Goal: Task Accomplishment & Management: Use online tool/utility

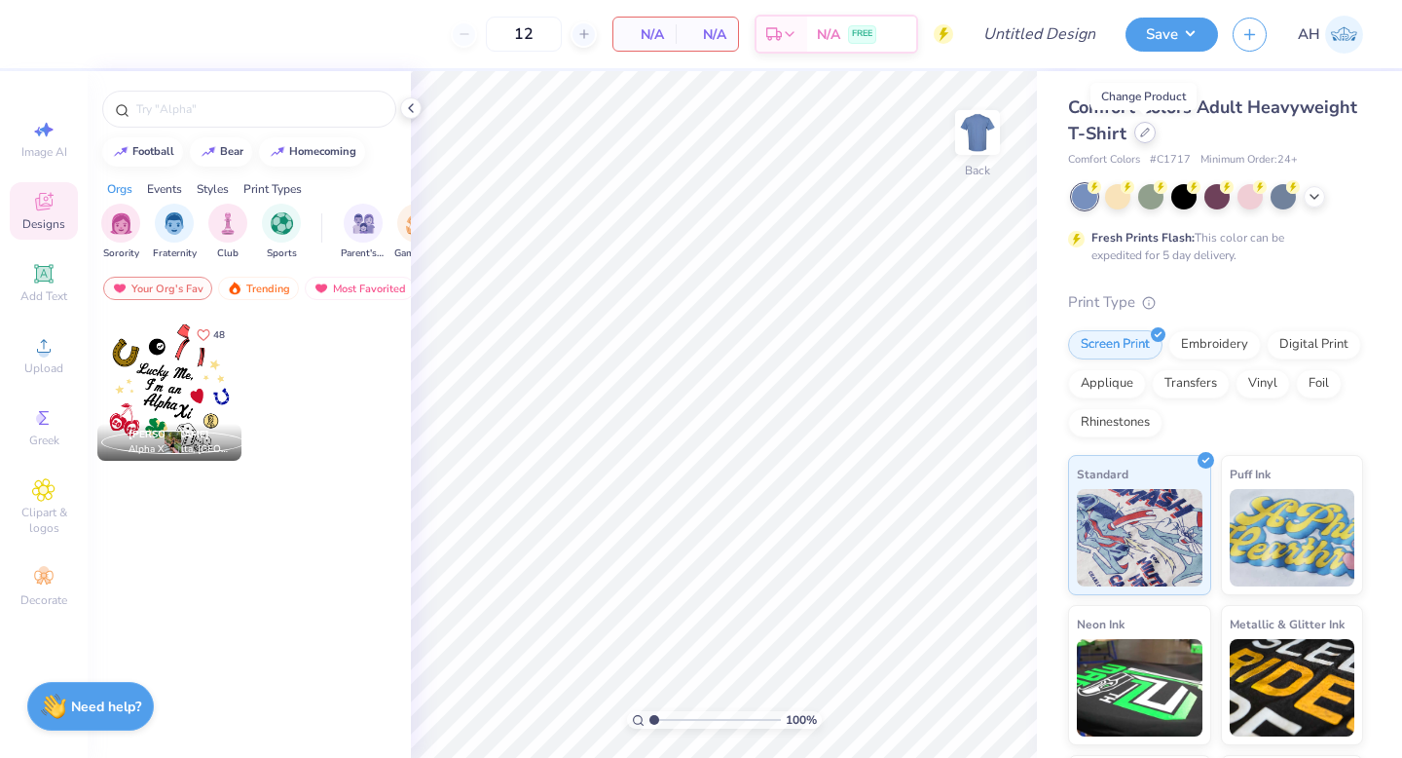
click at [1146, 131] on icon at bounding box center [1145, 133] width 10 height 10
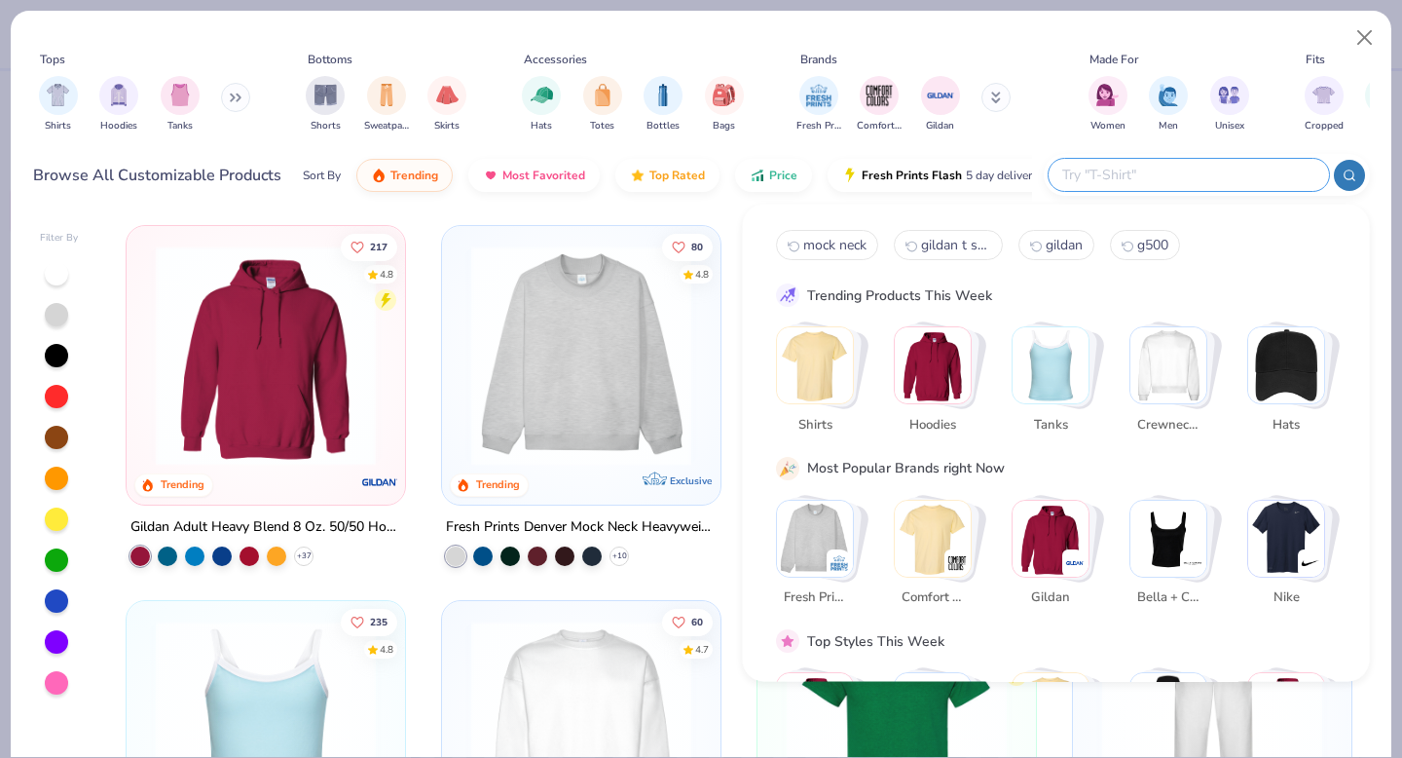
click at [1261, 171] on input "text" at bounding box center [1187, 175] width 255 height 22
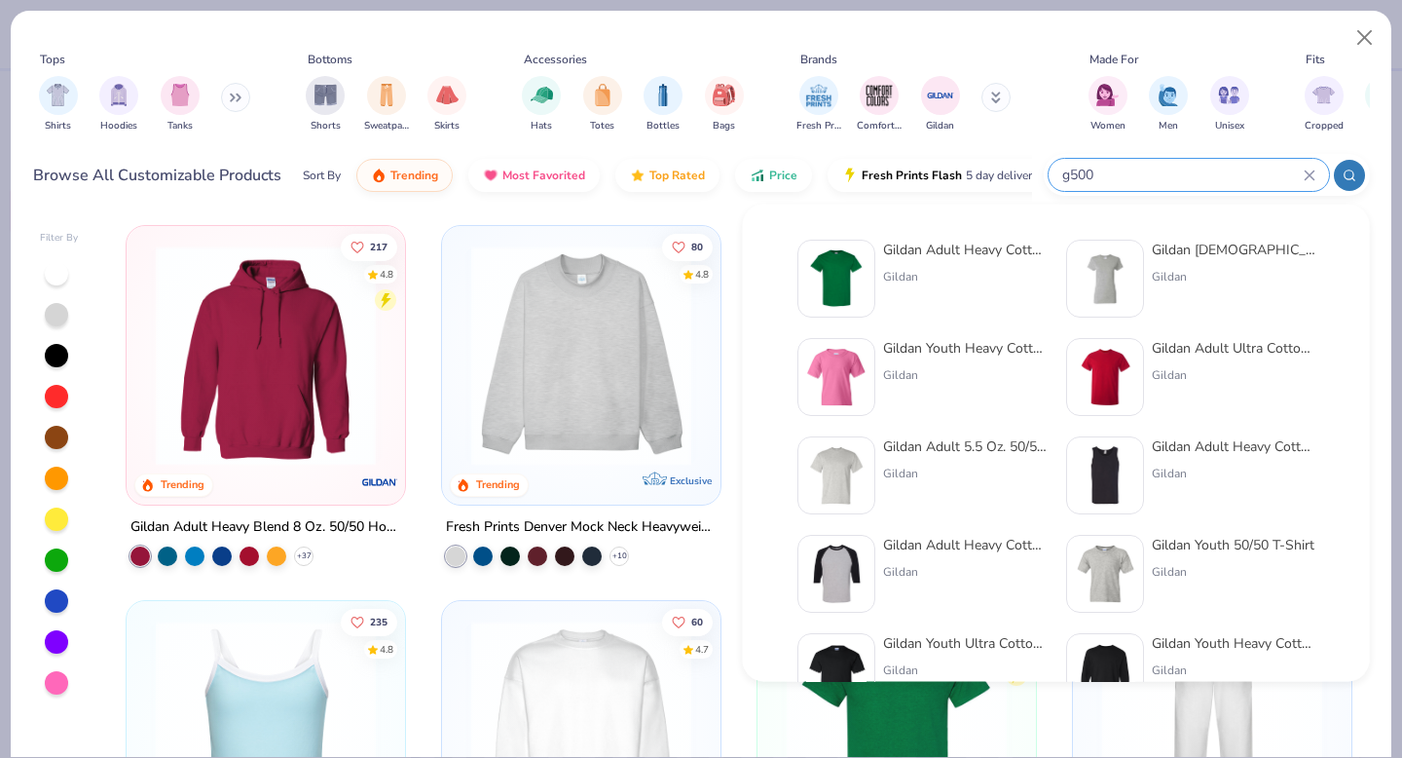
type input "g500"
click at [946, 275] on div "Gildan" at bounding box center [965, 277] width 164 height 18
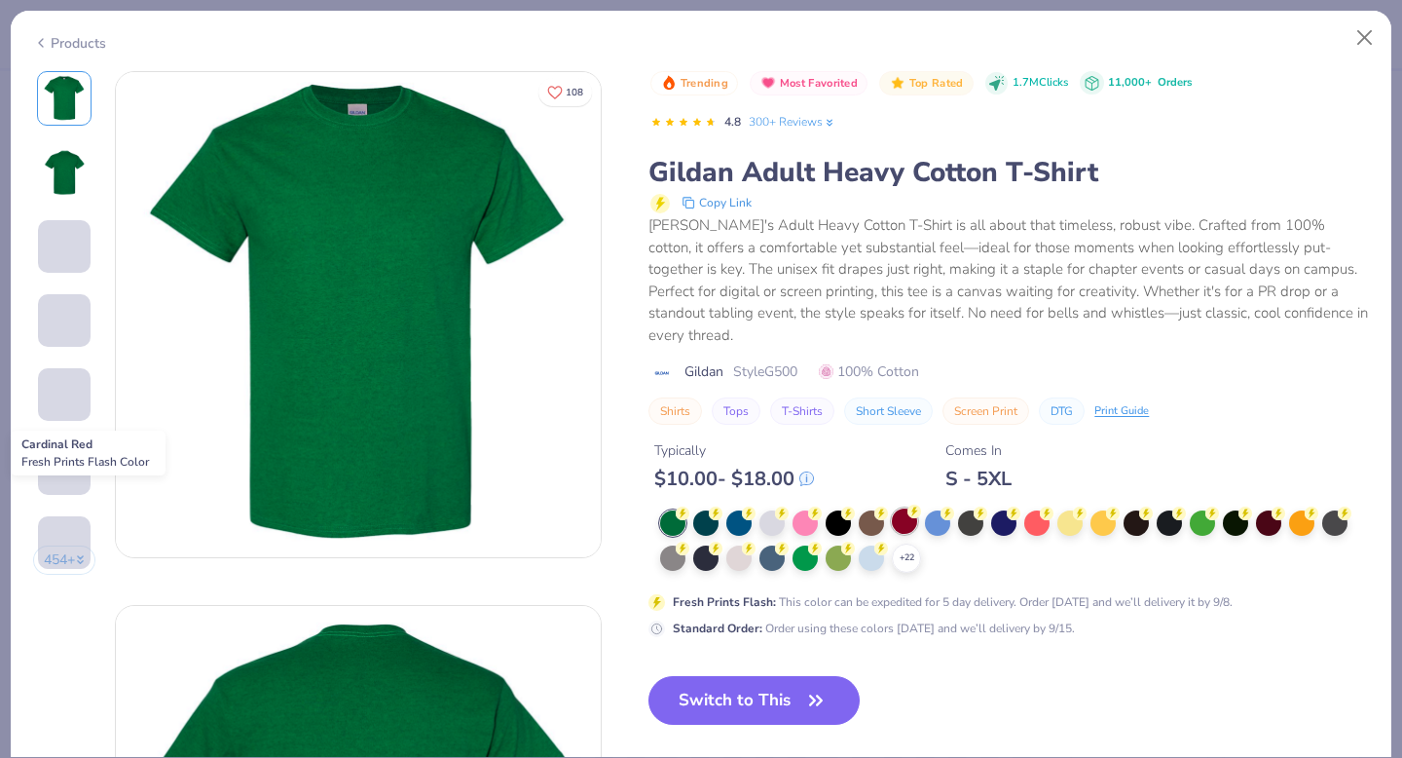
click at [907, 508] on div at bounding box center [904, 520] width 25 height 25
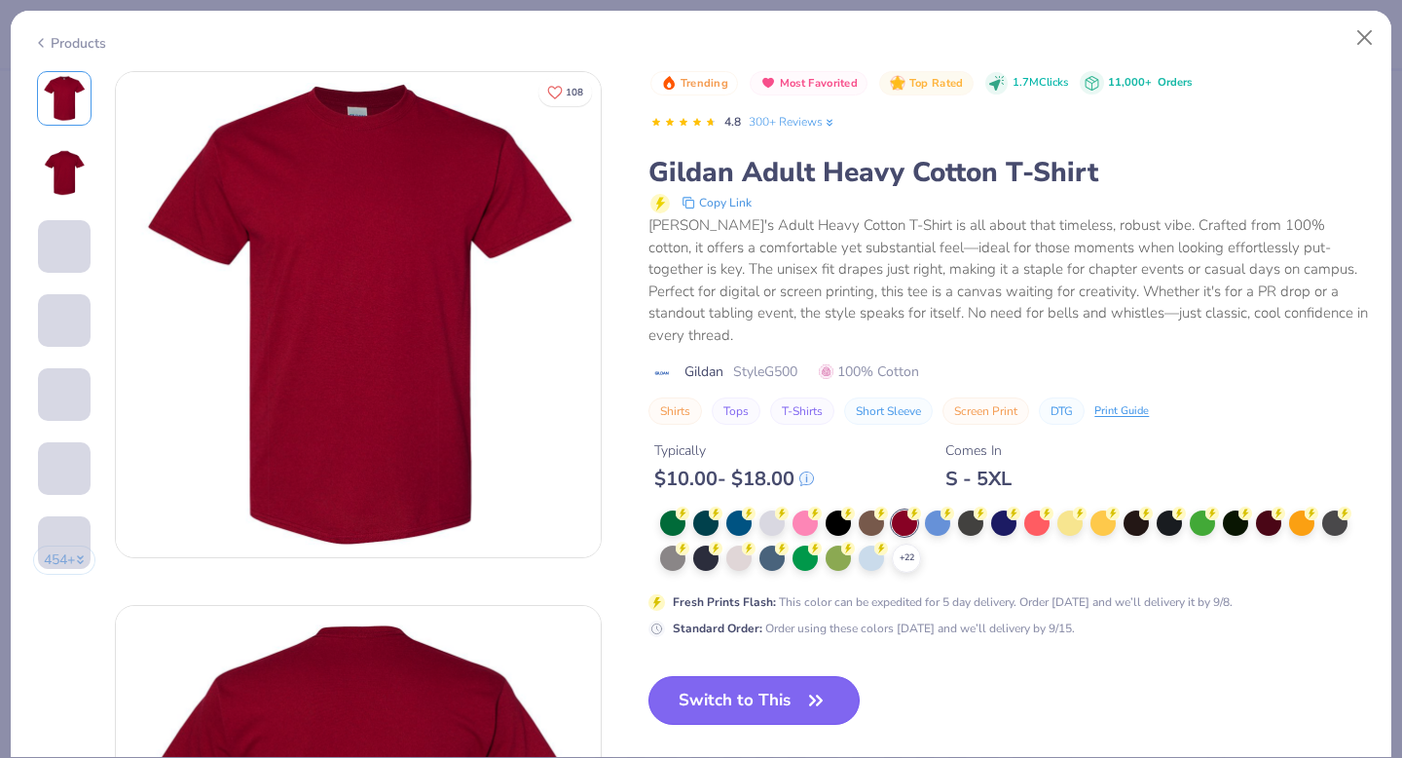
click at [719, 676] on button "Switch to This" at bounding box center [753, 700] width 211 height 49
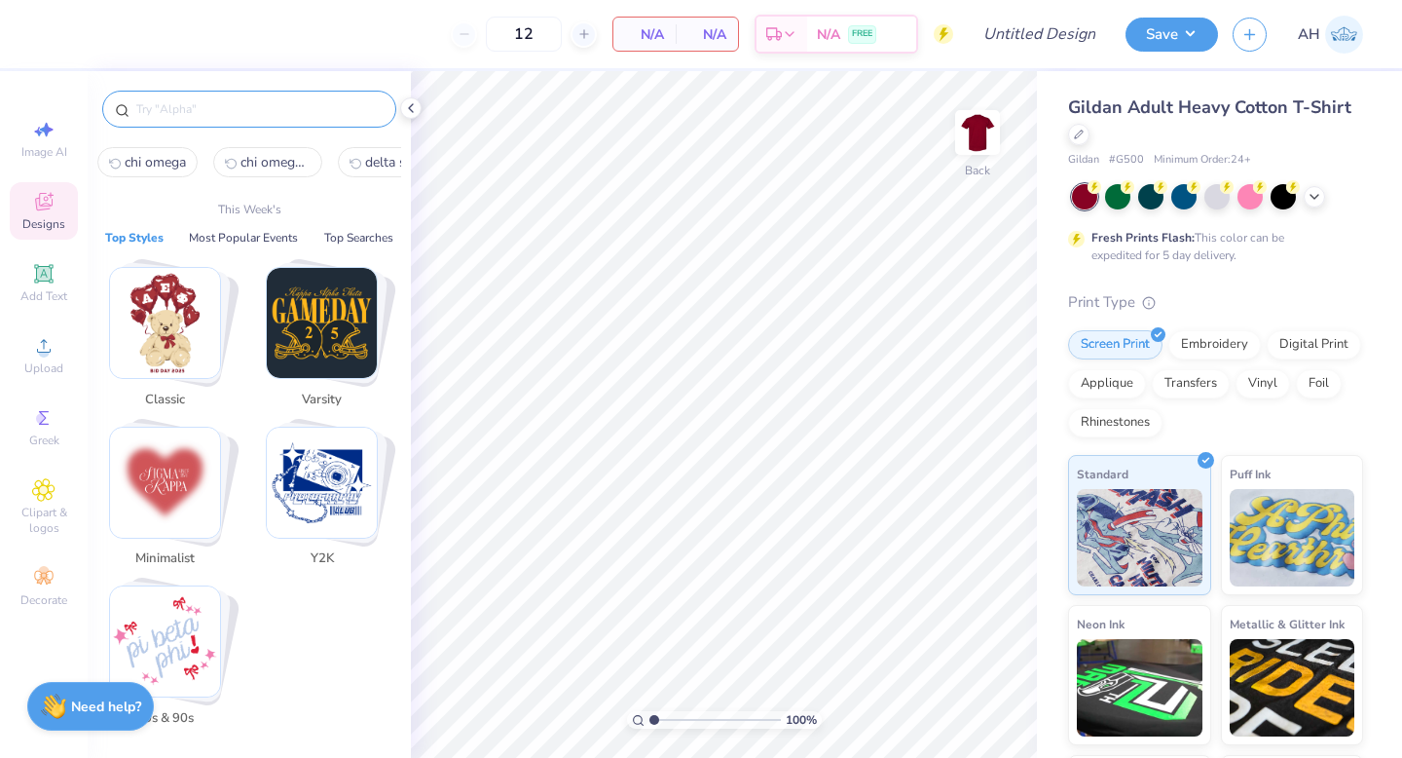
click at [265, 108] on input "text" at bounding box center [258, 108] width 249 height 19
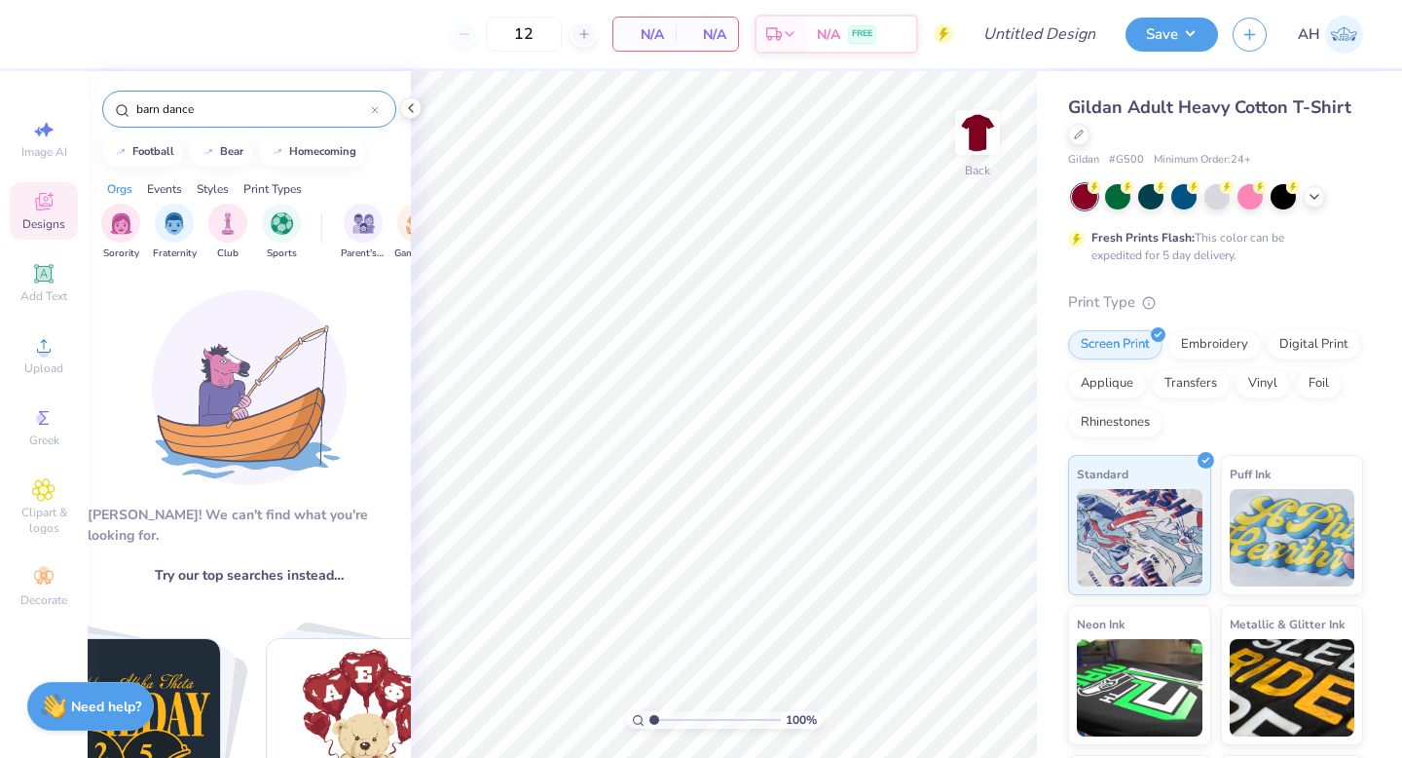
drag, startPoint x: 244, startPoint y: 105, endPoint x: 84, endPoint y: 107, distance: 160.7
click at [85, 107] on div "12 N/A Per Item N/A Total Est. Delivery N/A FREE Design Title Save AH Image AI …" at bounding box center [701, 379] width 1402 height 758
type input "western"
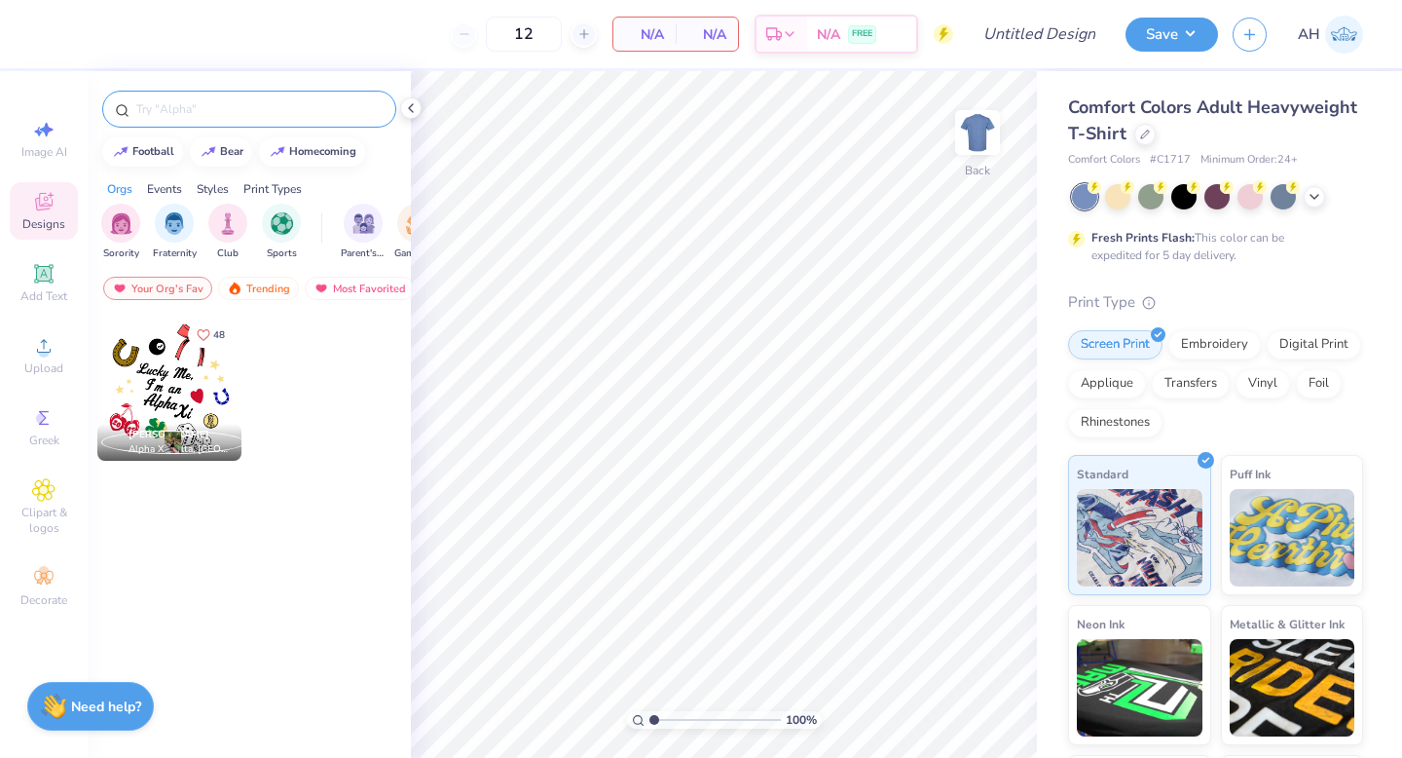
click at [220, 112] on input "text" at bounding box center [258, 108] width 249 height 19
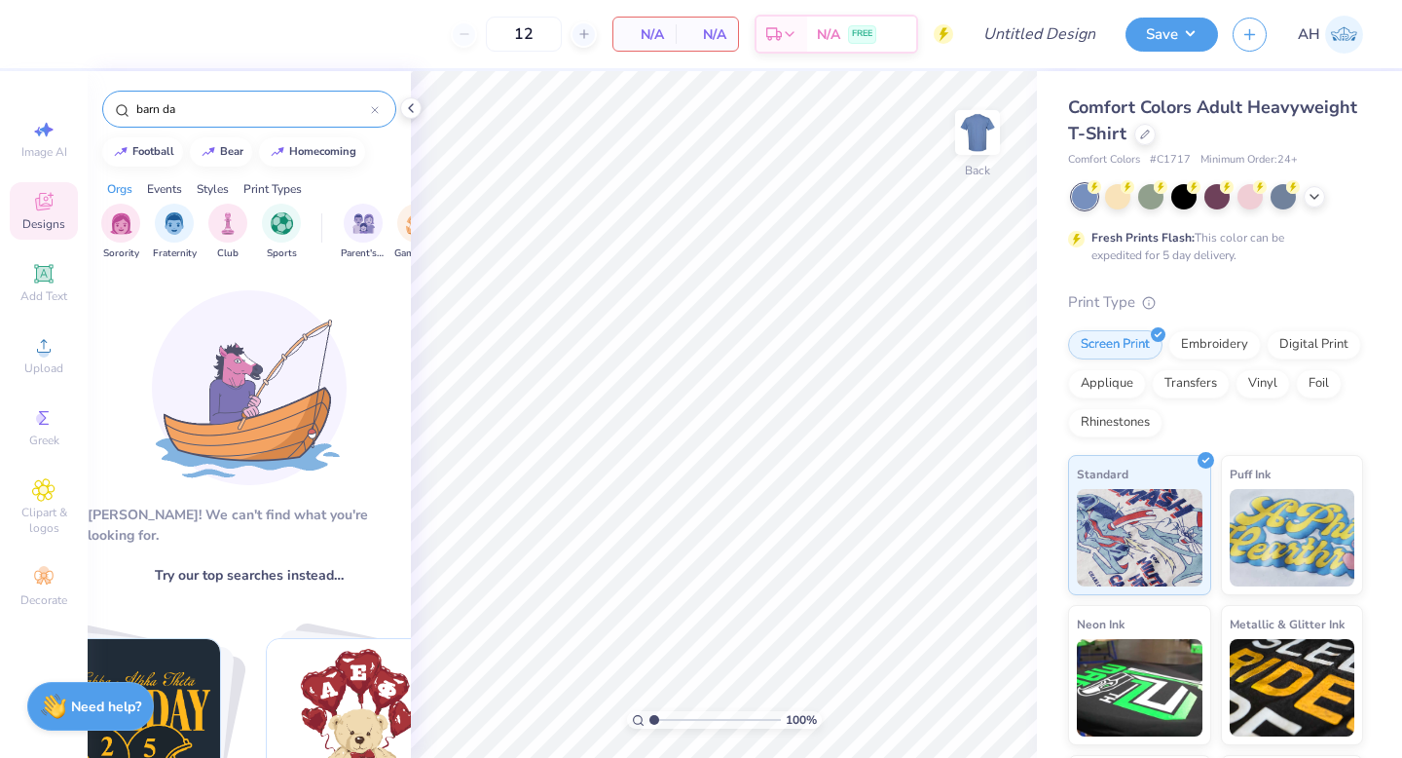
type input "barn da"
click at [651, 35] on span "N/A" at bounding box center [644, 34] width 39 height 20
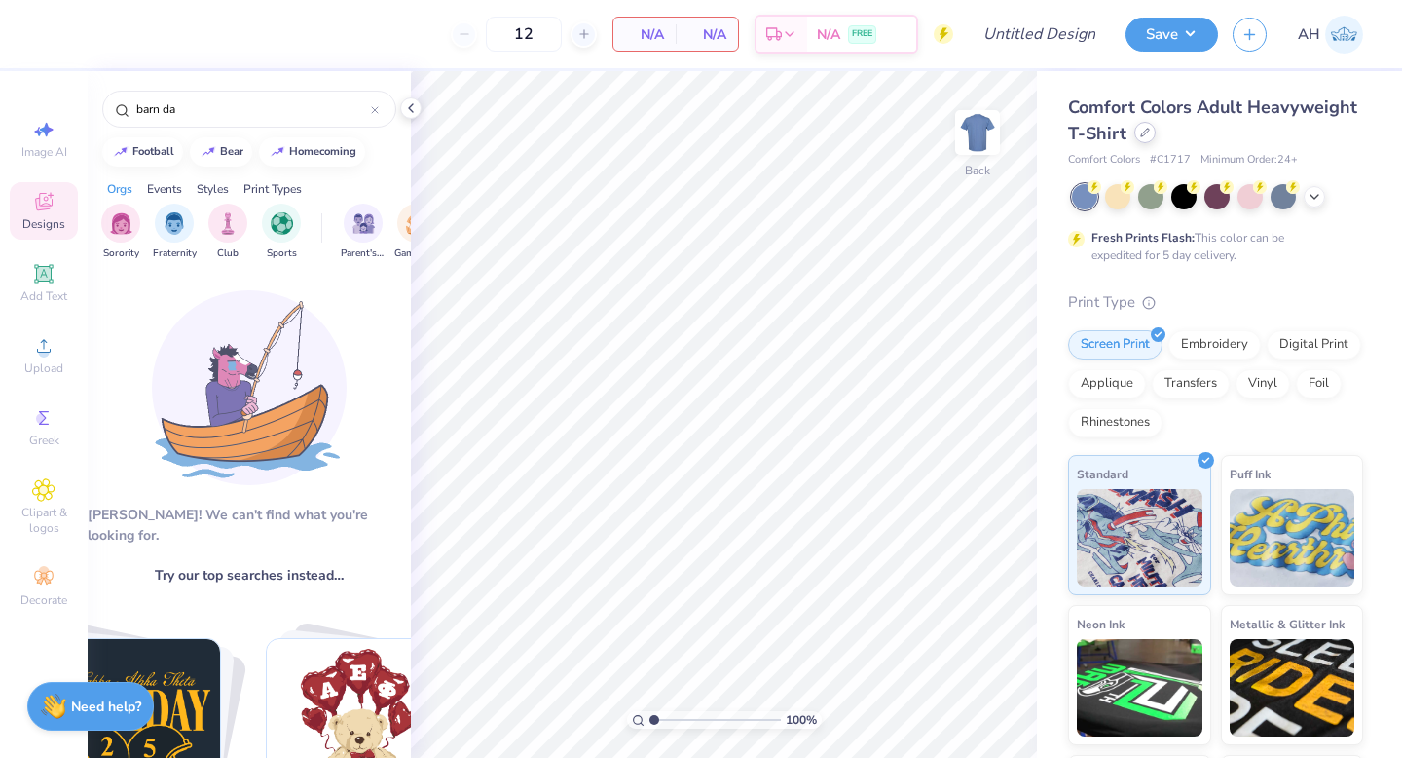
click at [1144, 140] on div at bounding box center [1144, 132] width 21 height 21
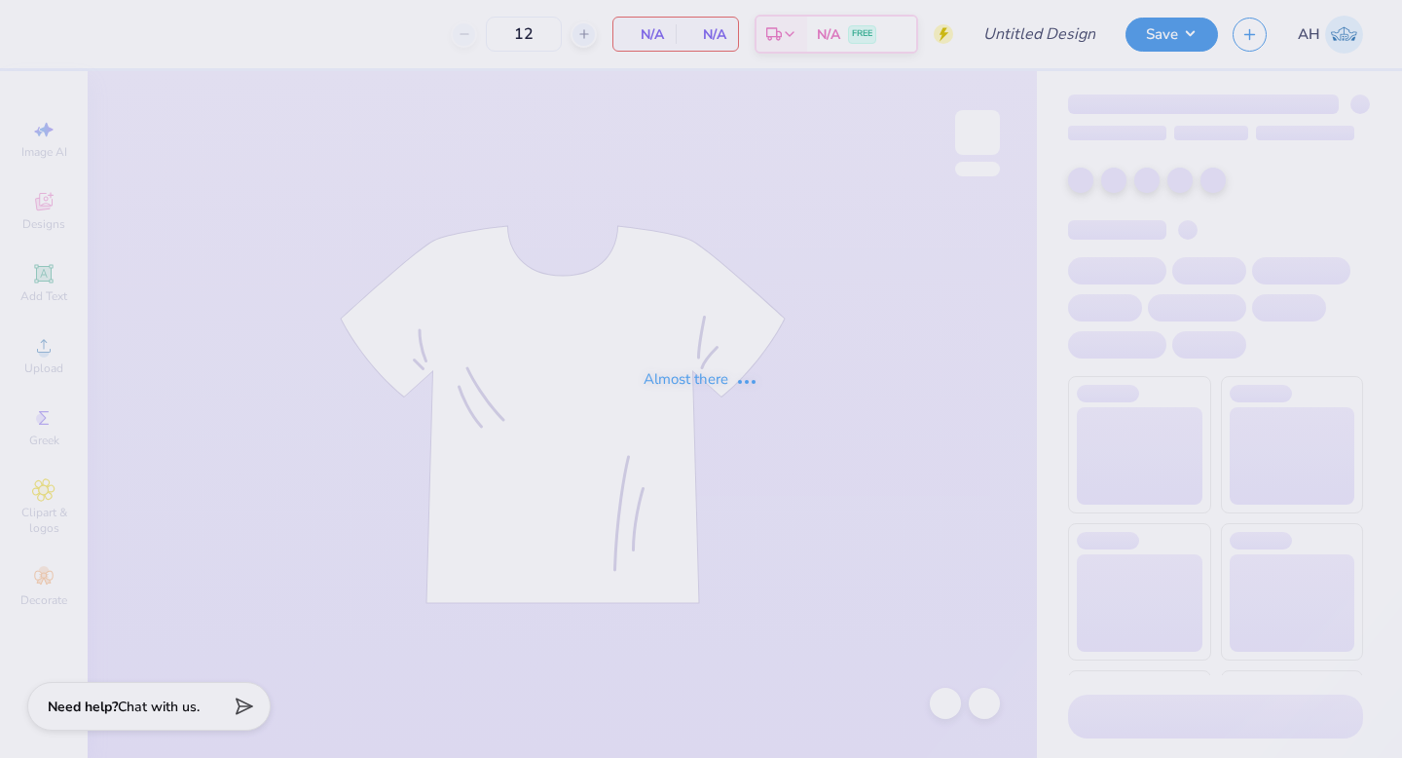
type input "50"
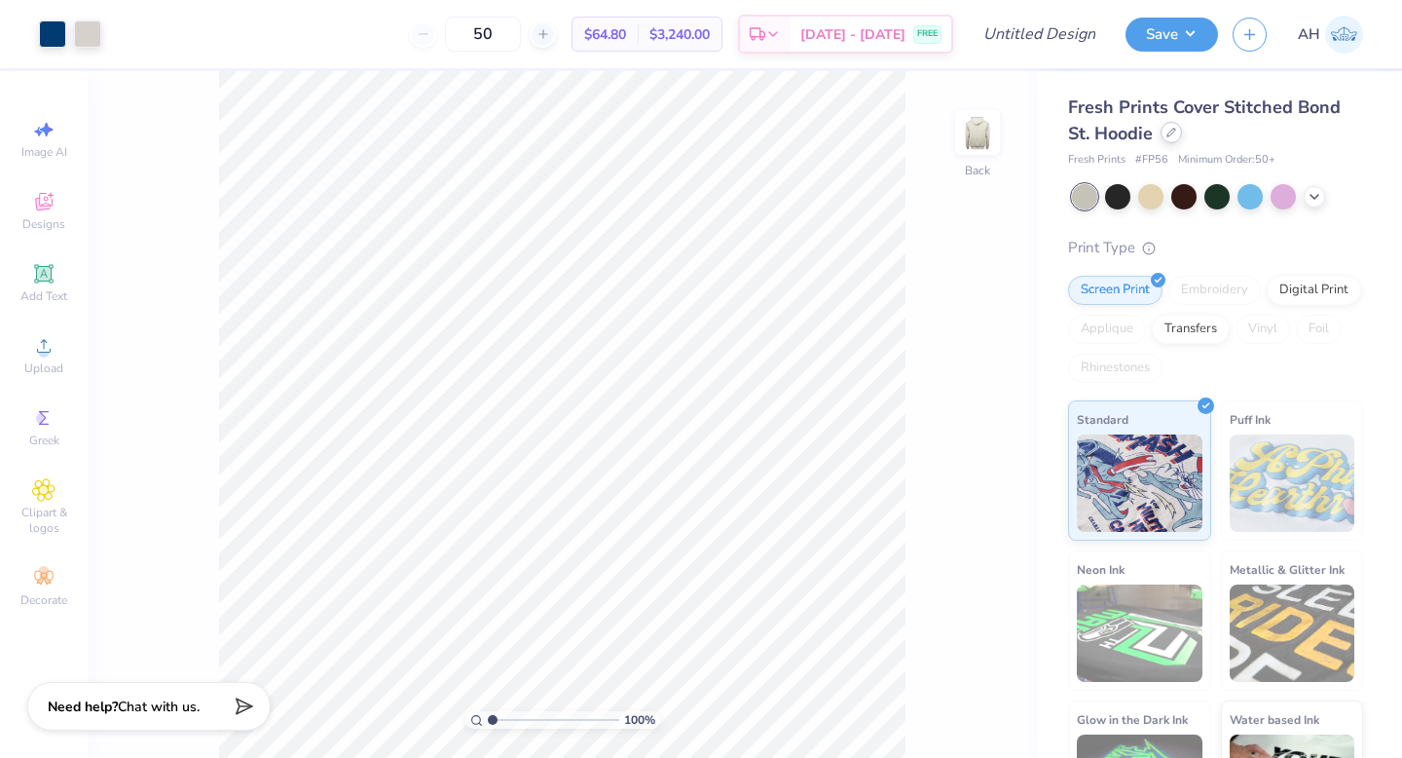
click at [1176, 133] on icon at bounding box center [1171, 133] width 10 height 10
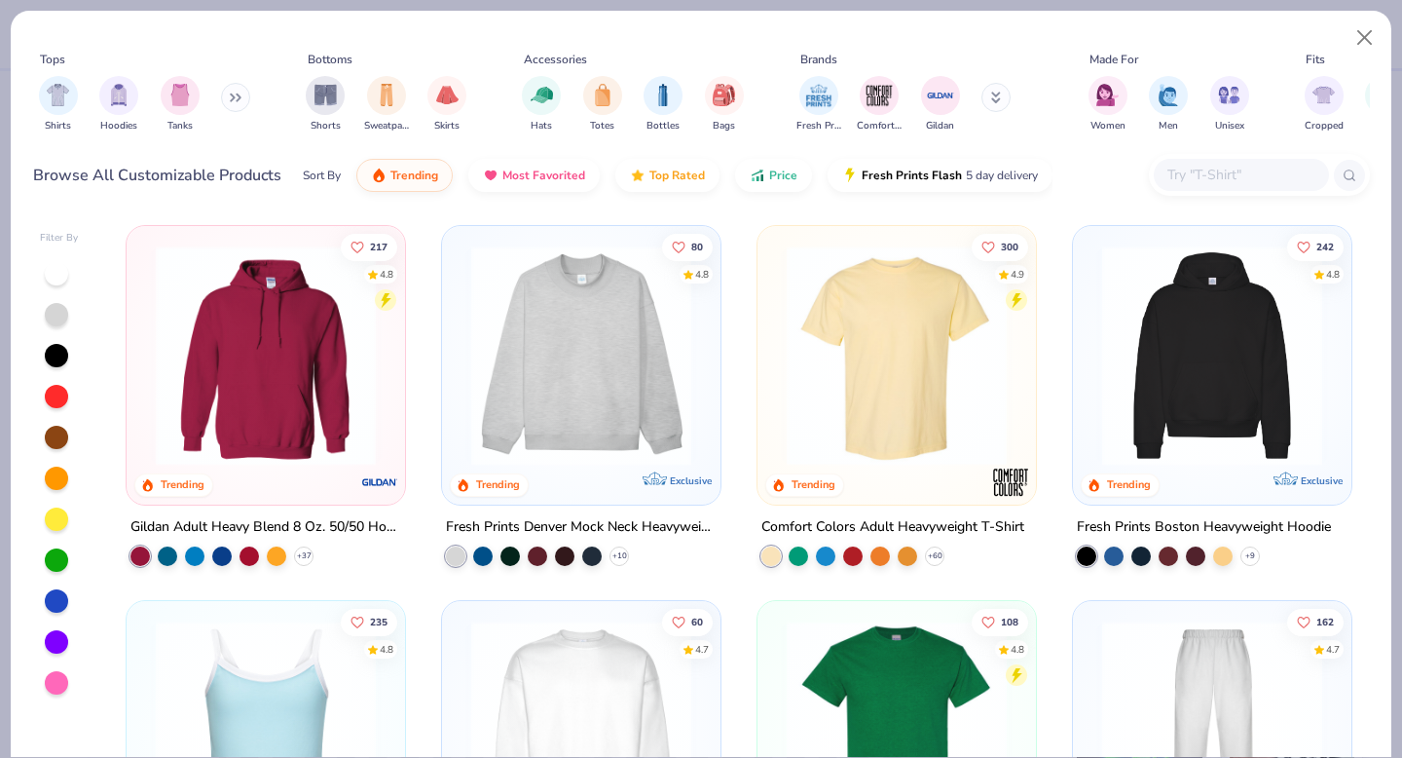
click at [247, 373] on img at bounding box center [266, 355] width 240 height 220
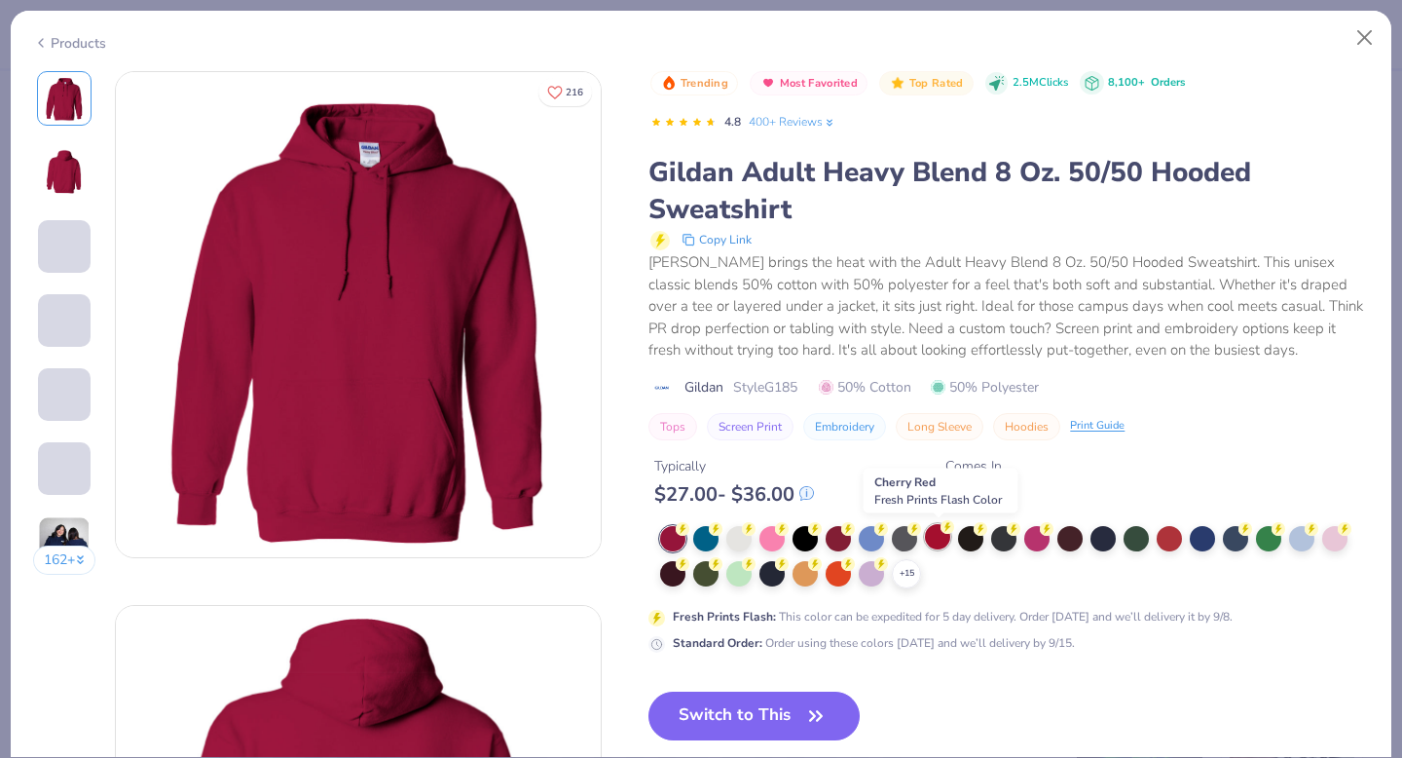
click at [946, 536] on div at bounding box center [937, 536] width 25 height 25
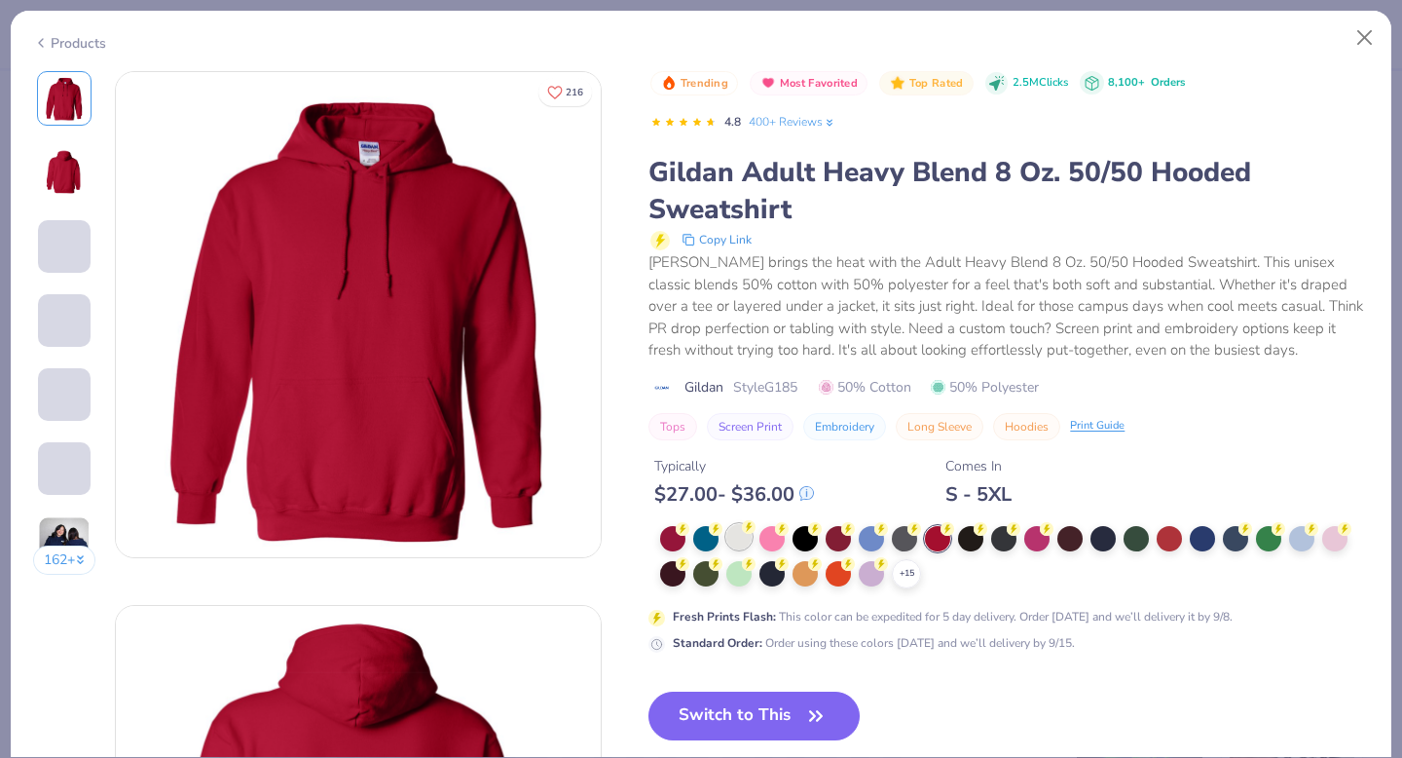
click at [731, 541] on div at bounding box center [738, 536] width 25 height 25
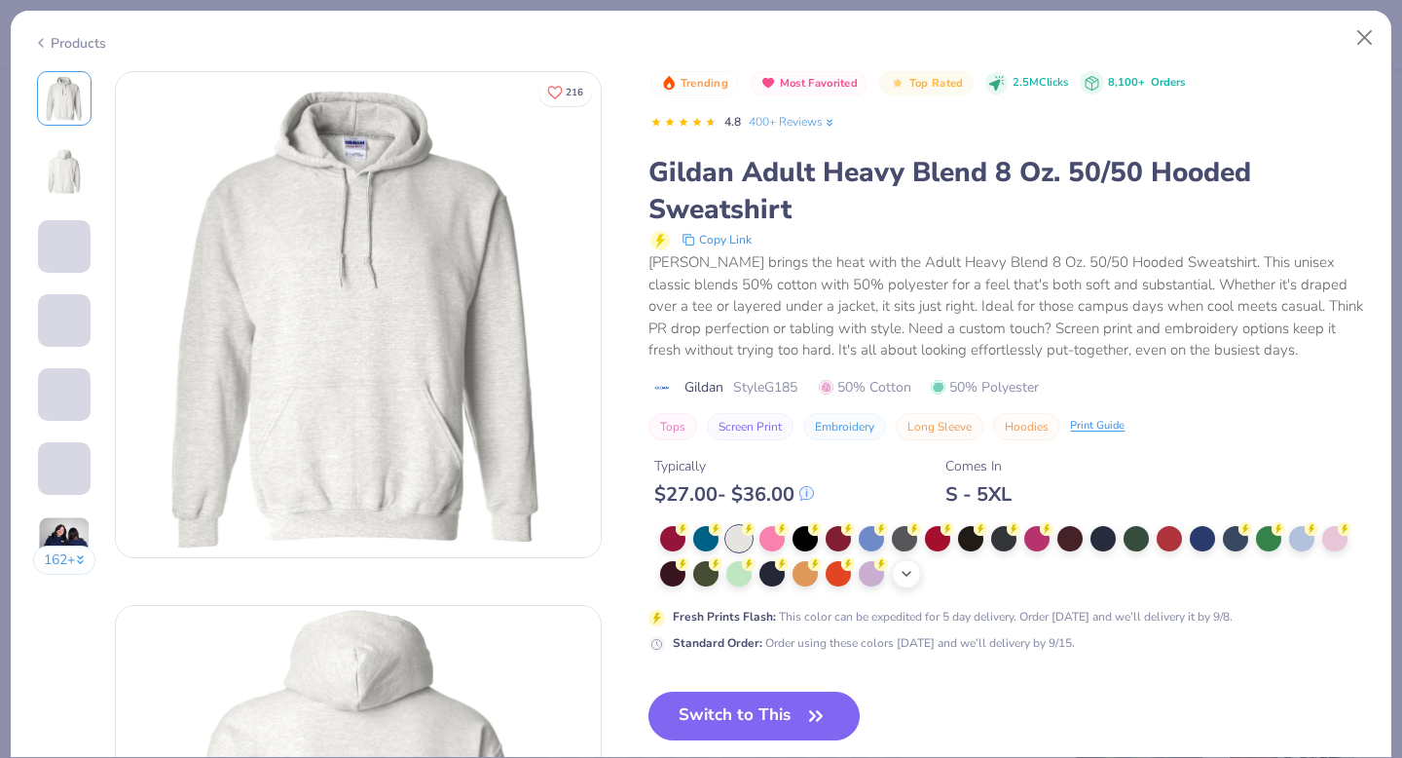
click at [910, 579] on icon at bounding box center [907, 574] width 16 height 16
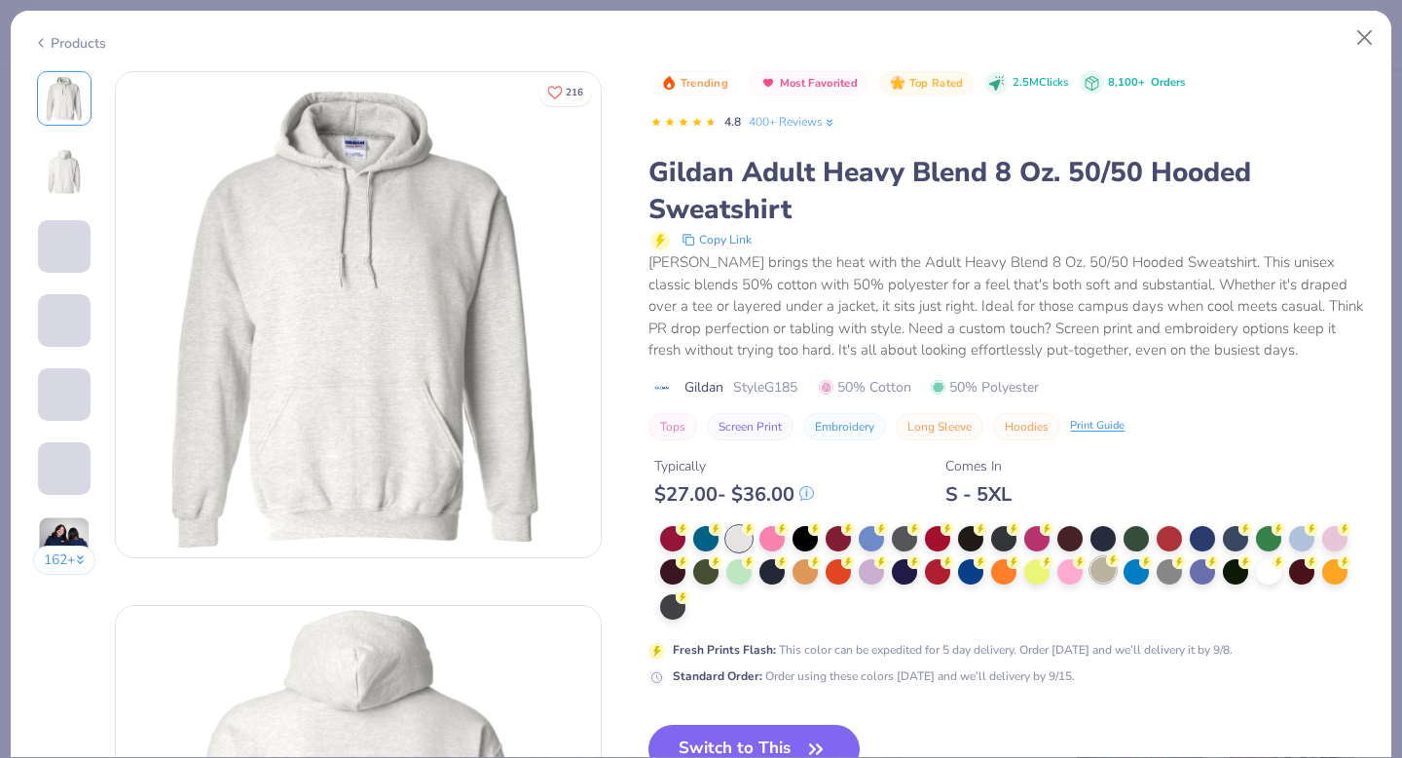
click at [1116, 571] on div at bounding box center [1103, 569] width 25 height 25
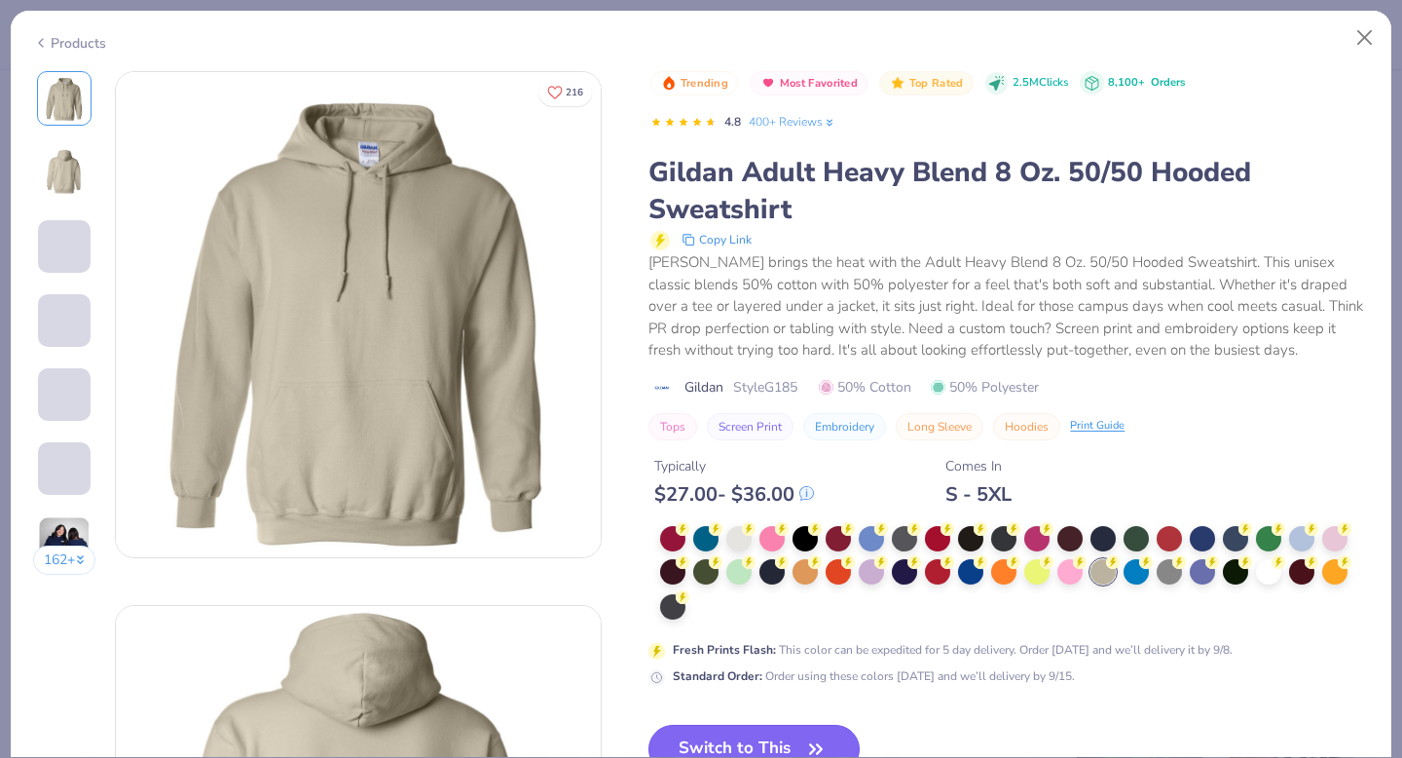
click at [779, 747] on button "Switch to This" at bounding box center [753, 748] width 211 height 49
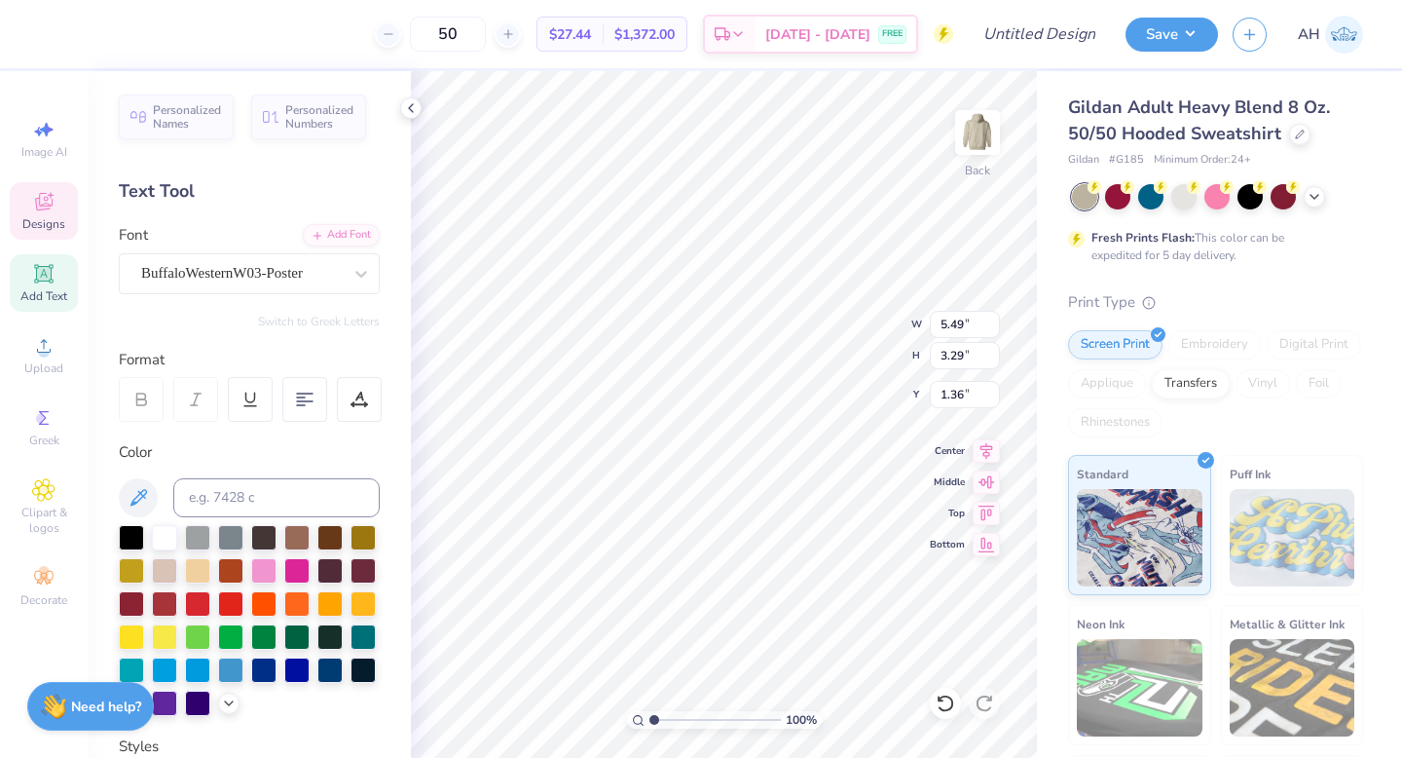
type textarea "DSP"
type textarea "BARN DANCE"
type textarea "25"
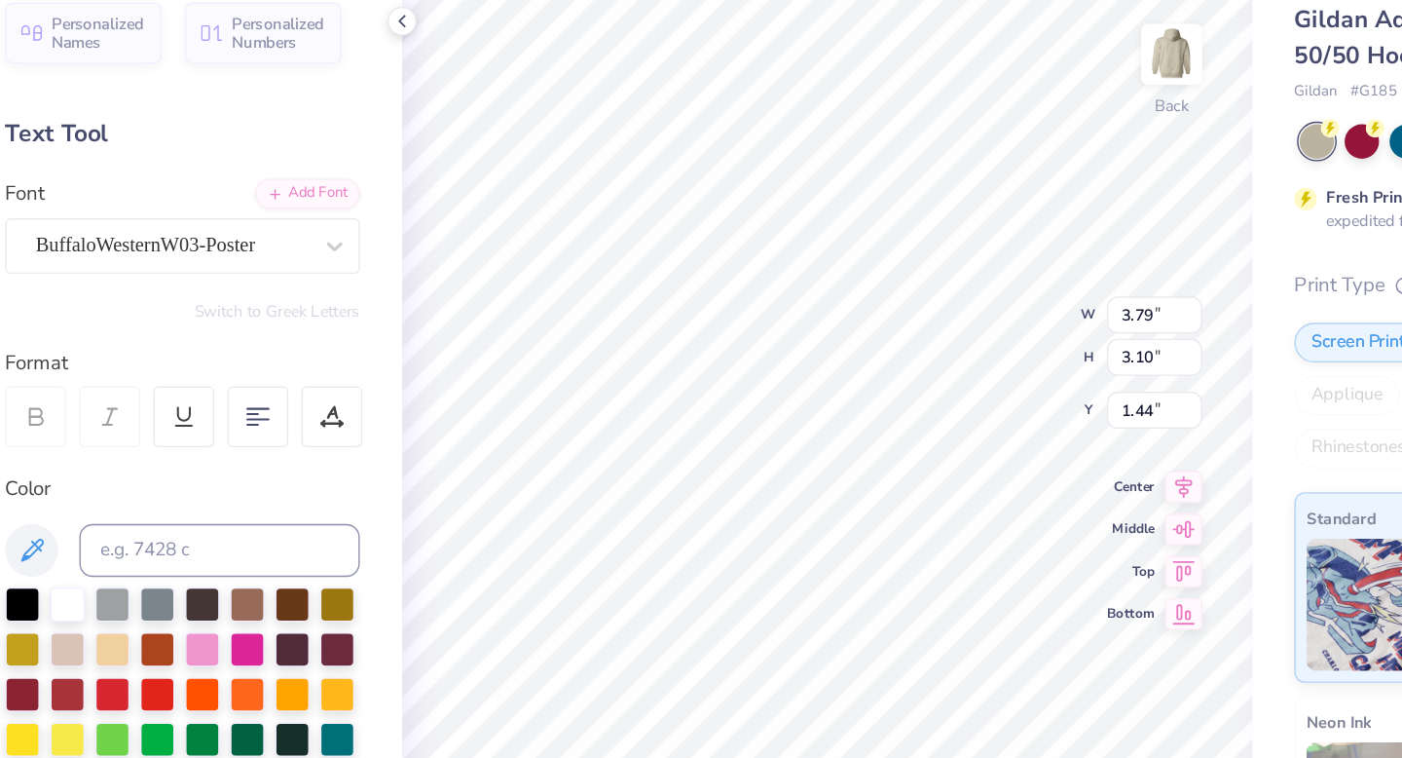
type input "3.79"
type input "3.10"
type input "1.44"
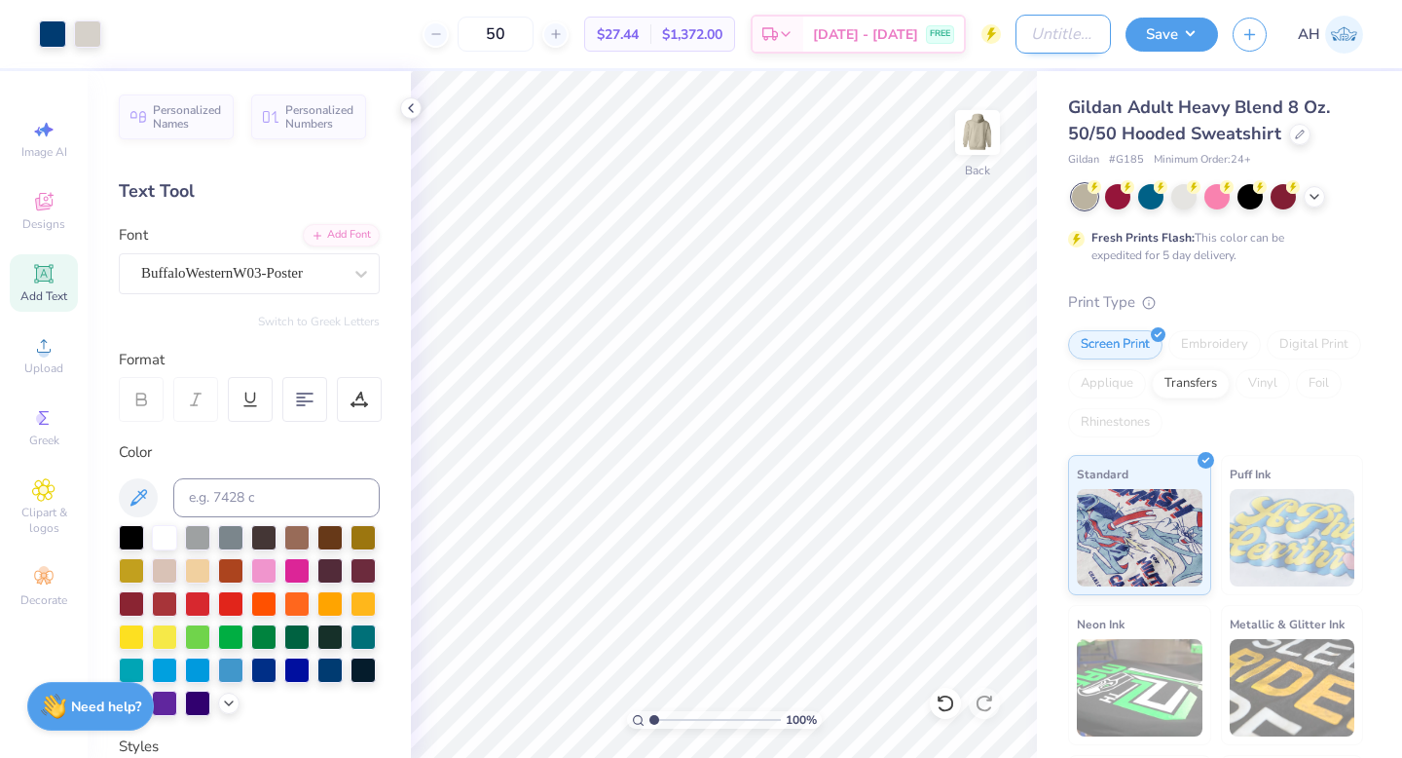
click at [1069, 38] on input "Design Title" at bounding box center [1063, 34] width 95 height 39
type input "B"
type input "DSP Barn Dance 1"
click at [1201, 34] on button "Save" at bounding box center [1172, 32] width 92 height 34
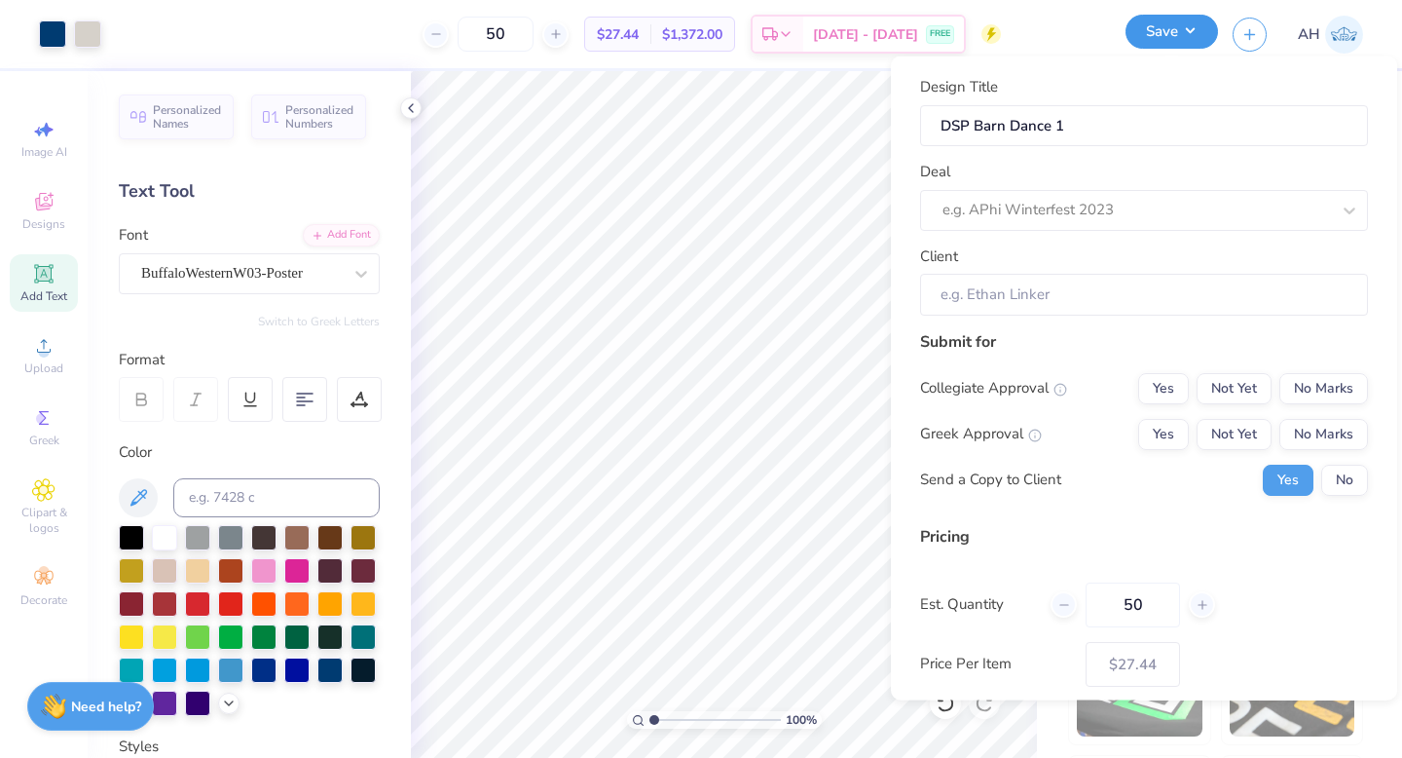
scroll to position [0, 0]
click at [1134, 220] on div at bounding box center [1117, 210] width 349 height 26
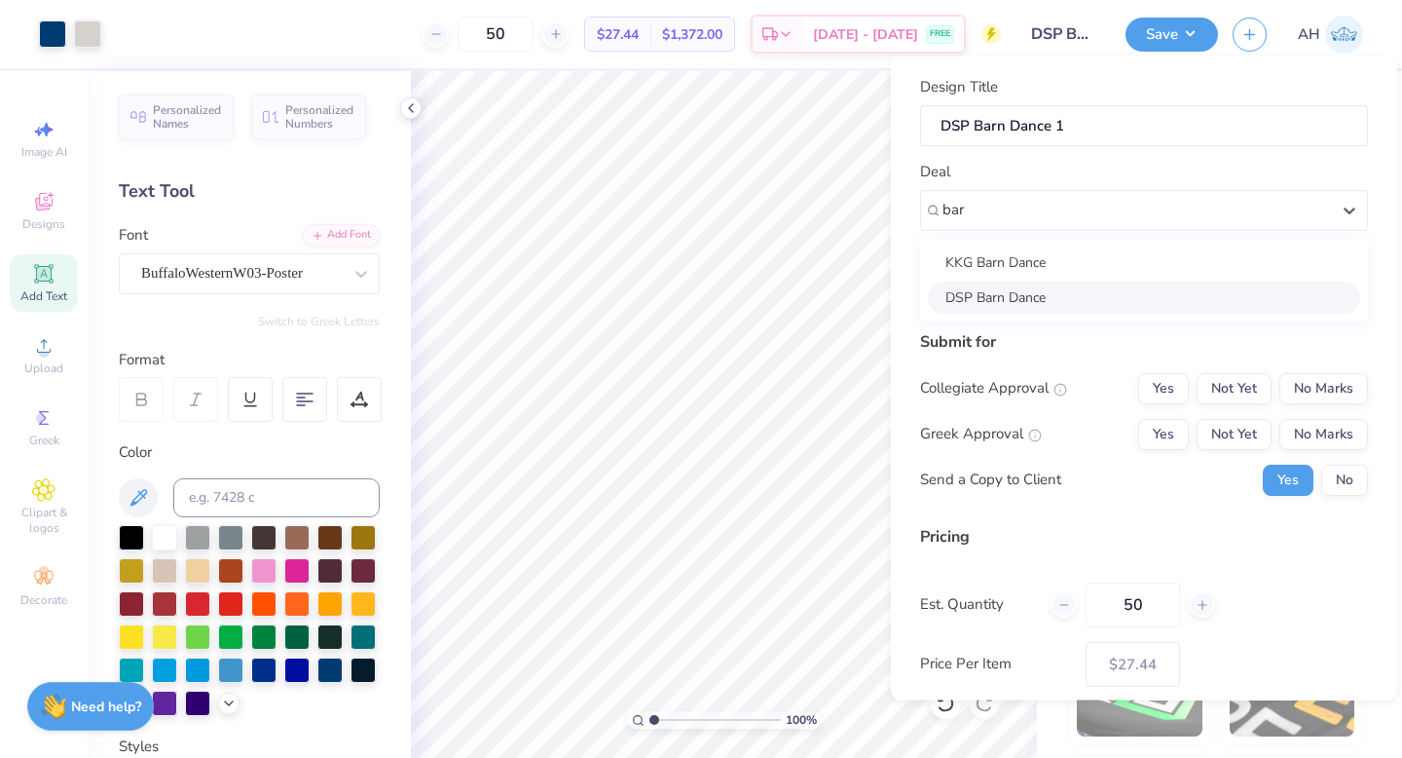
click at [1052, 295] on div "DSP Barn Dance" at bounding box center [1144, 296] width 432 height 32
type input "bar"
type input "[PERSON_NAME]"
click at [1350, 384] on button "No Marks" at bounding box center [1323, 387] width 89 height 31
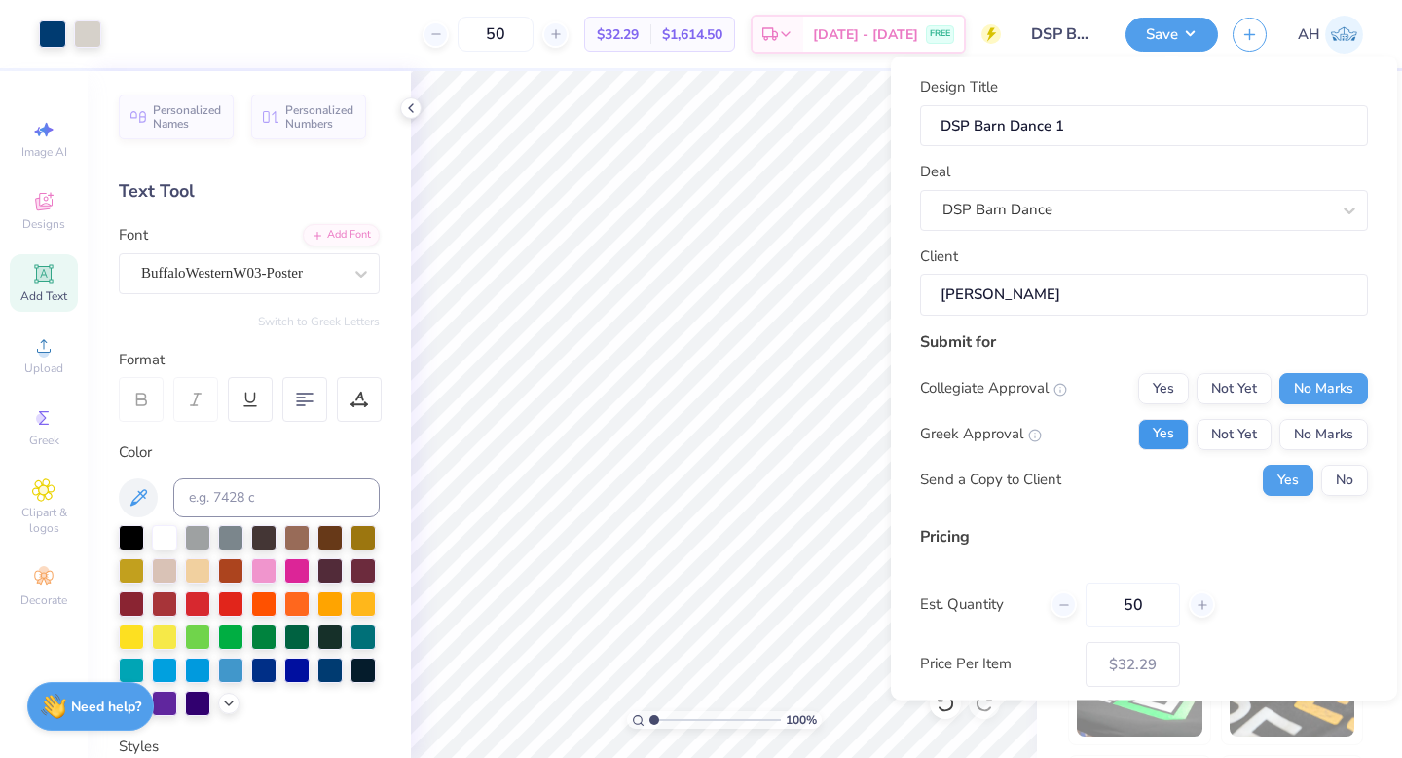
click at [1172, 427] on button "Yes" at bounding box center [1163, 433] width 51 height 31
type input "$32.29"
click at [1349, 475] on button "No" at bounding box center [1344, 478] width 47 height 31
click at [1172, 36] on button "Save" at bounding box center [1172, 32] width 92 height 34
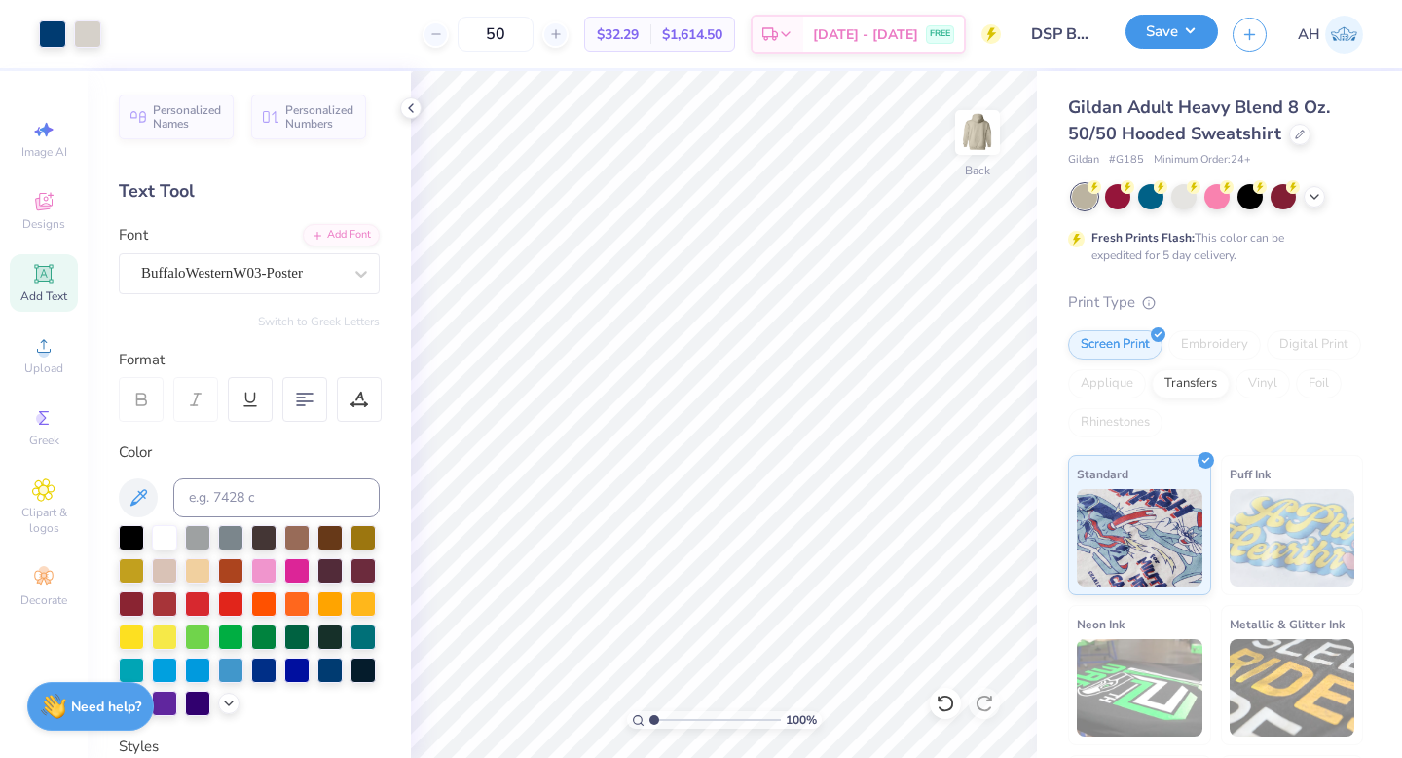
click at [1163, 18] on button "Save" at bounding box center [1172, 32] width 92 height 34
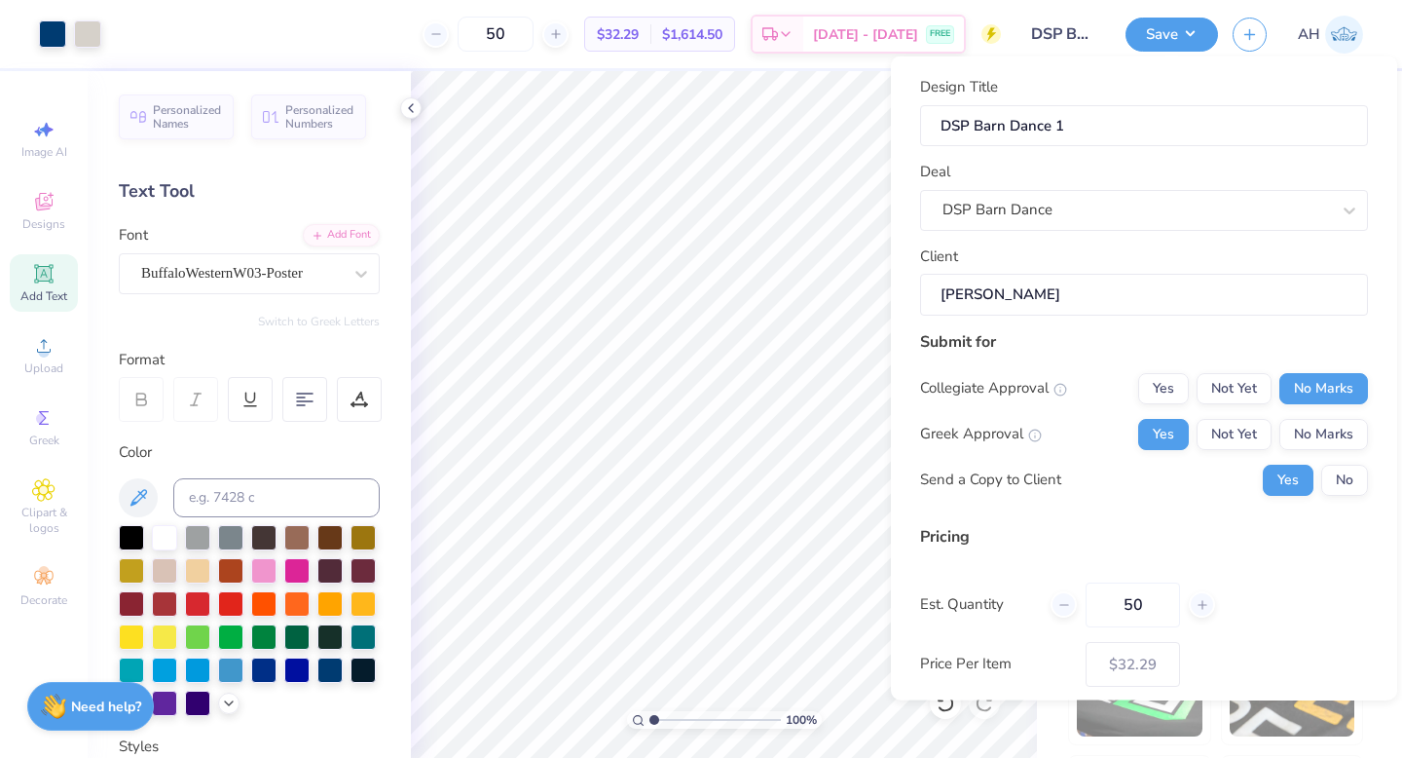
scroll to position [98, 0]
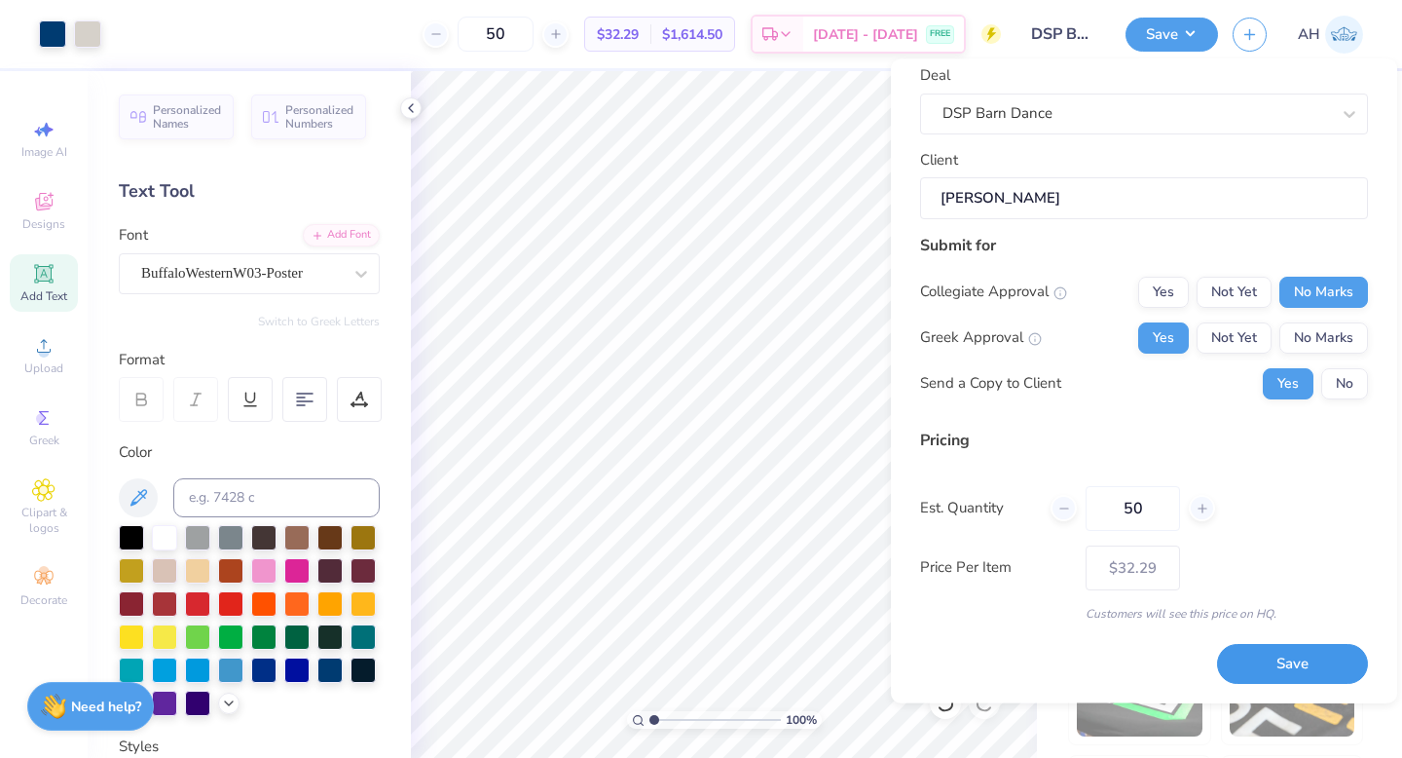
click at [1298, 655] on button "Save" at bounding box center [1292, 665] width 151 height 40
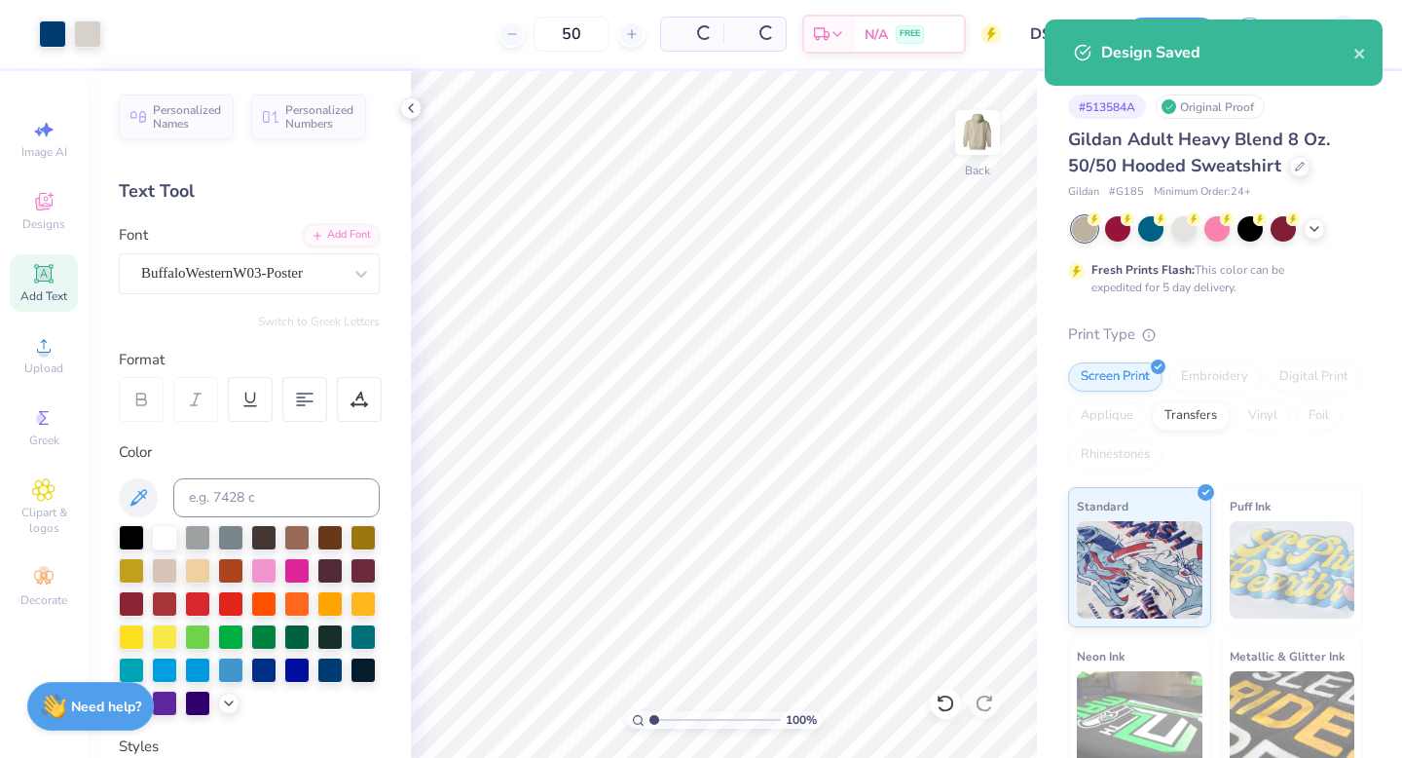
type input "$32.29"
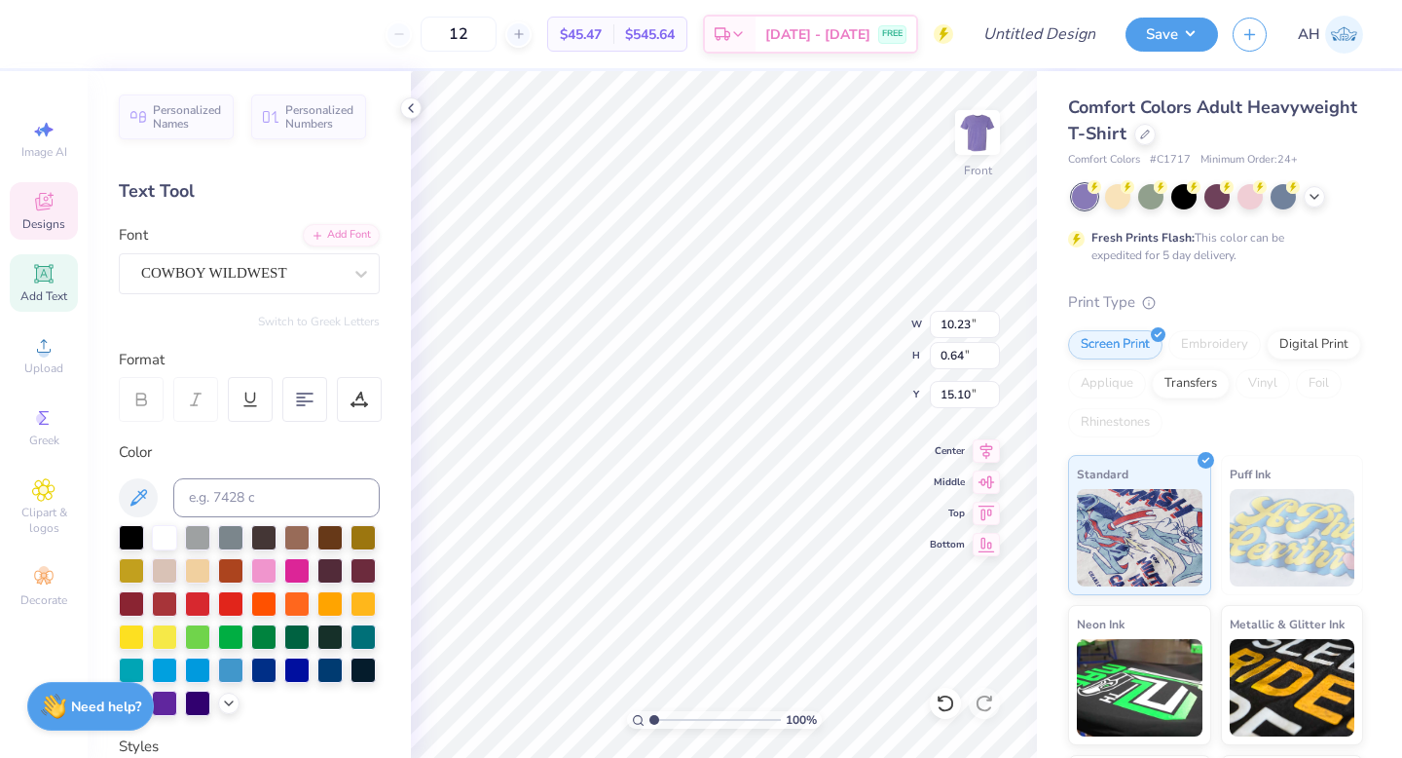
scroll to position [0, 4]
type textarea "Delta sigma PI"
type input "6.69"
type input "0.44"
type input "15.98"
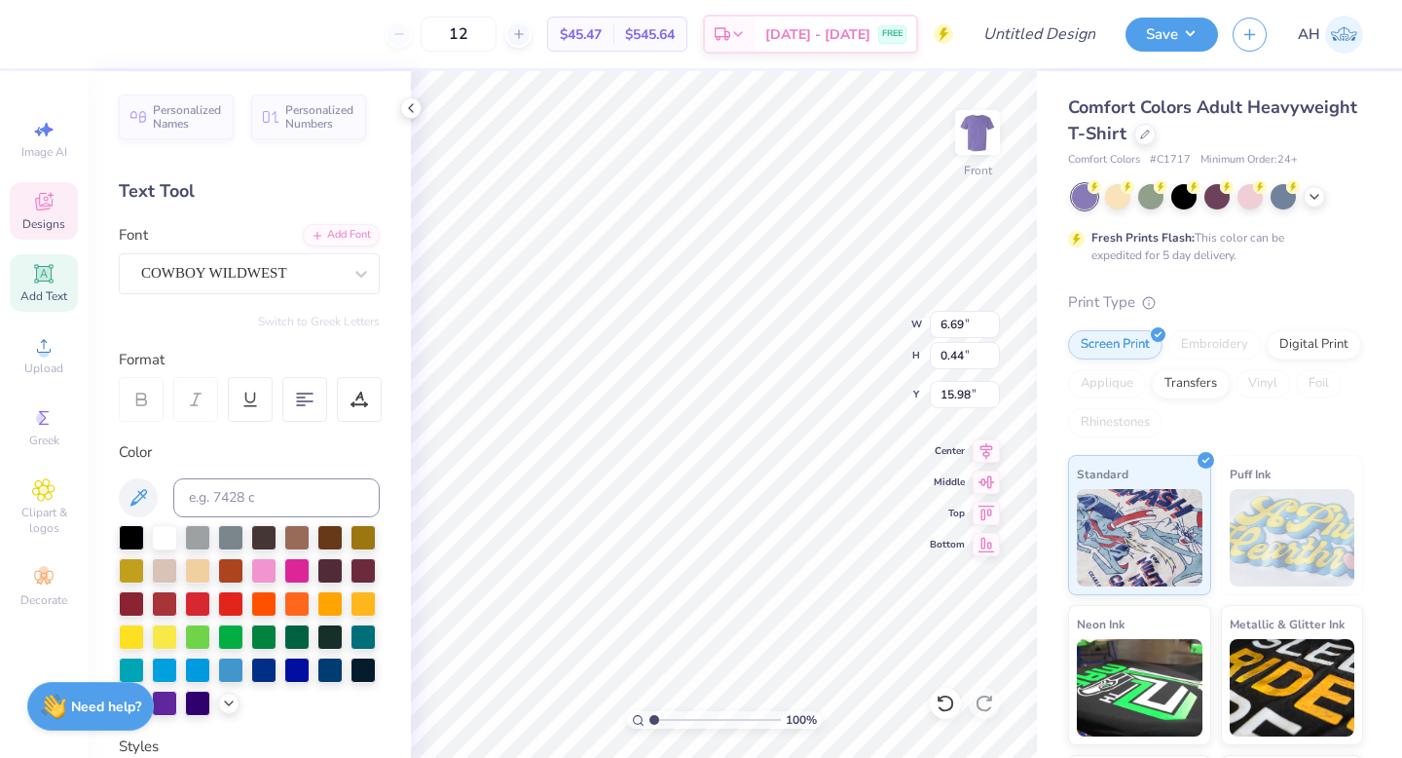
scroll to position [0, 0]
type textarea "2025"
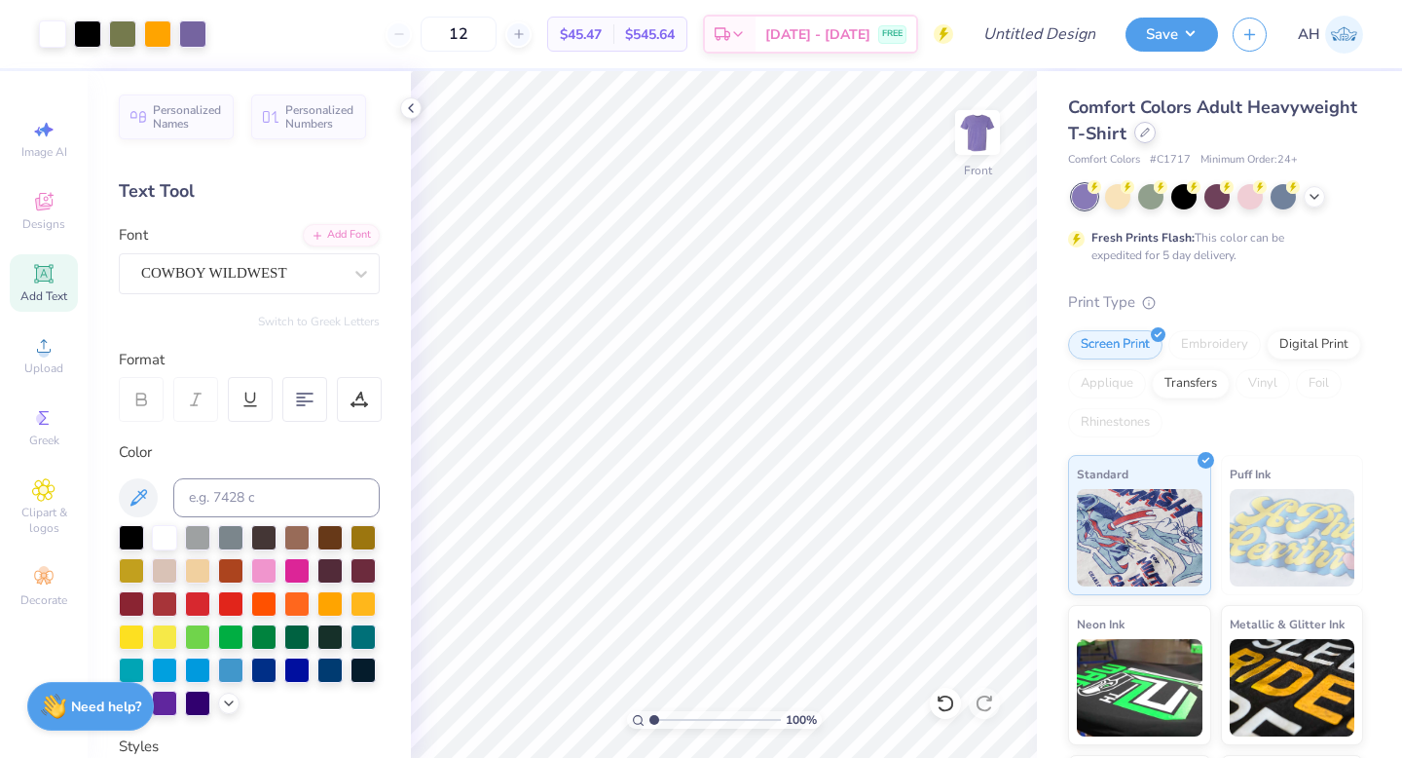
click at [1145, 135] on icon at bounding box center [1145, 133] width 10 height 10
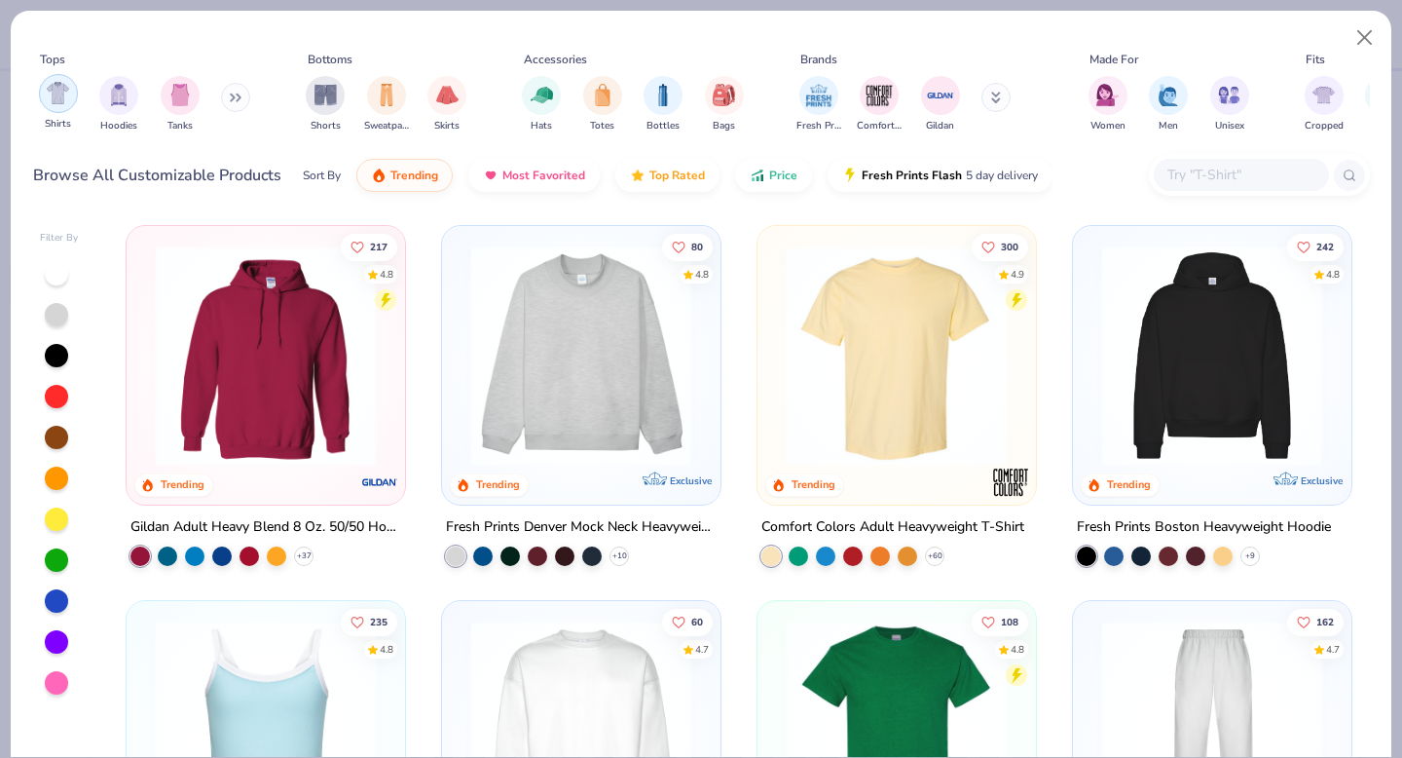
click at [52, 95] on img "filter for Shirts" at bounding box center [58, 93] width 22 height 22
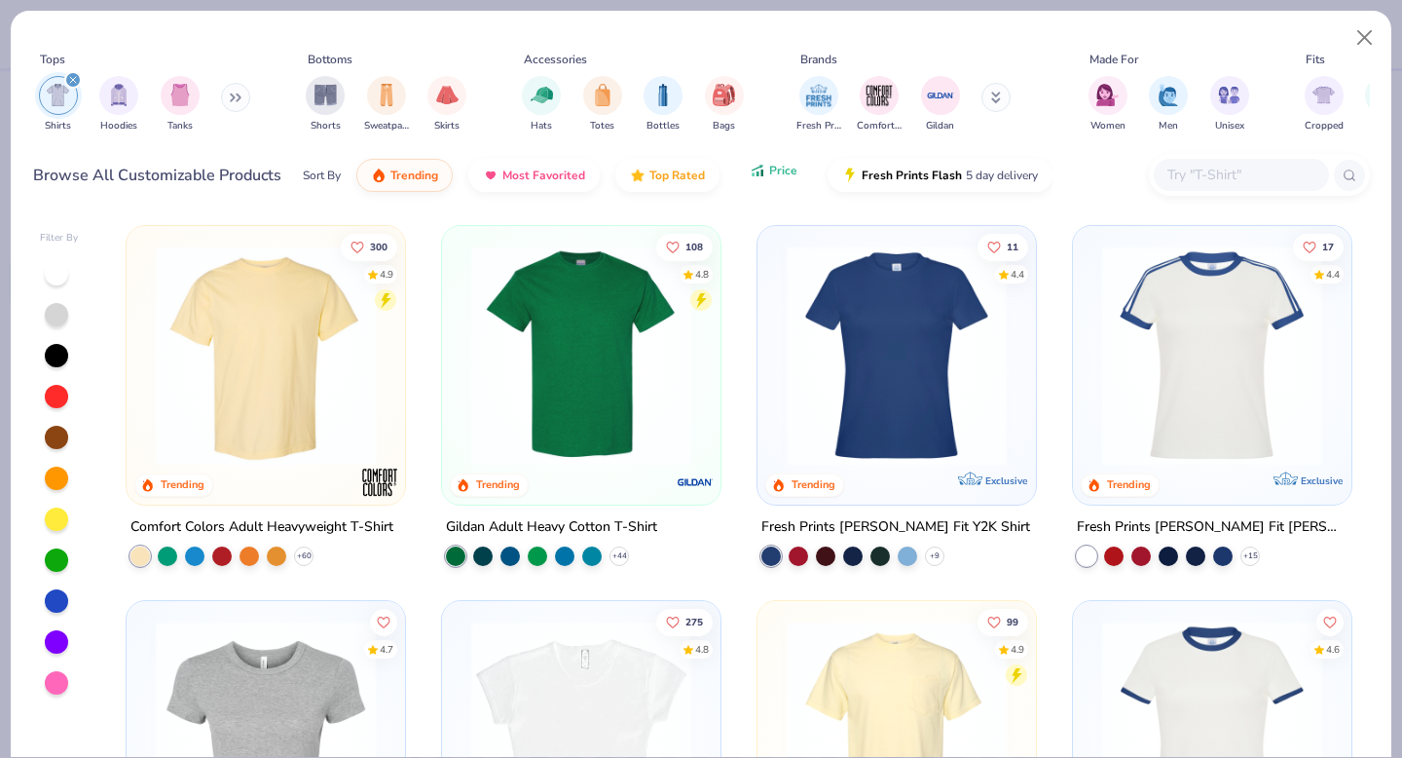
click at [774, 177] on span "Price" at bounding box center [783, 171] width 28 height 16
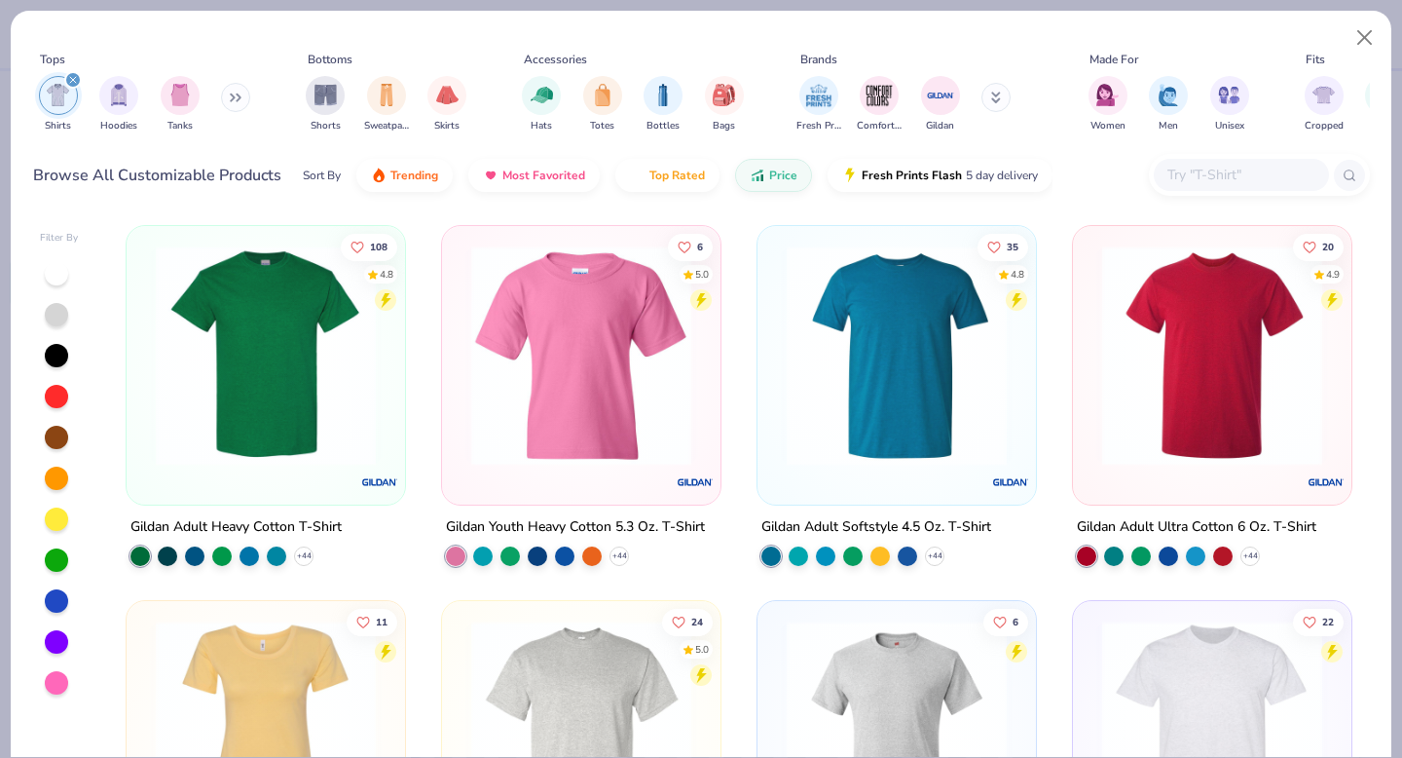
click at [290, 426] on img at bounding box center [266, 355] width 240 height 220
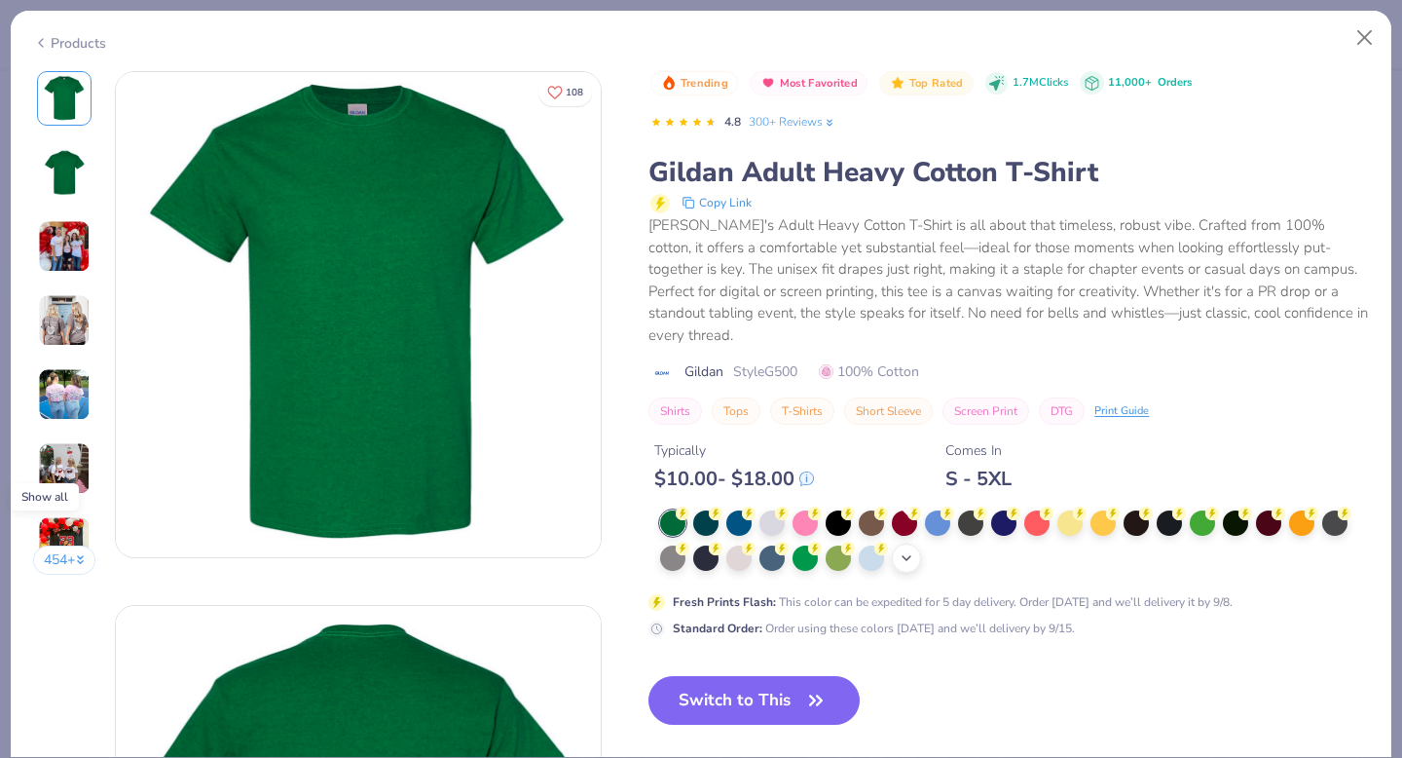
click at [902, 550] on icon at bounding box center [907, 558] width 16 height 16
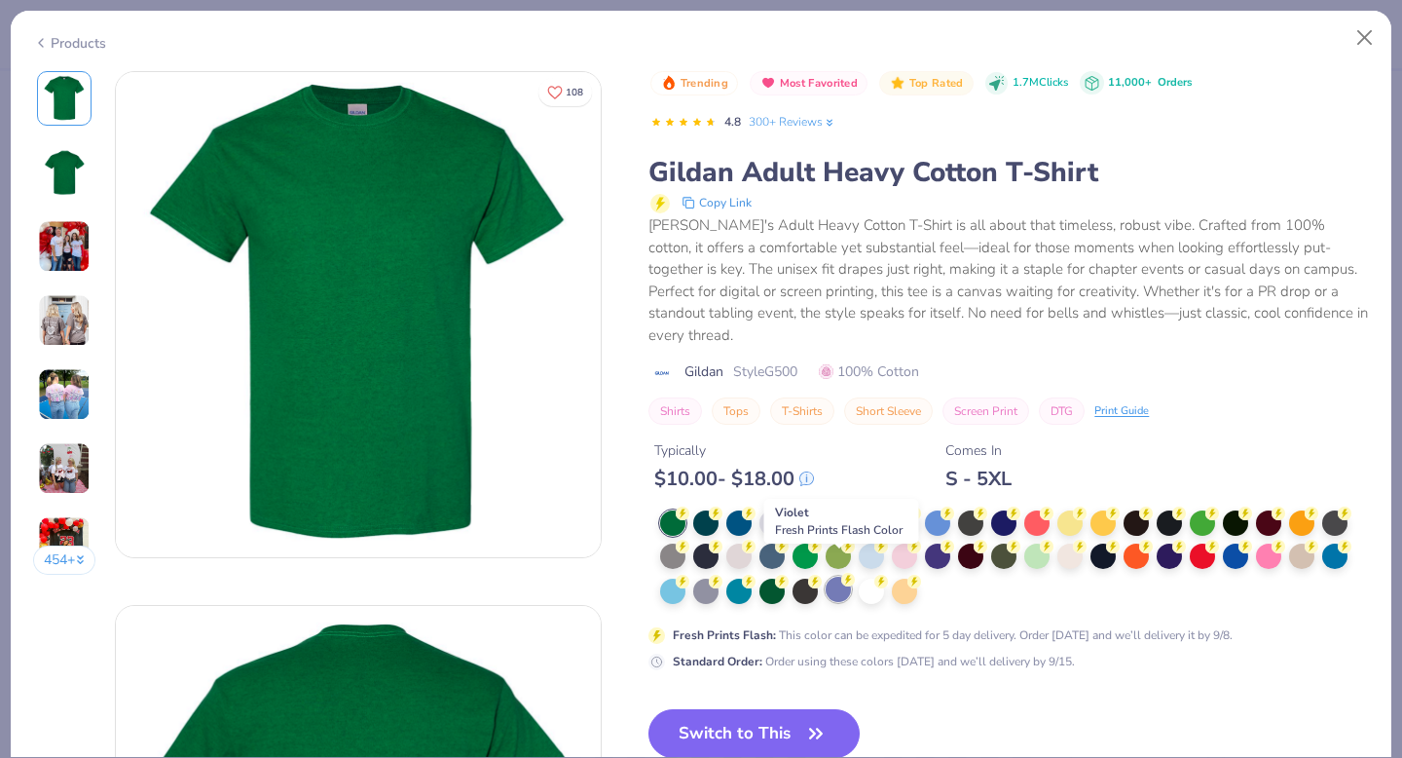
click at [845, 576] on div at bounding box center [838, 588] width 25 height 25
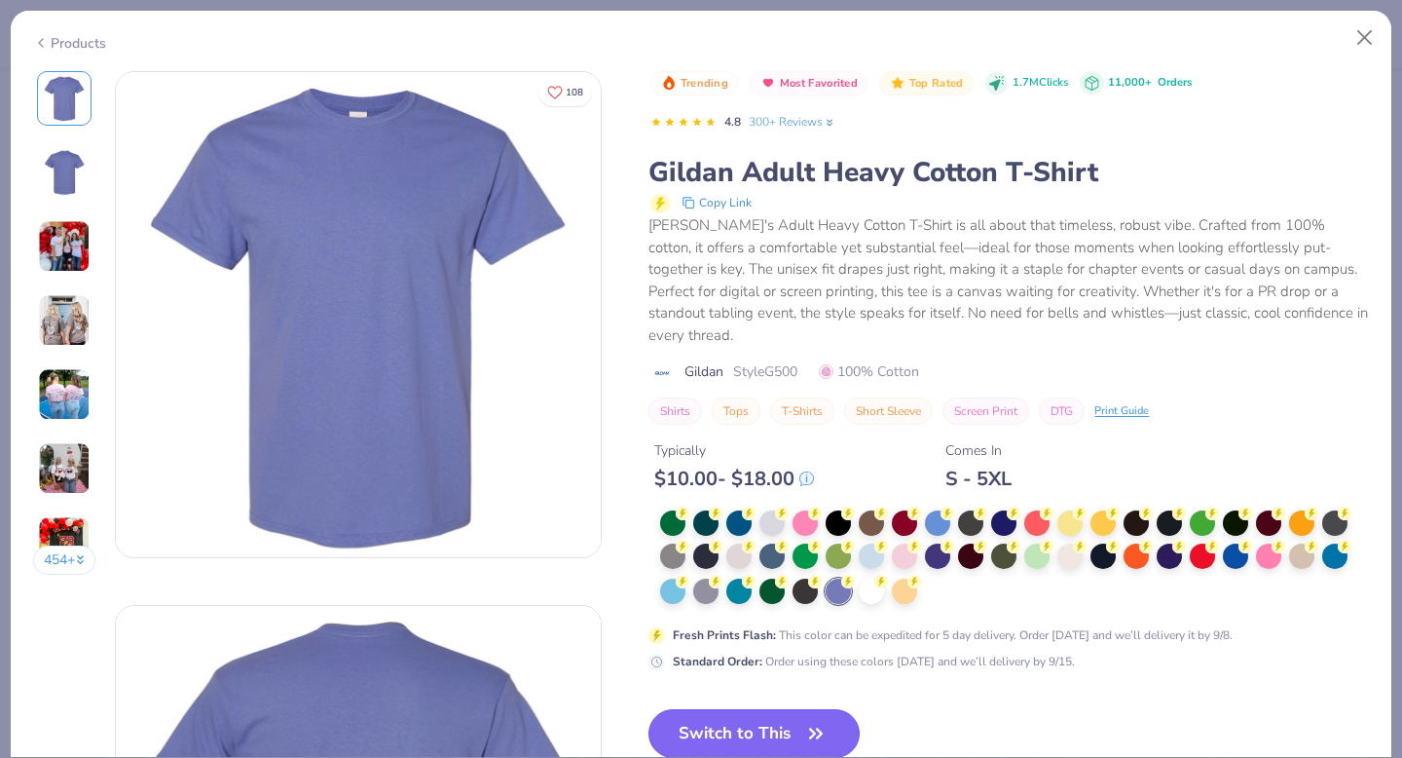
click at [769, 709] on button "Switch to This" at bounding box center [753, 733] width 211 height 49
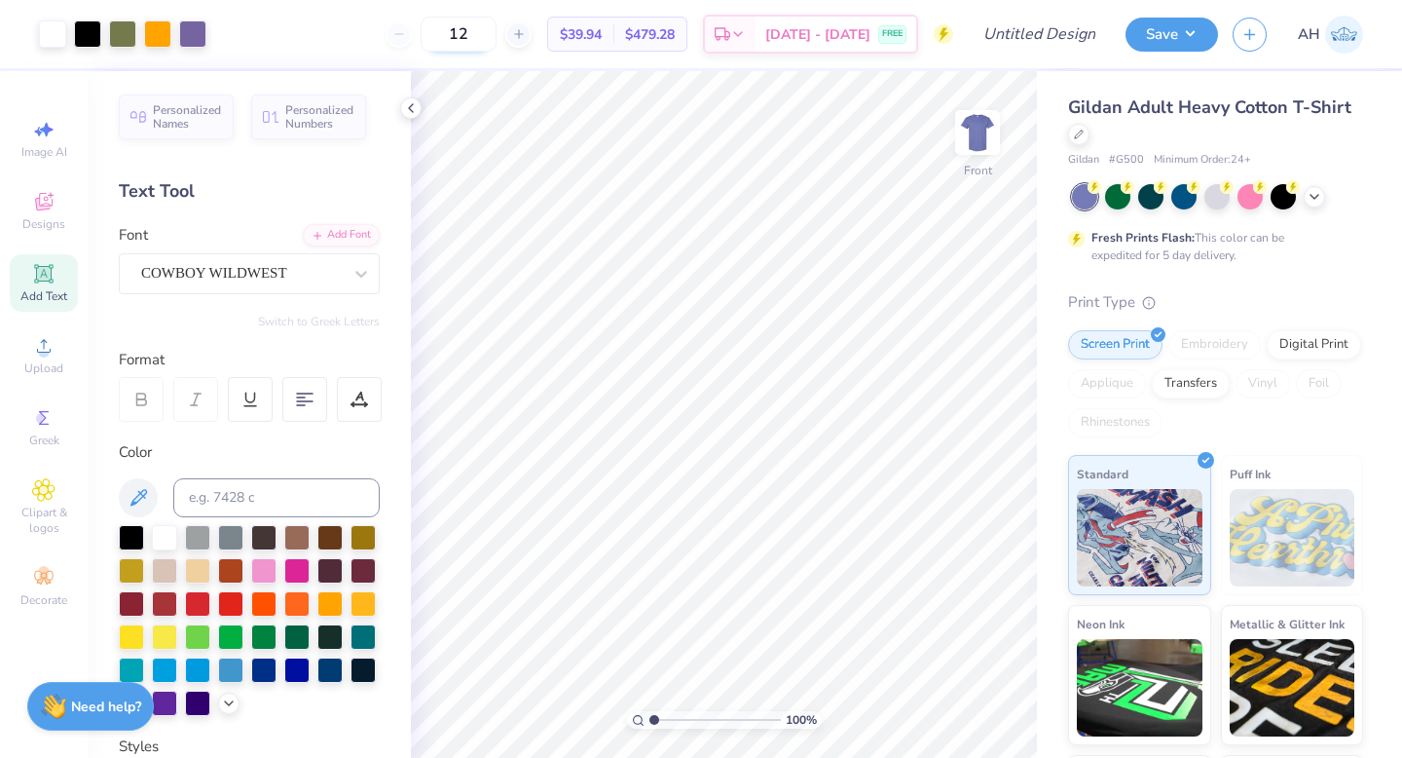
drag, startPoint x: 498, startPoint y: 37, endPoint x: 460, endPoint y: 30, distance: 38.6
click at [460, 30] on input "12" at bounding box center [459, 34] width 76 height 35
type input "45"
click at [1063, 30] on input "Design Title" at bounding box center [1063, 34] width 95 height 39
click at [1079, 52] on input "DSP Barn Dance 1" at bounding box center [1063, 34] width 95 height 39
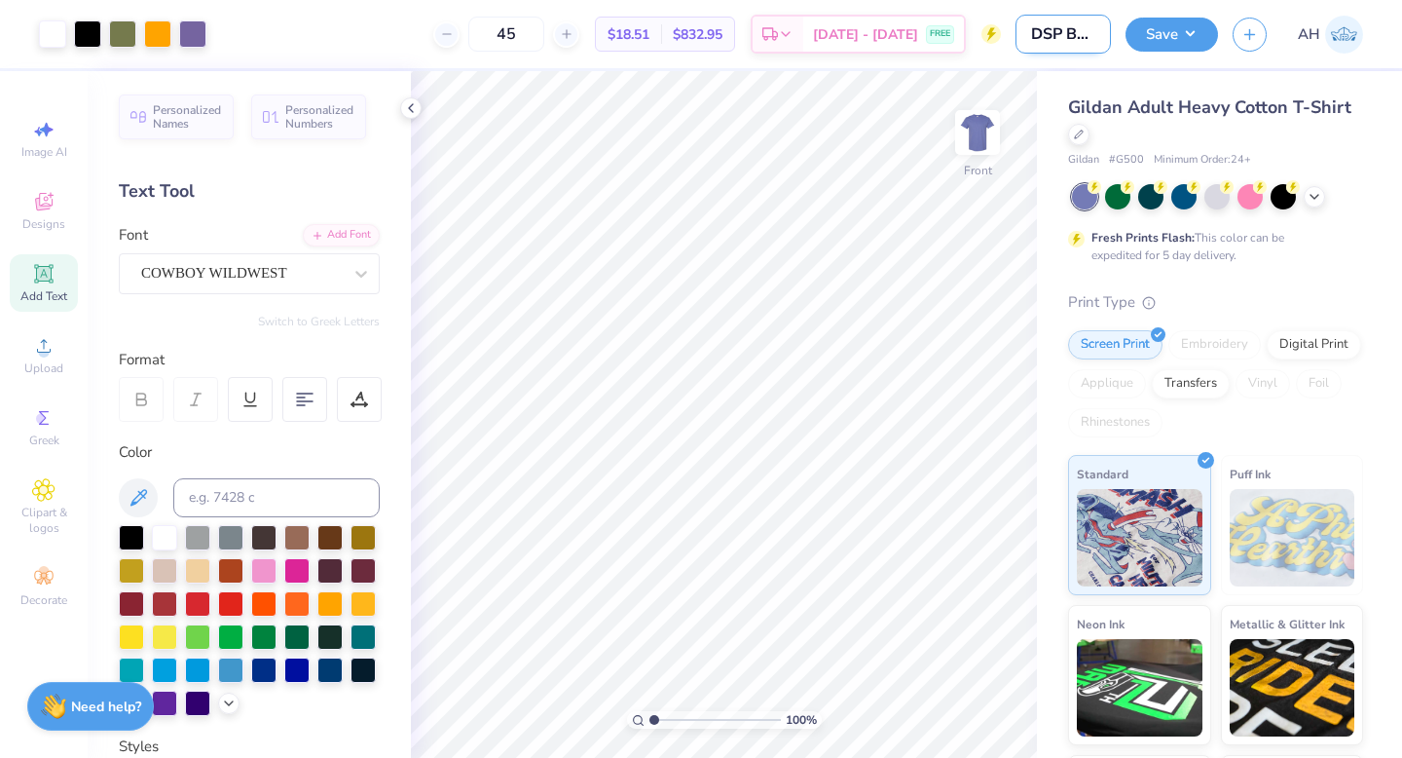
click at [1088, 36] on input "DSP Barn Dance 1" at bounding box center [1063, 34] width 95 height 39
type input "DSP Barn Dance 2"
click at [1148, 30] on button "Save" at bounding box center [1172, 32] width 92 height 34
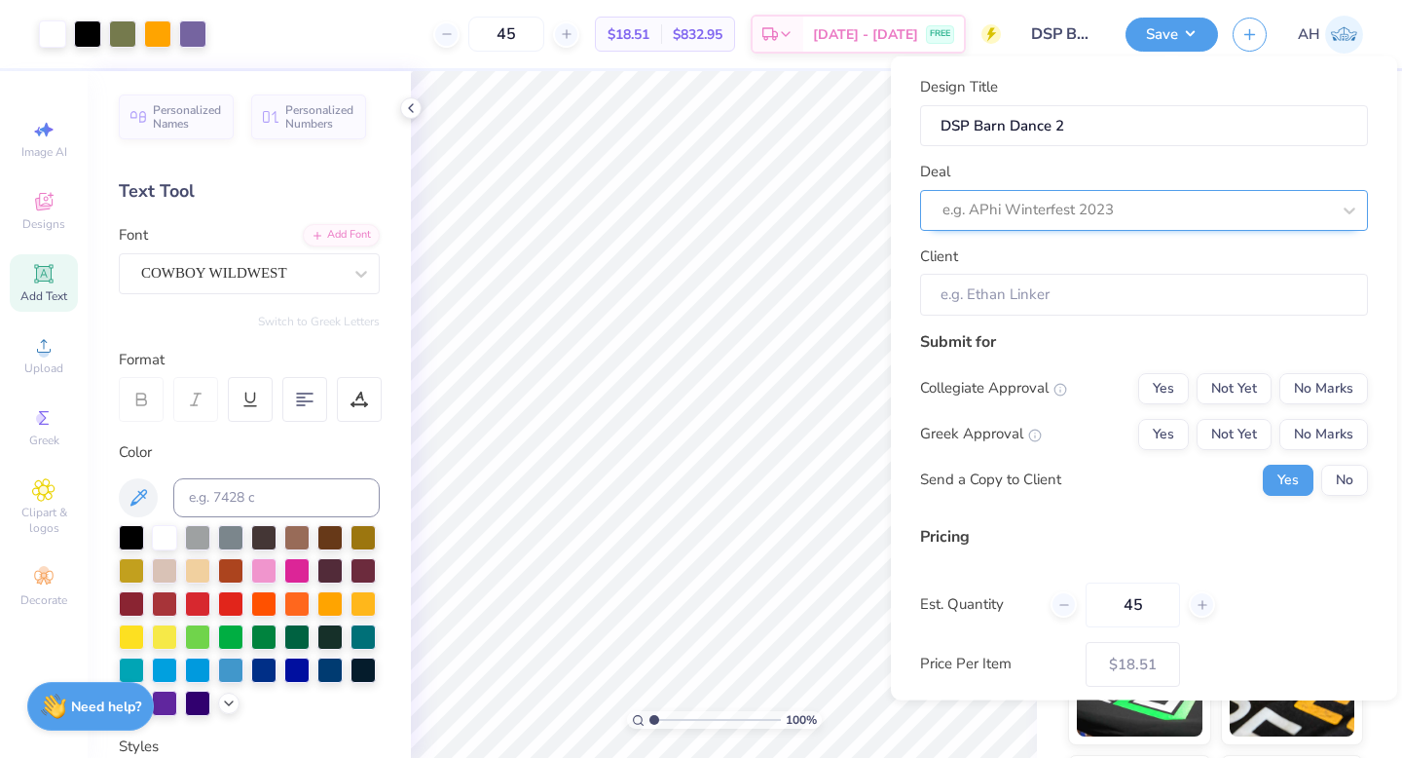
click at [1050, 206] on div at bounding box center [1137, 210] width 388 height 26
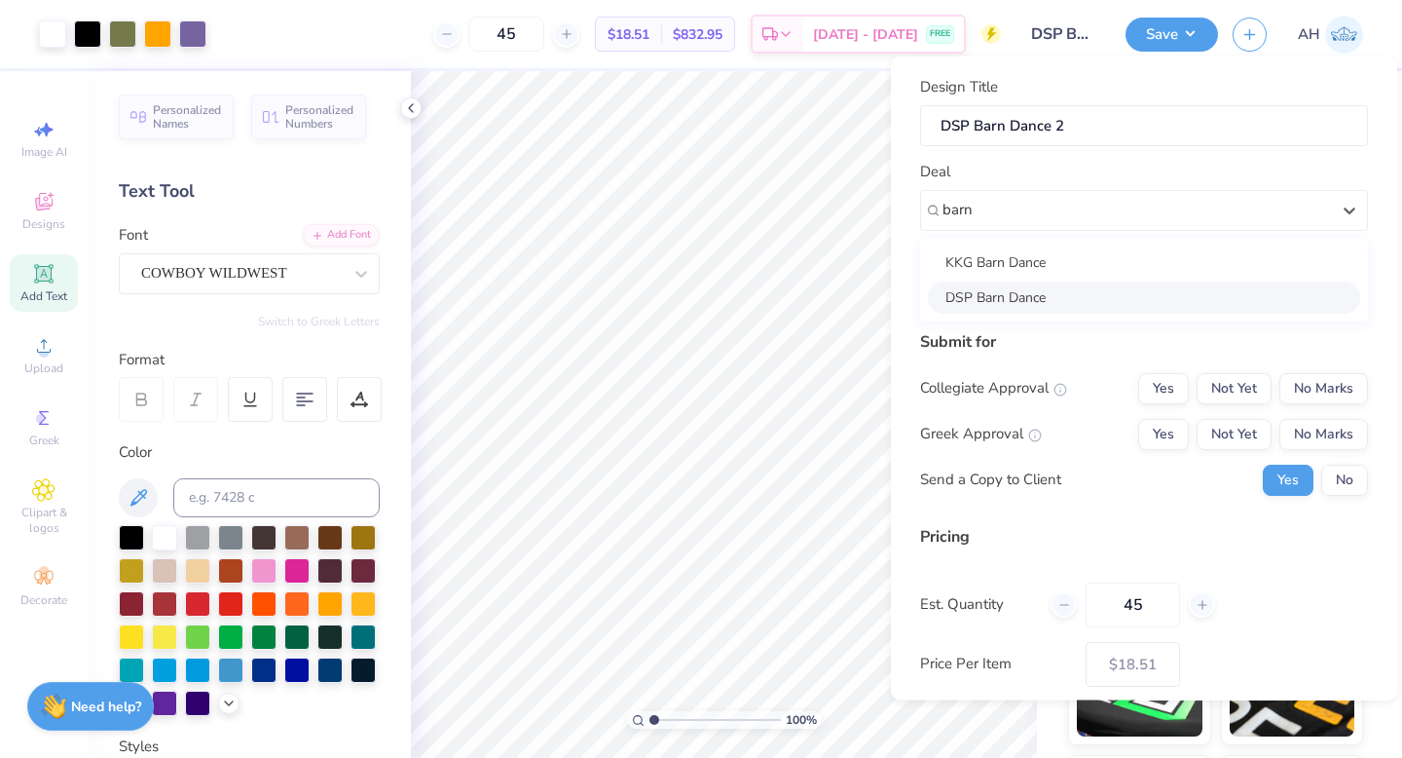
click at [1037, 298] on div "DSP Barn Dance" at bounding box center [1144, 296] width 432 height 32
type input "barn"
type input "[PERSON_NAME]"
click at [1307, 394] on button "No Marks" at bounding box center [1323, 387] width 89 height 31
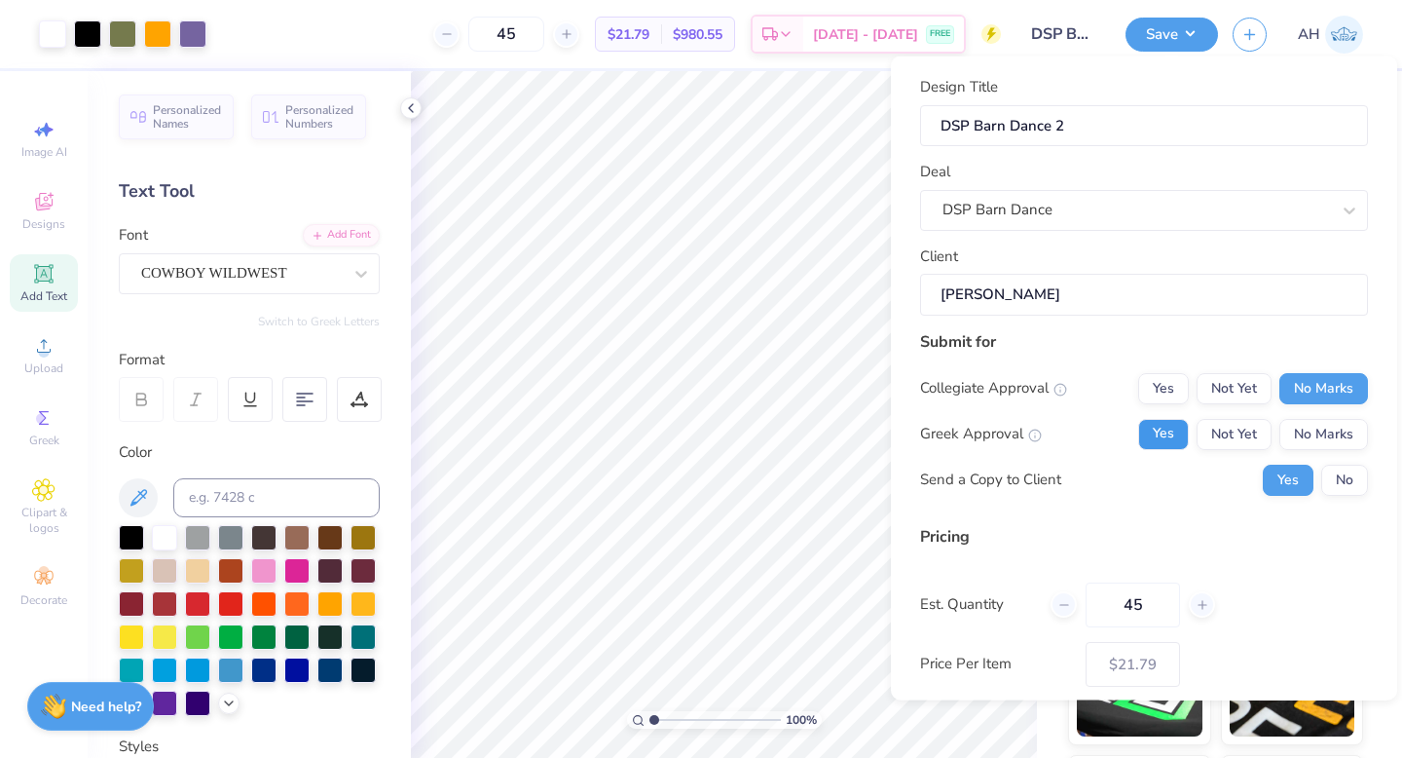
click at [1165, 428] on button "Yes" at bounding box center [1163, 433] width 51 height 31
type input "$21.79"
click at [1355, 485] on button "No" at bounding box center [1344, 478] width 47 height 31
click at [1159, 34] on button "Save" at bounding box center [1172, 32] width 92 height 34
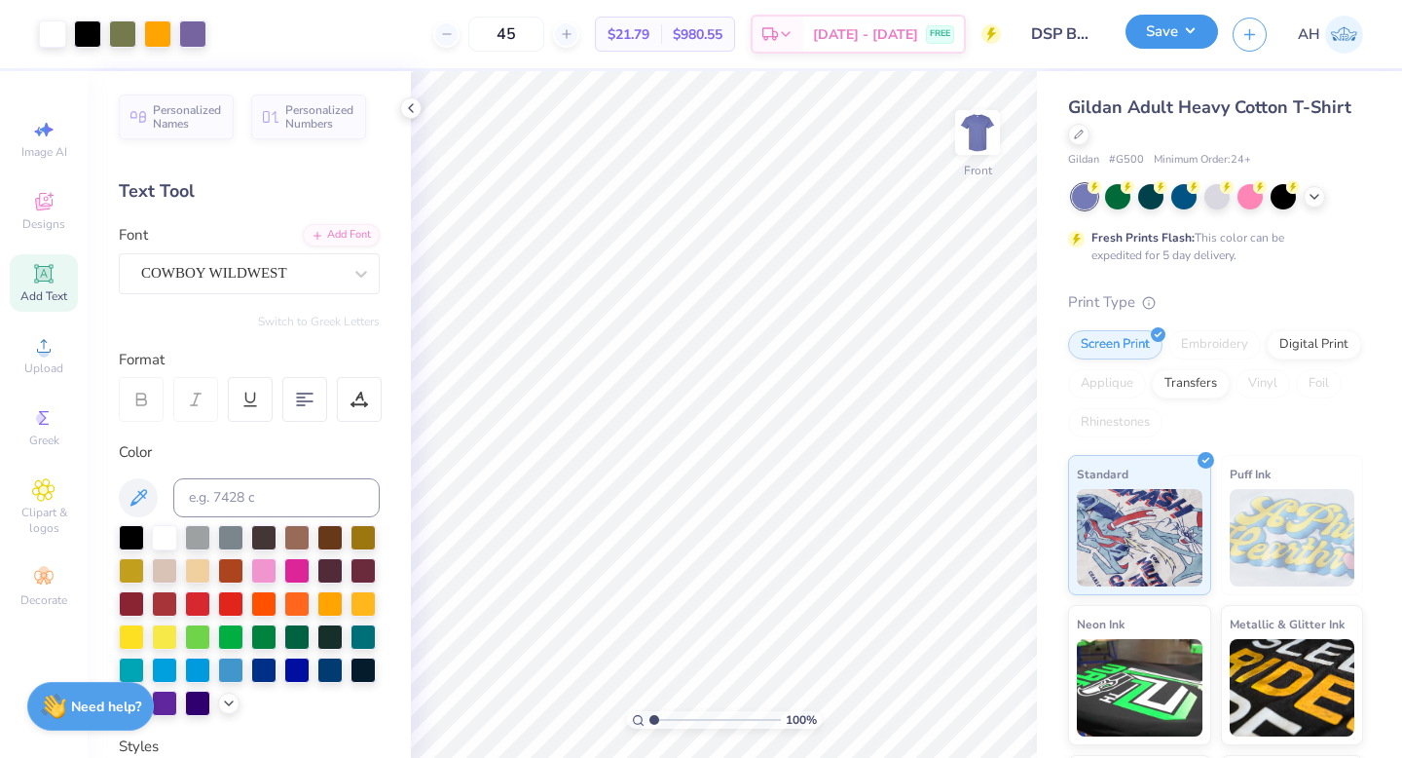
click at [1159, 38] on button "Save" at bounding box center [1172, 32] width 92 height 34
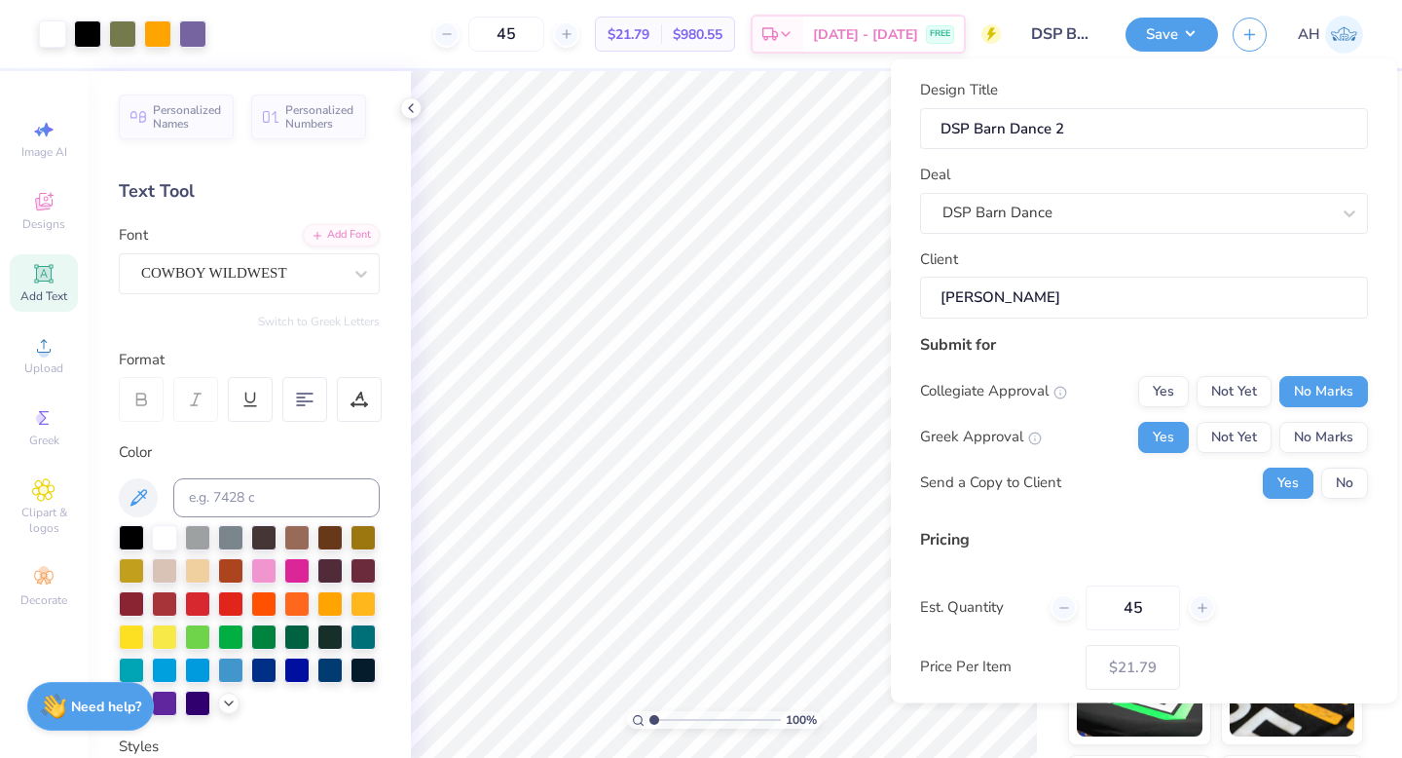
scroll to position [98, 0]
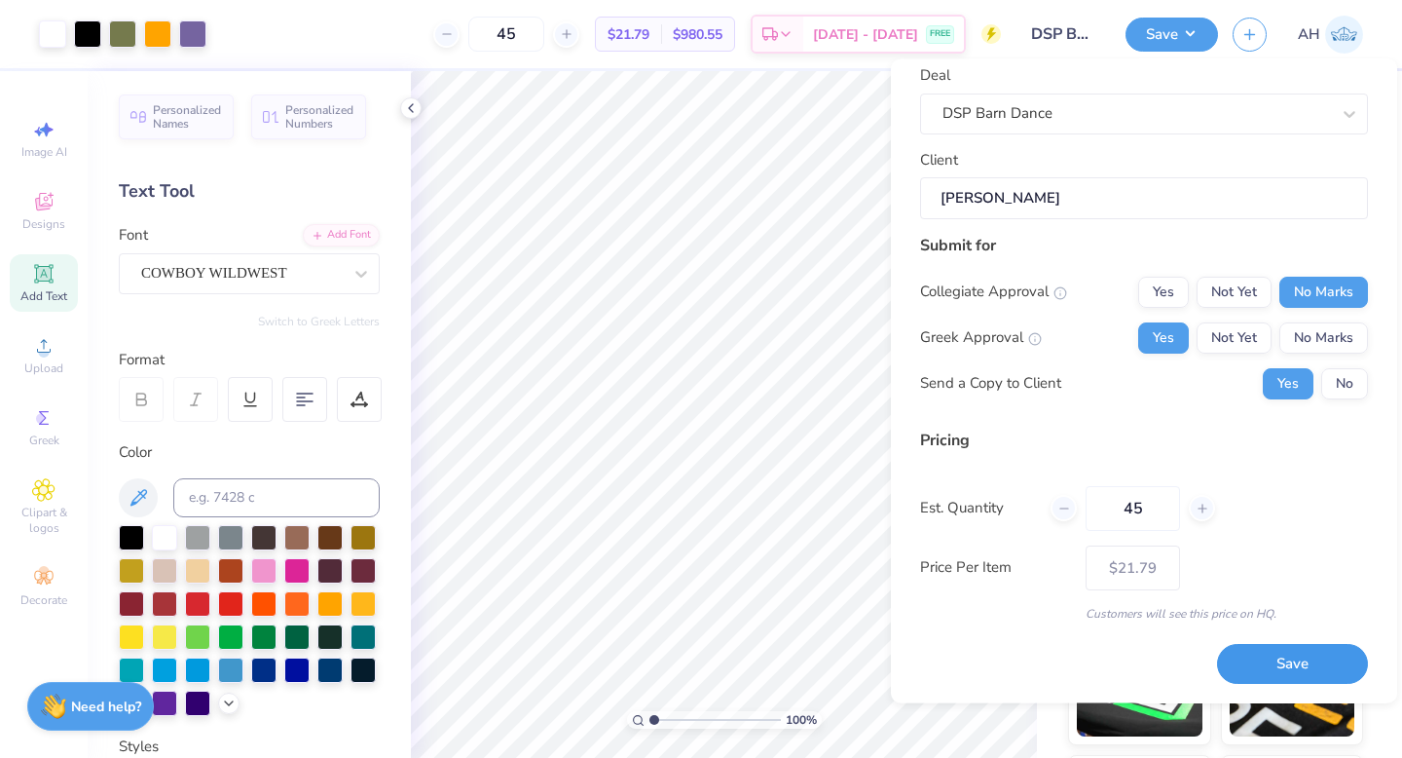
click at [1285, 660] on button "Save" at bounding box center [1292, 665] width 151 height 40
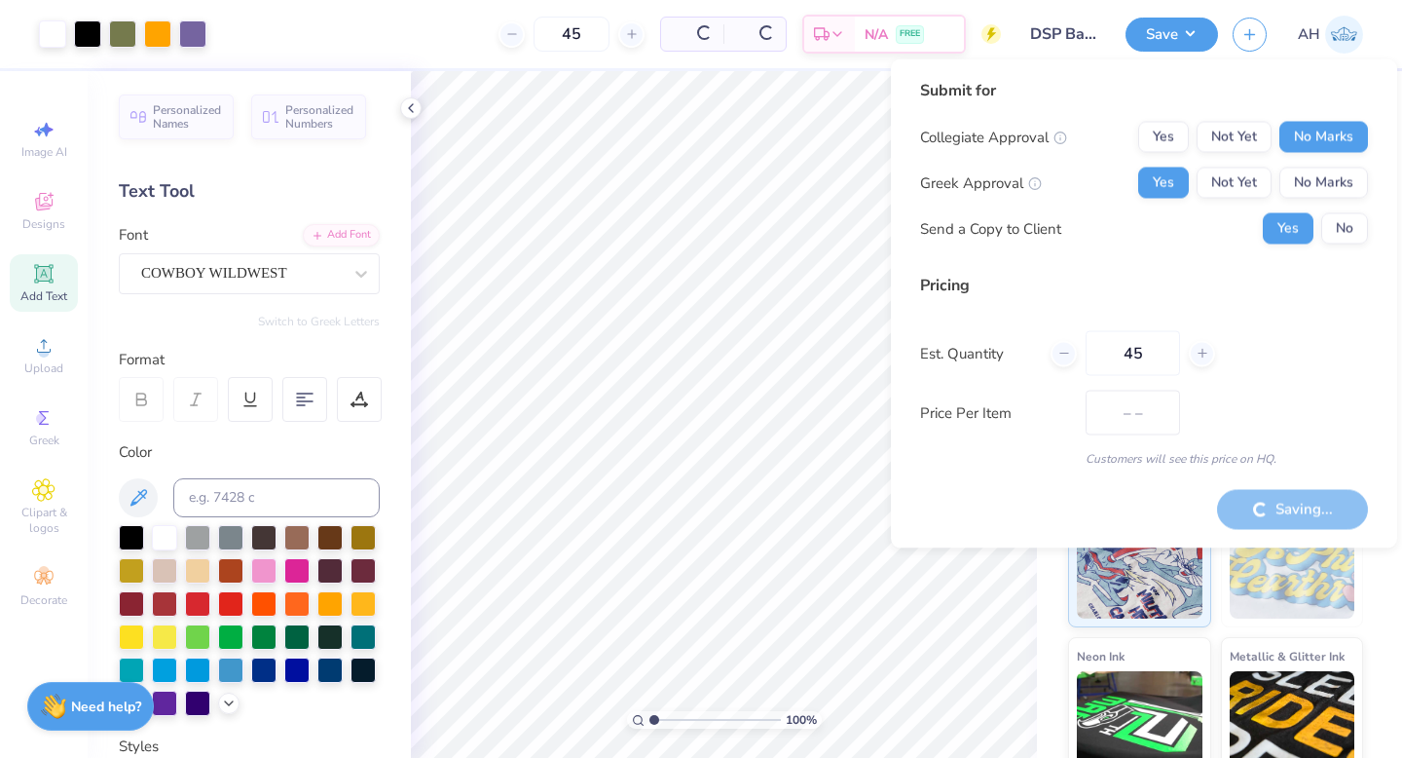
type input "$21.79"
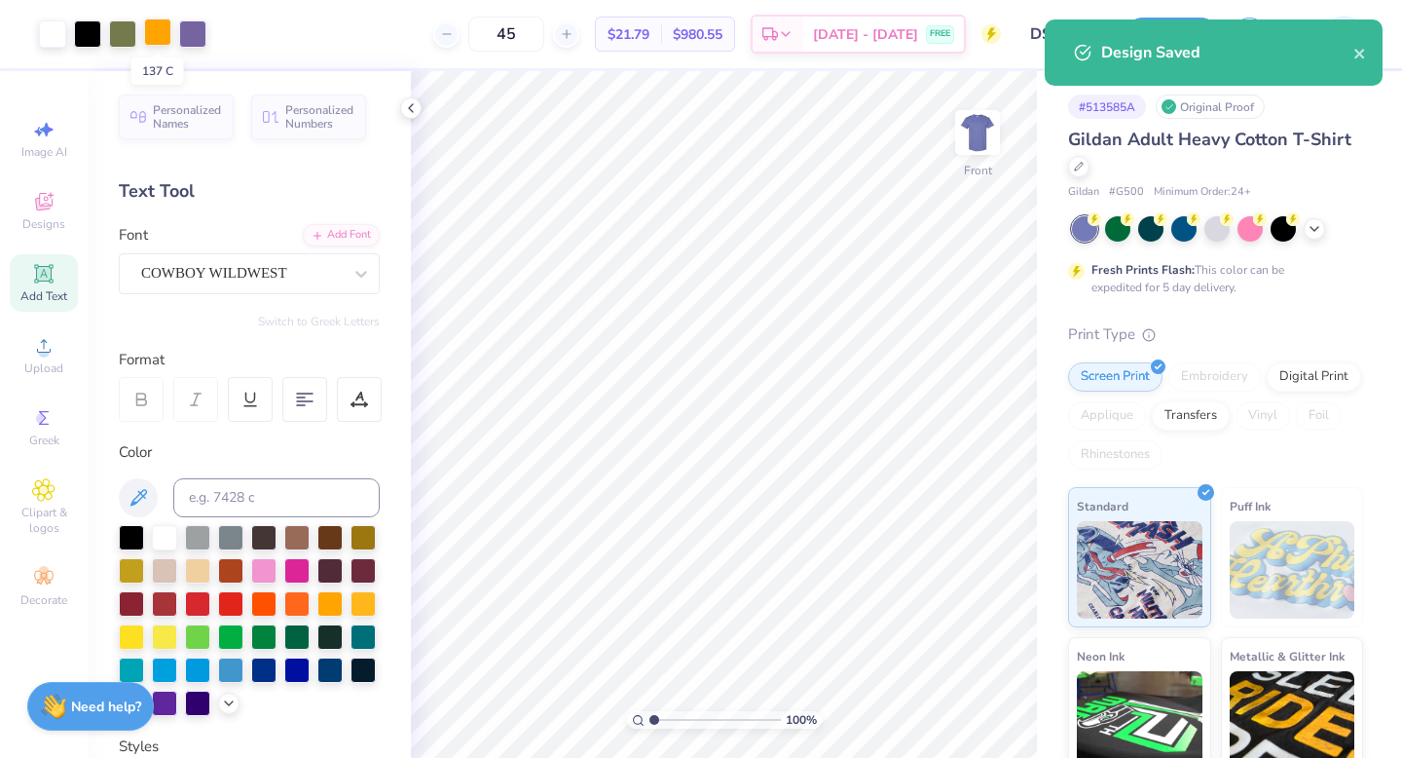
click at [161, 39] on div at bounding box center [157, 31] width 27 height 27
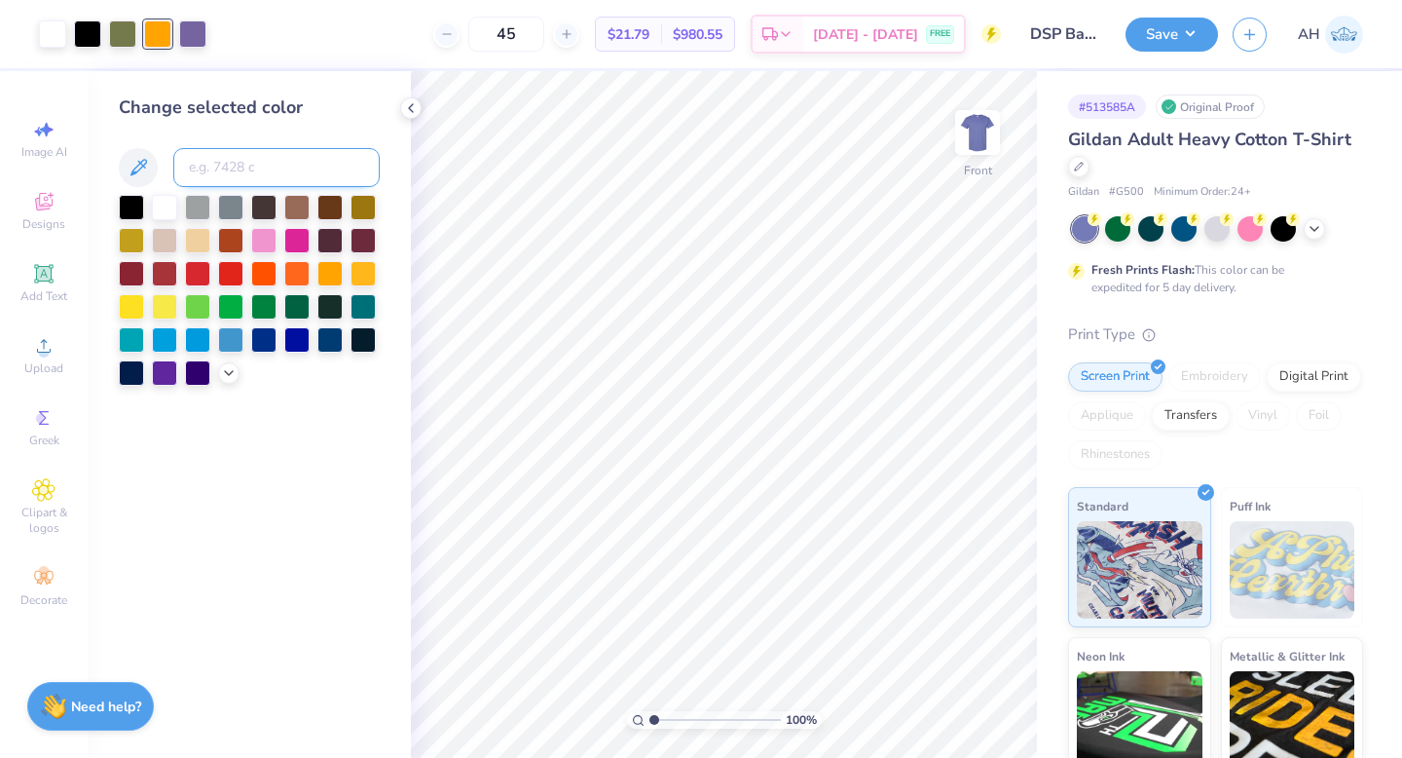
click at [241, 166] on input at bounding box center [276, 167] width 206 height 39
type input "5763"
click at [55, 34] on div at bounding box center [52, 31] width 27 height 27
click at [129, 203] on div at bounding box center [131, 205] width 25 height 25
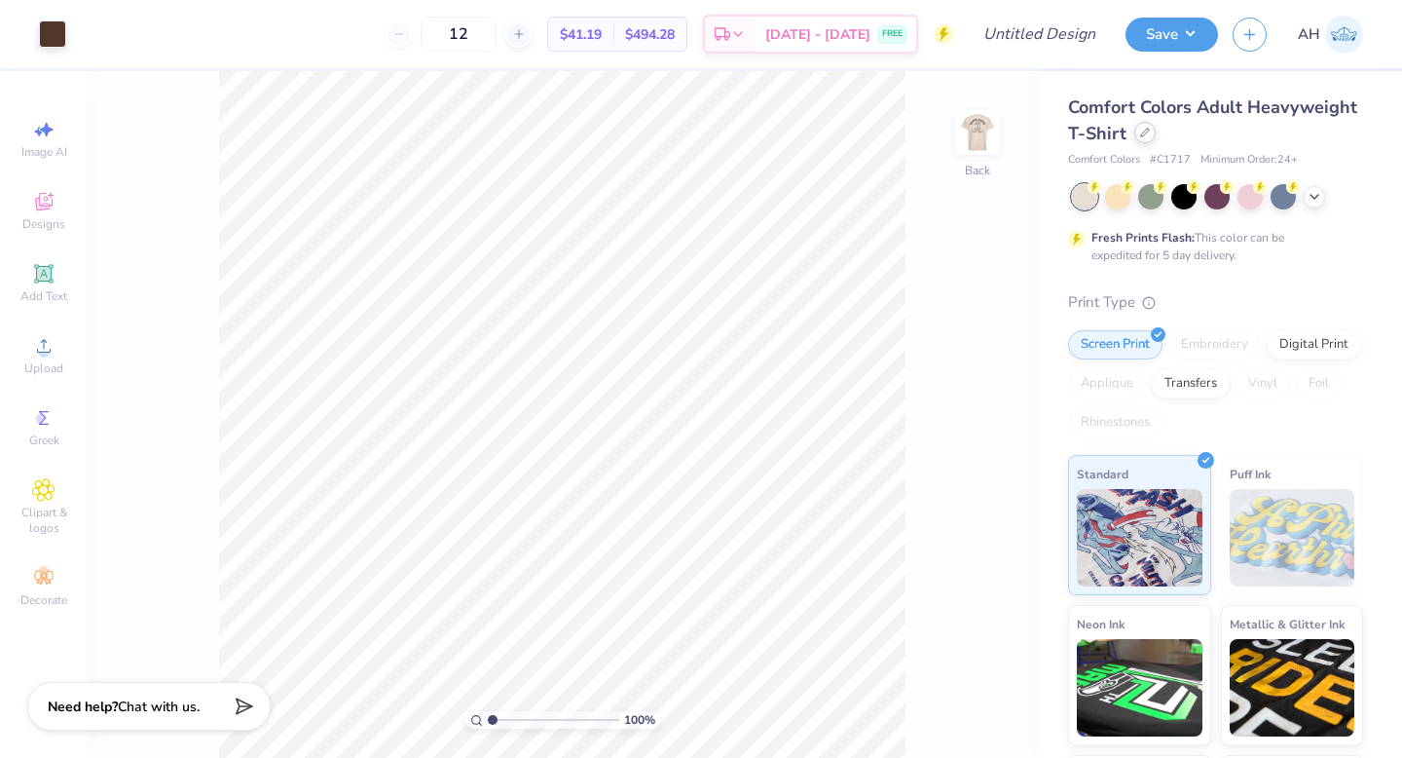
click at [1144, 138] on div at bounding box center [1144, 132] width 21 height 21
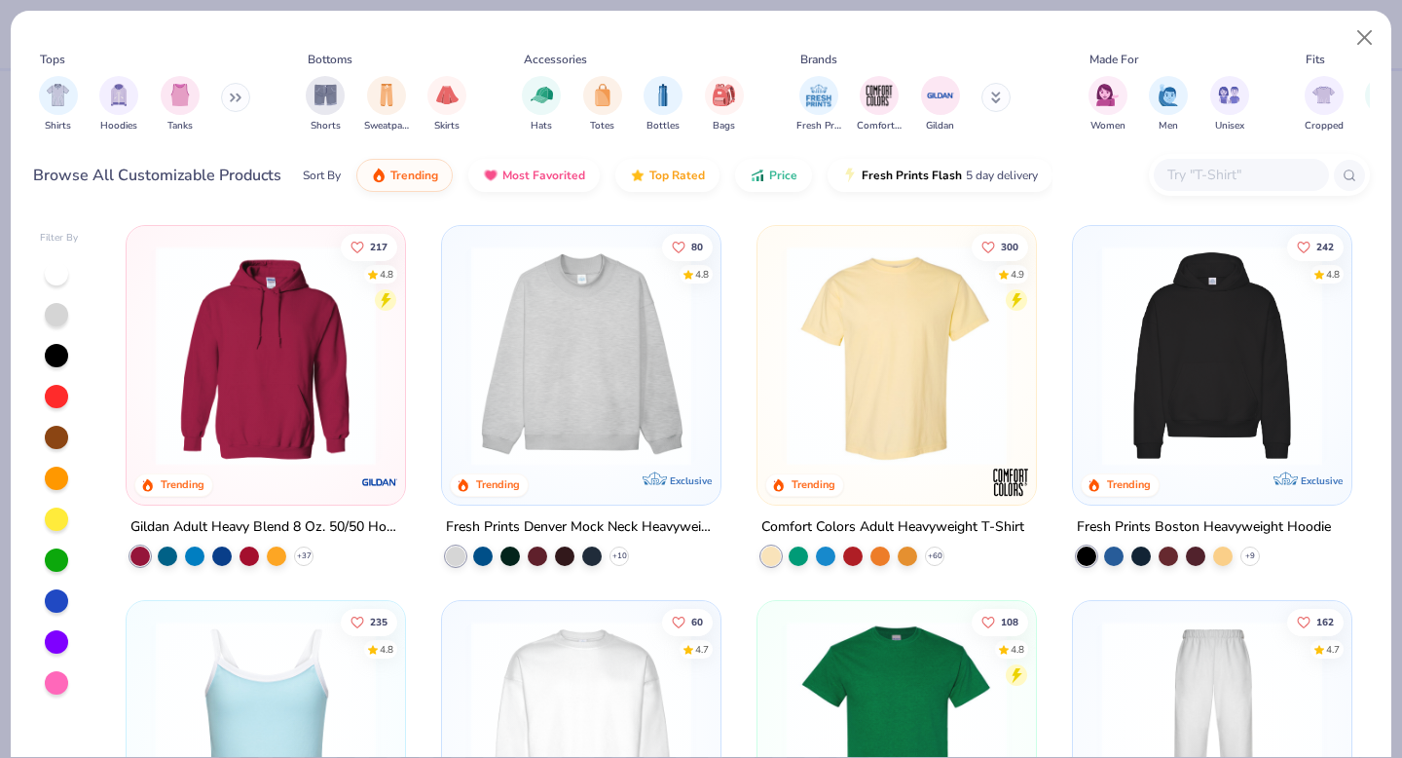
click at [1220, 166] on input "text" at bounding box center [1240, 175] width 150 height 22
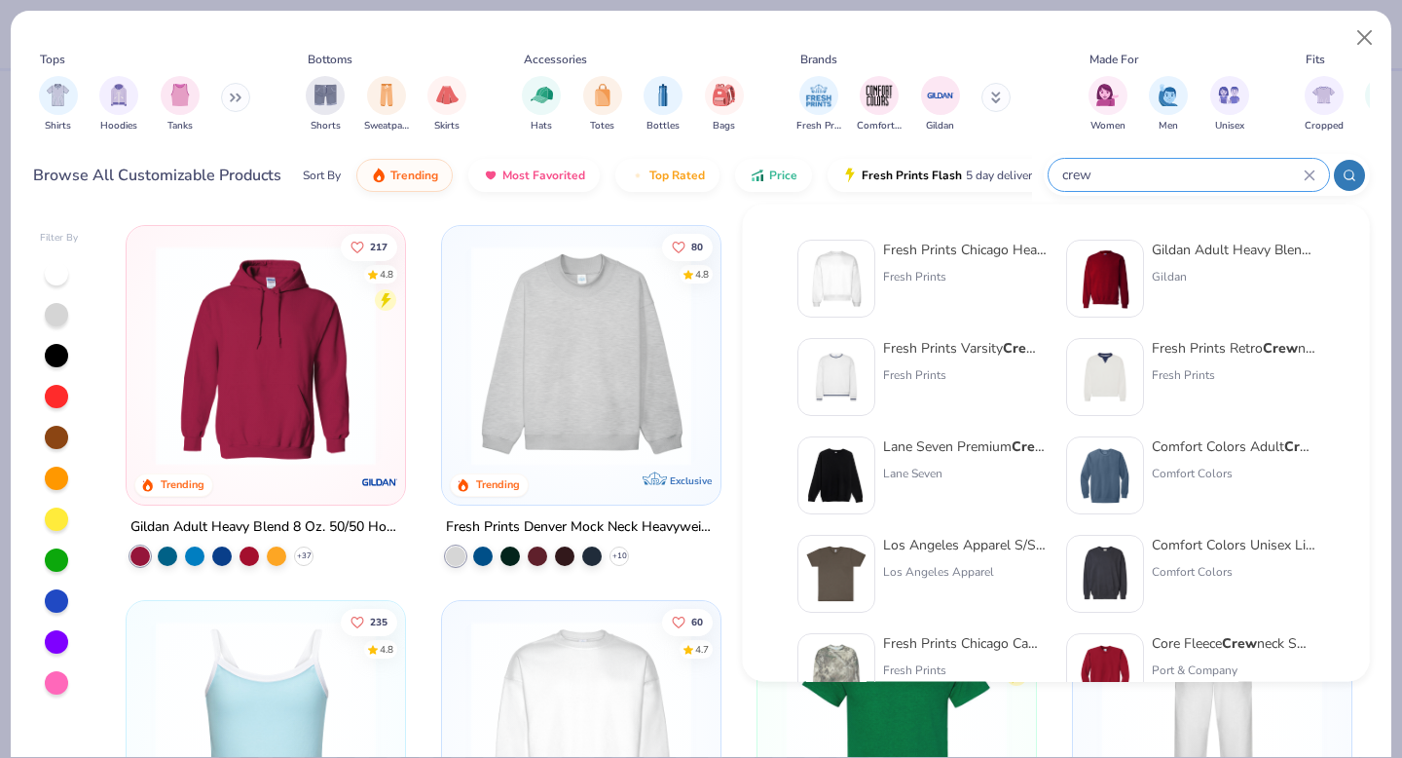
type input "crew"
click at [1226, 252] on div "Gildan Adult Heavy Blend Adult 8 Oz. 50/50 Fleece Crew" at bounding box center [1234, 250] width 164 height 20
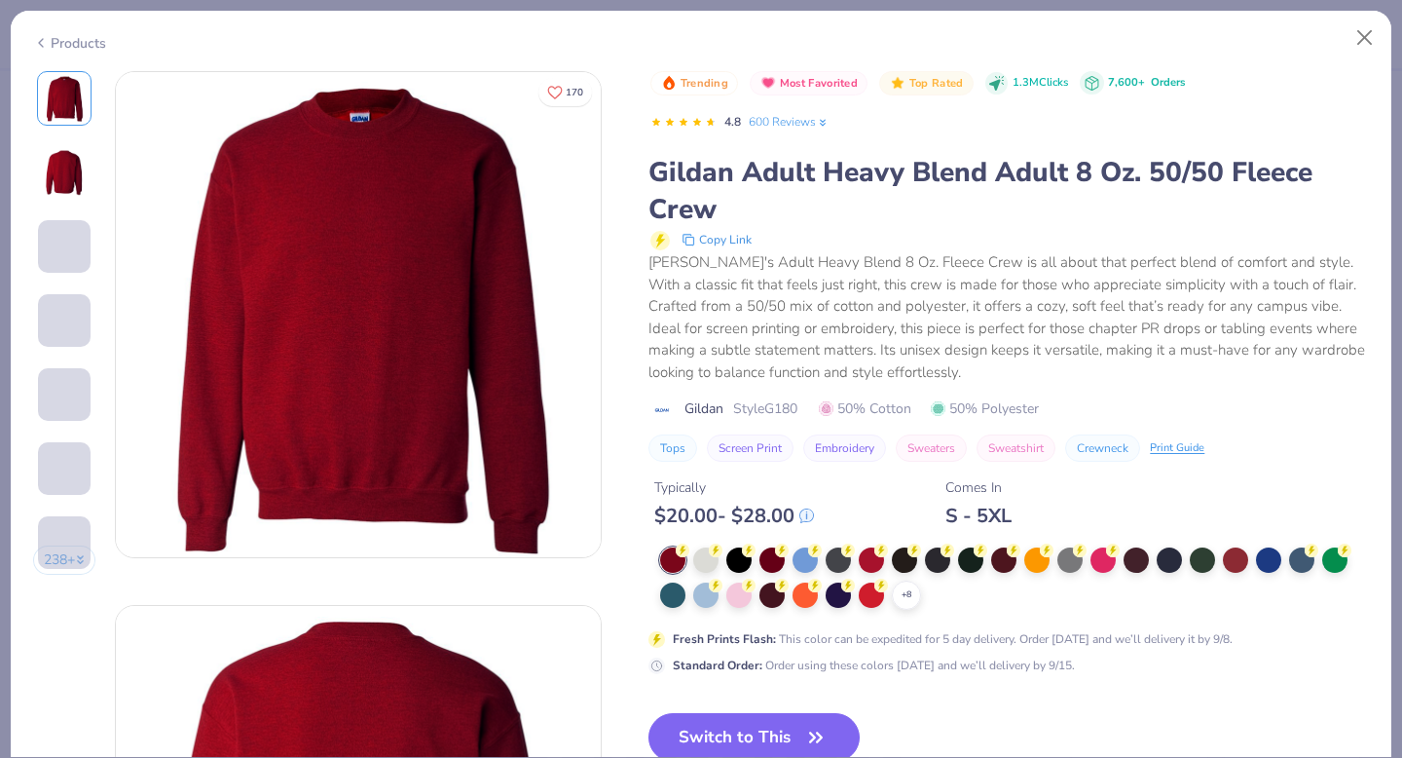
scroll to position [819, 0]
click at [909, 594] on icon at bounding box center [907, 595] width 16 height 16
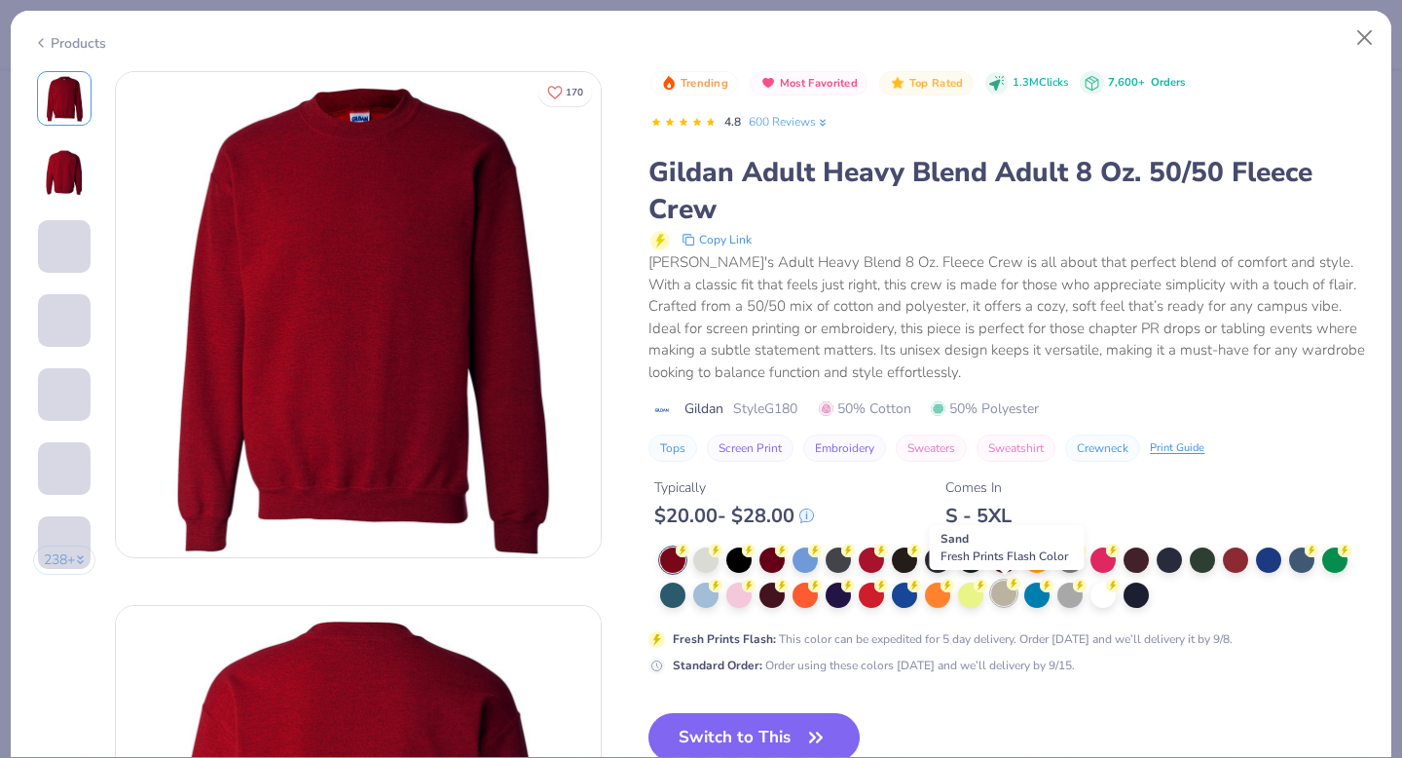
click at [1006, 595] on div at bounding box center [1003, 592] width 25 height 25
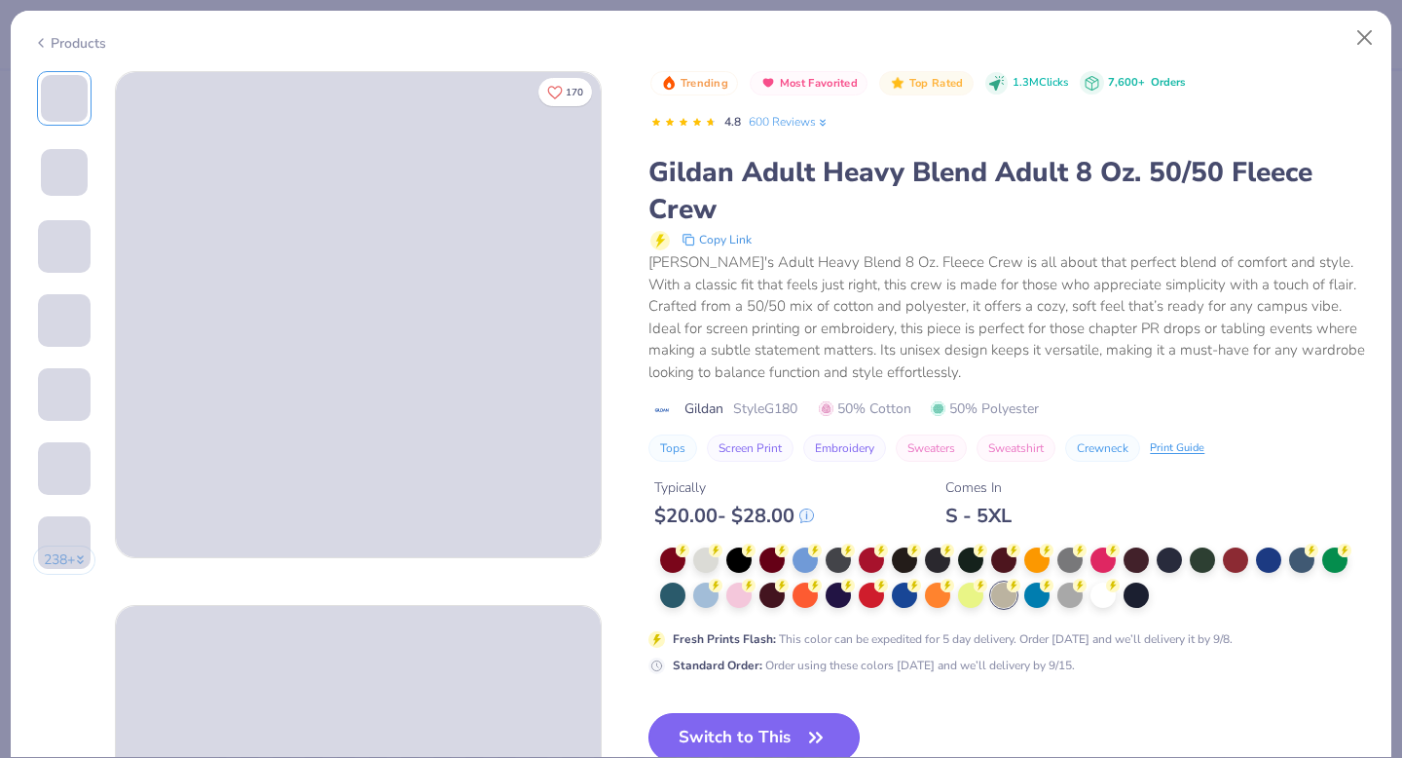
click at [742, 739] on button "Switch to This" at bounding box center [753, 737] width 211 height 49
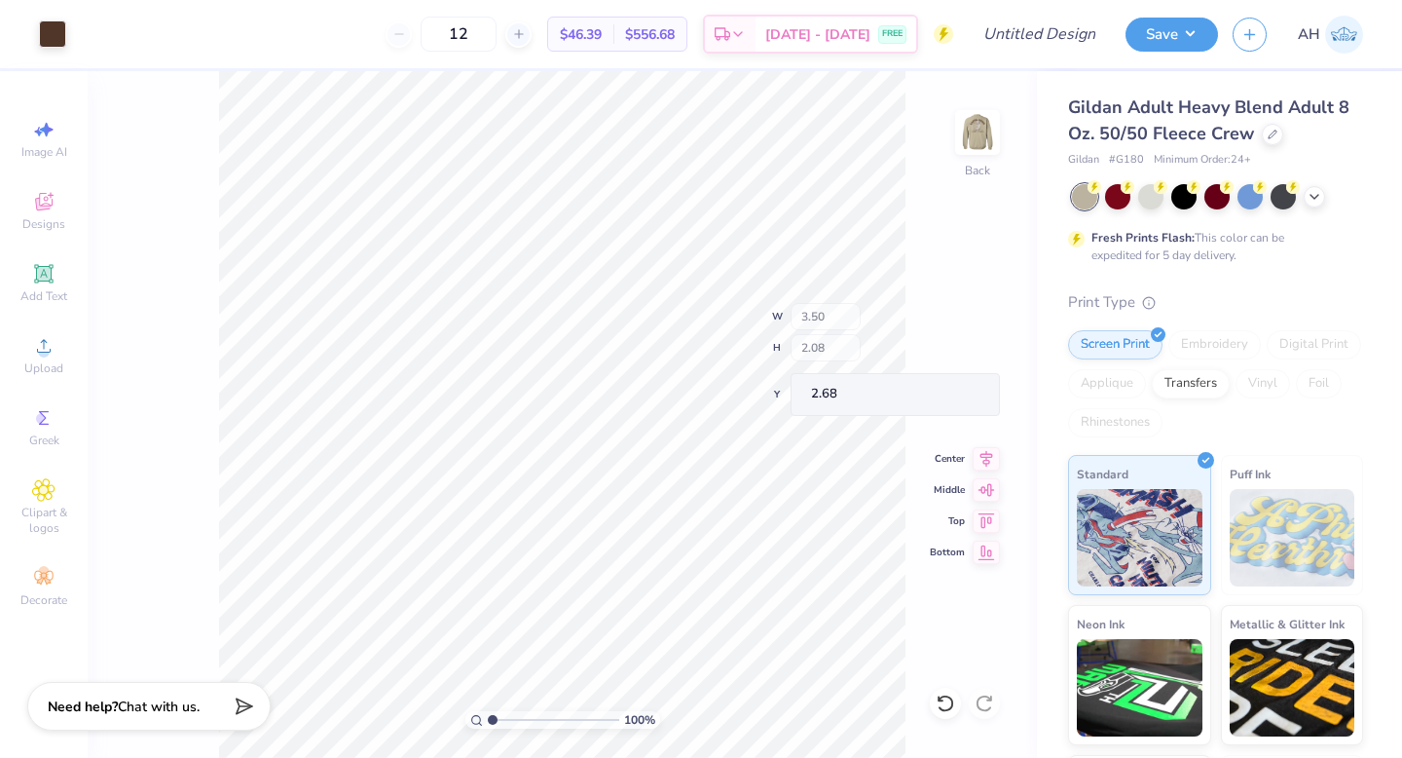
type input "1.96"
type input "1.09"
type input "2.79"
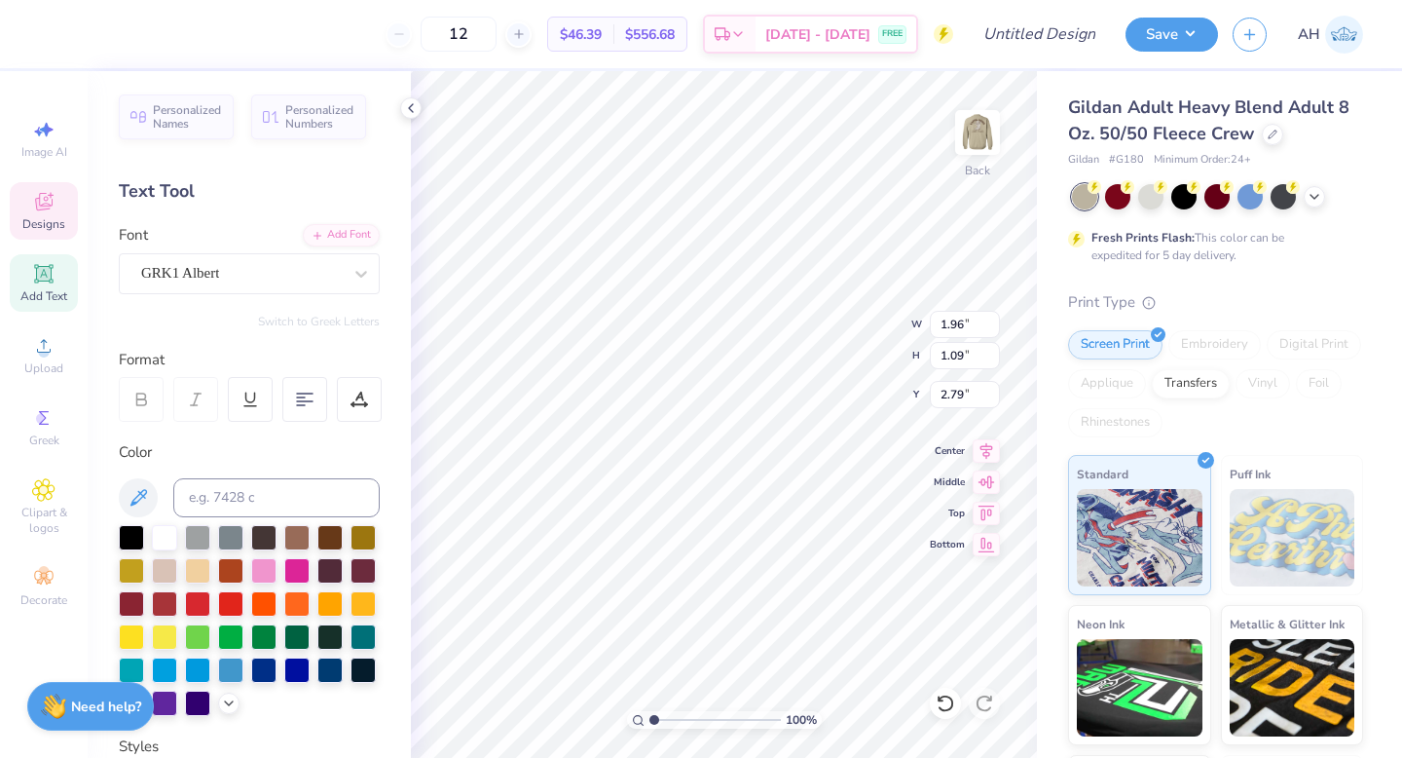
type textarea "DSP"
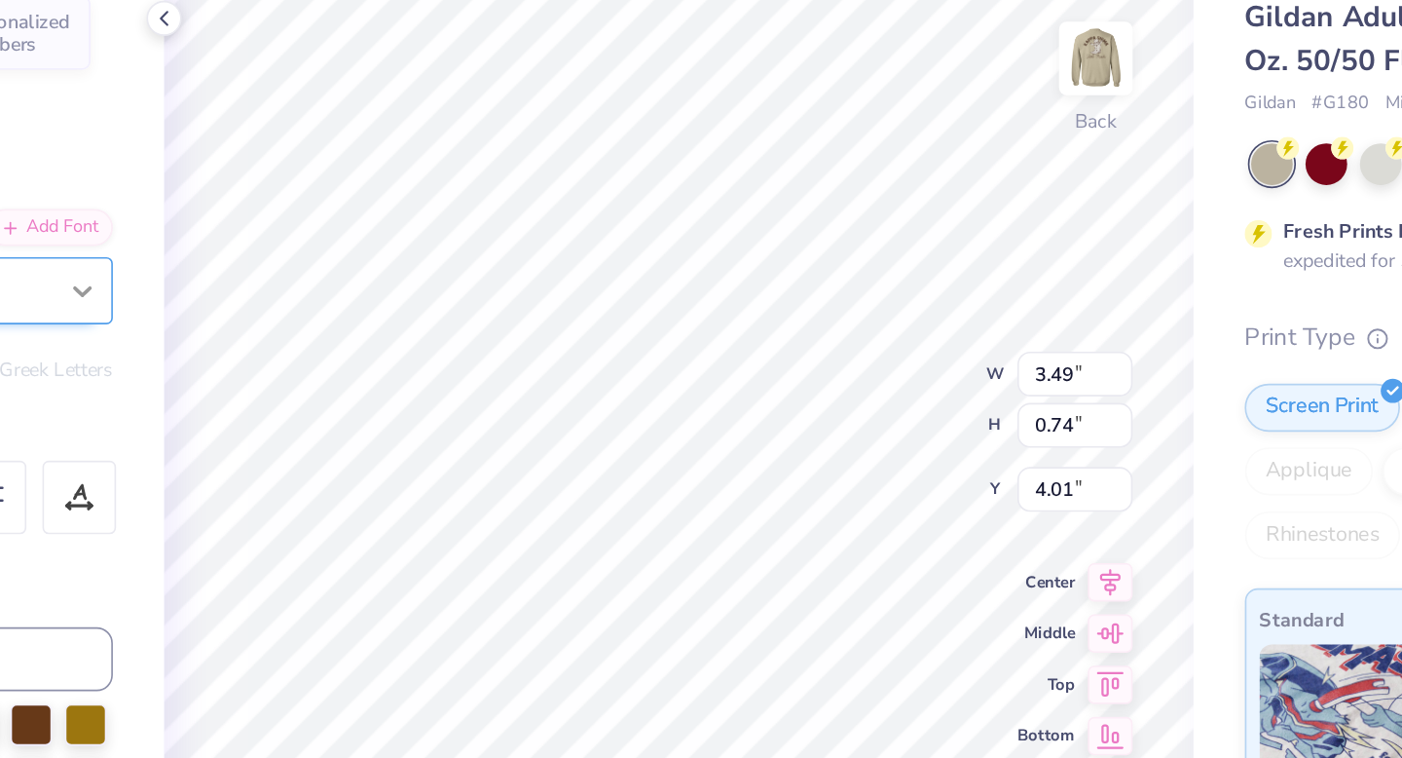
scroll to position [0, 1]
type textarea "Barn Dance"
type input "3.03"
type input "1.09"
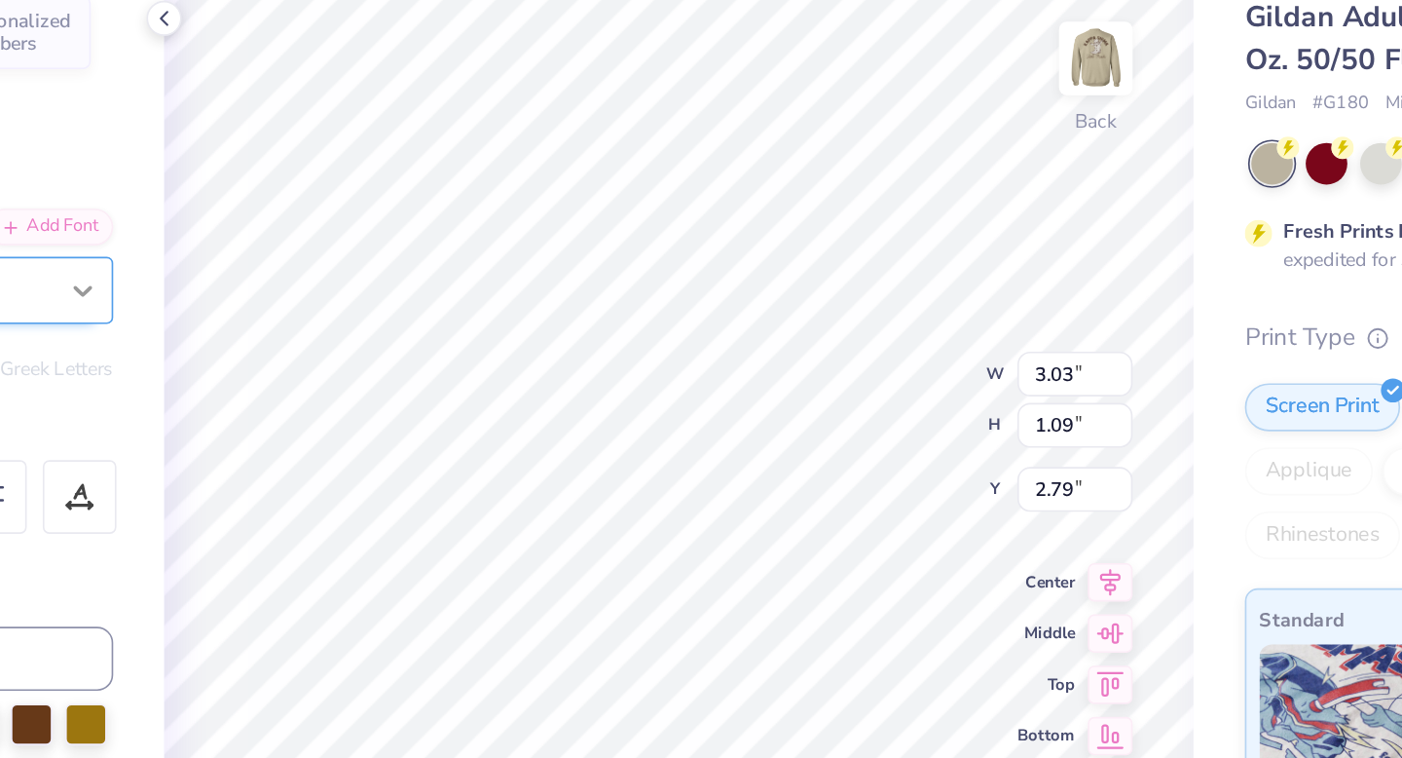
type input "6.16"
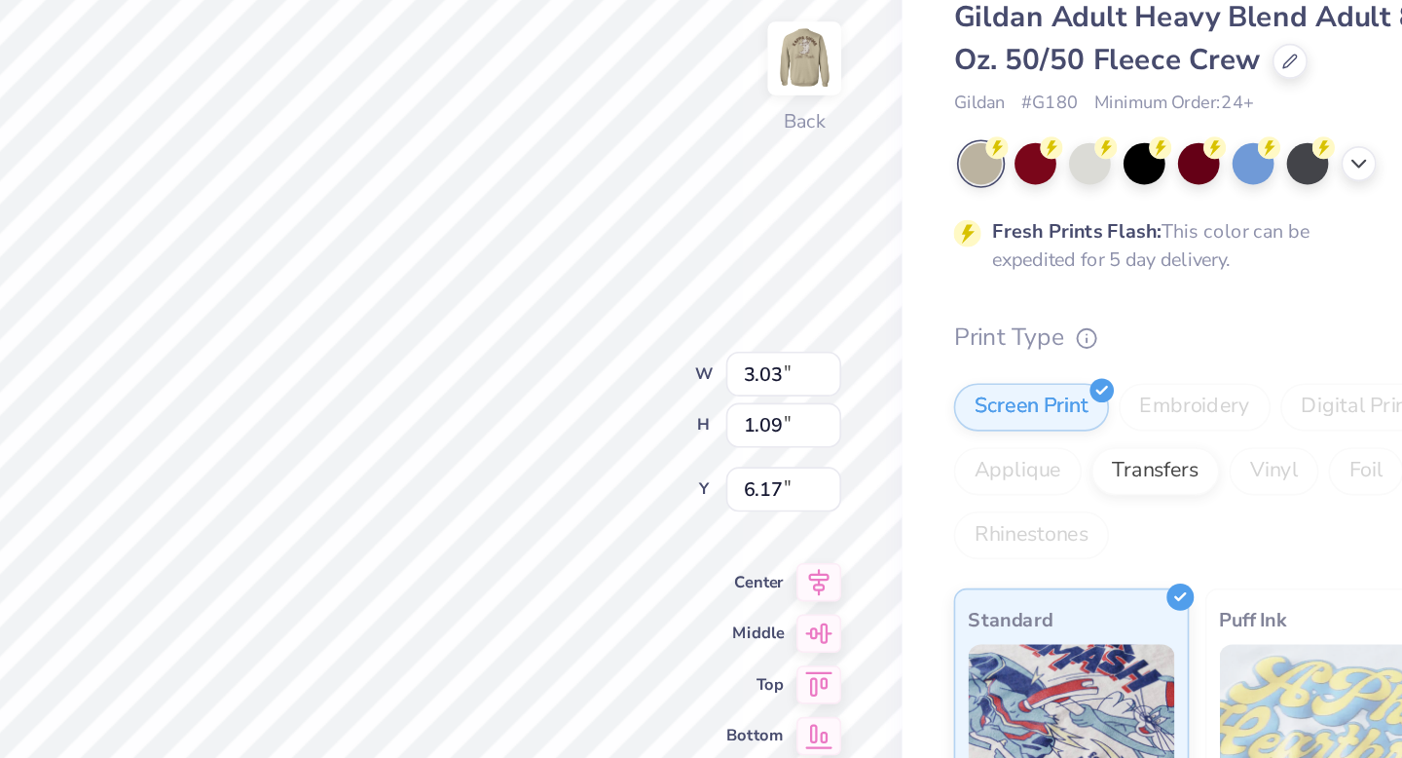
type input "3.03"
type input "1.09"
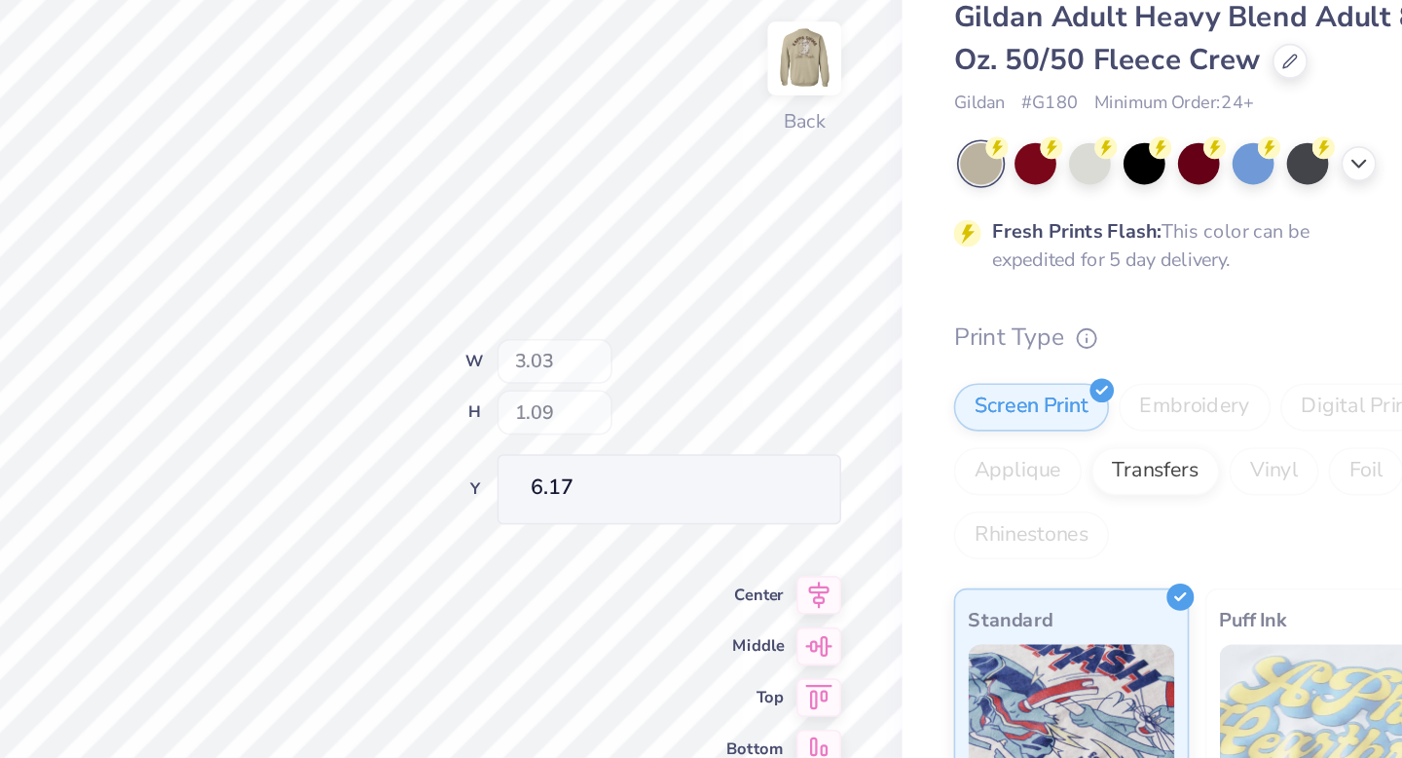
type input "3.00"
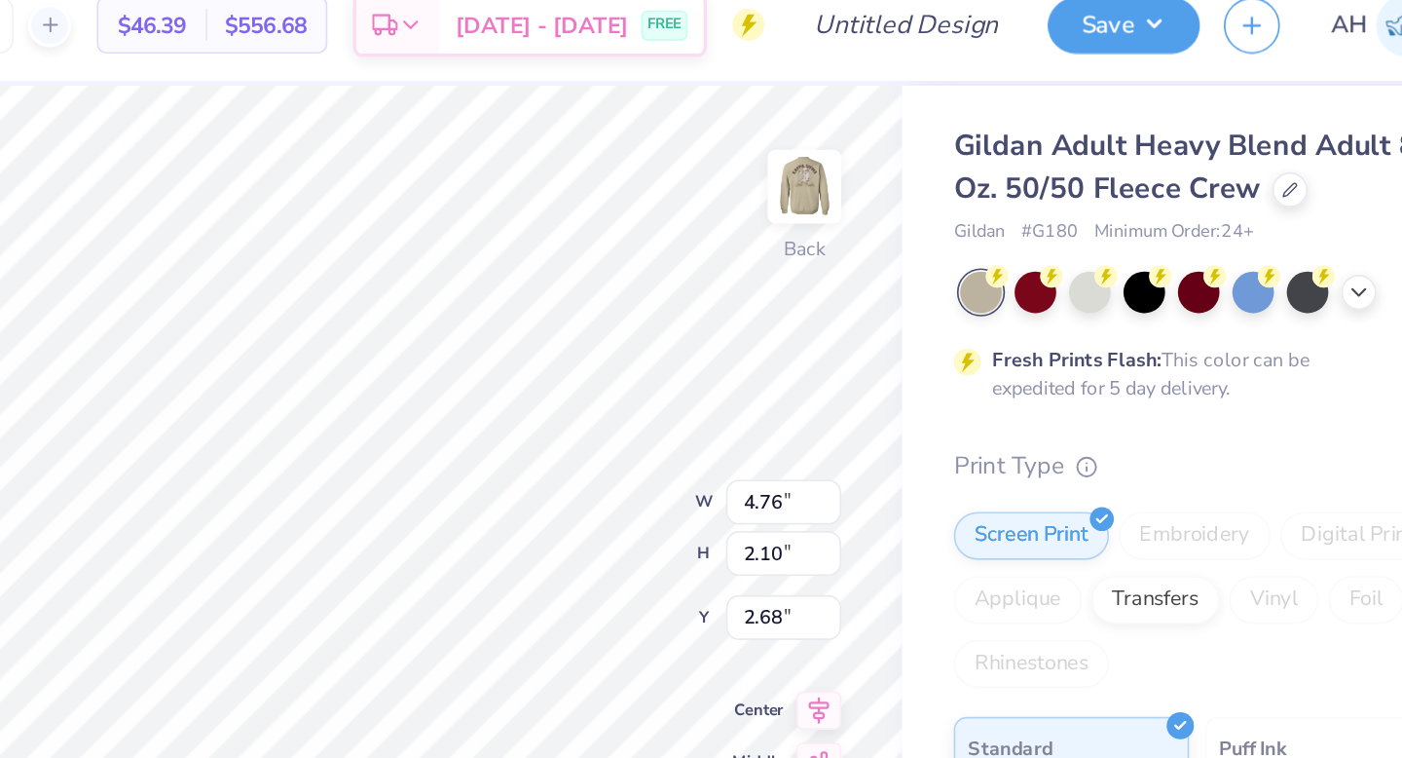
type input "3.37"
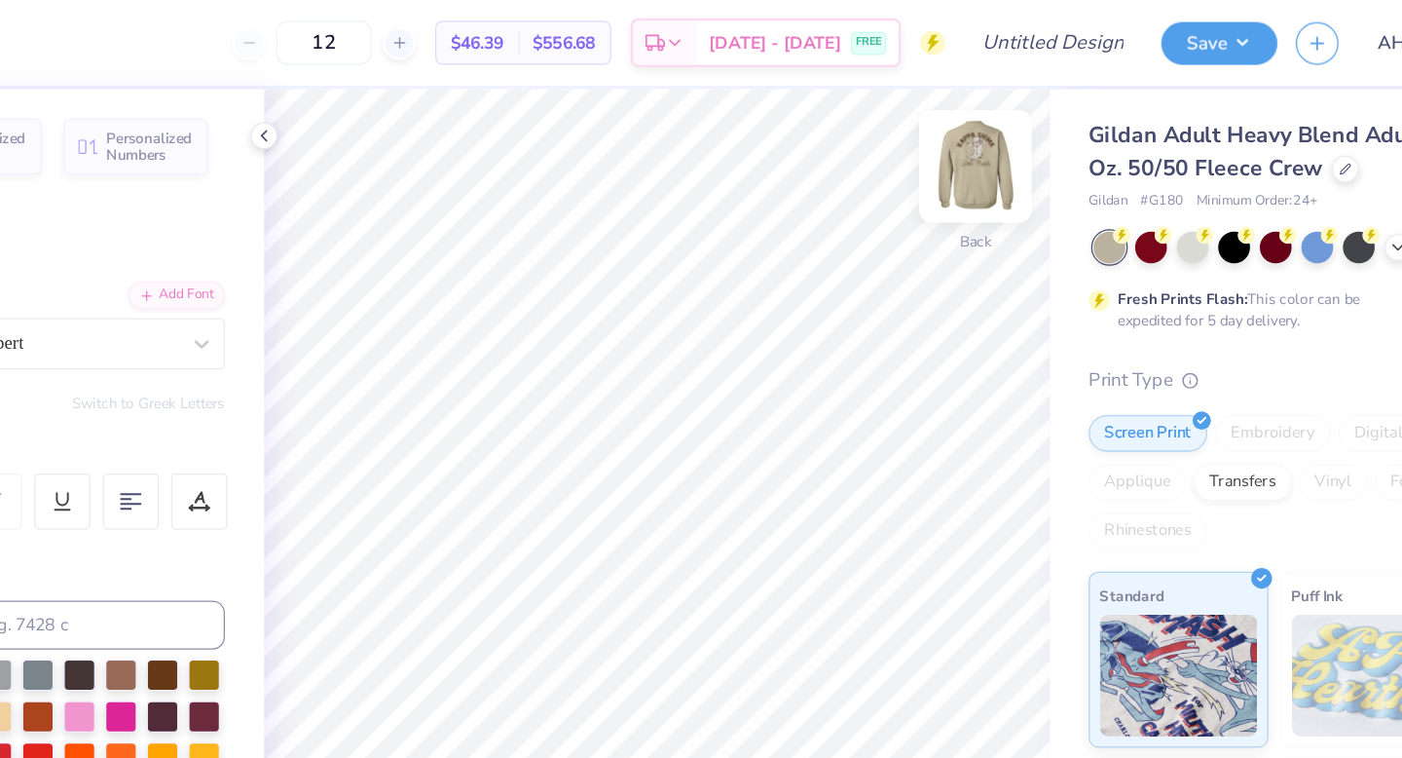
click at [990, 118] on img at bounding box center [978, 132] width 78 height 78
type textarea "Delta sigma pi"
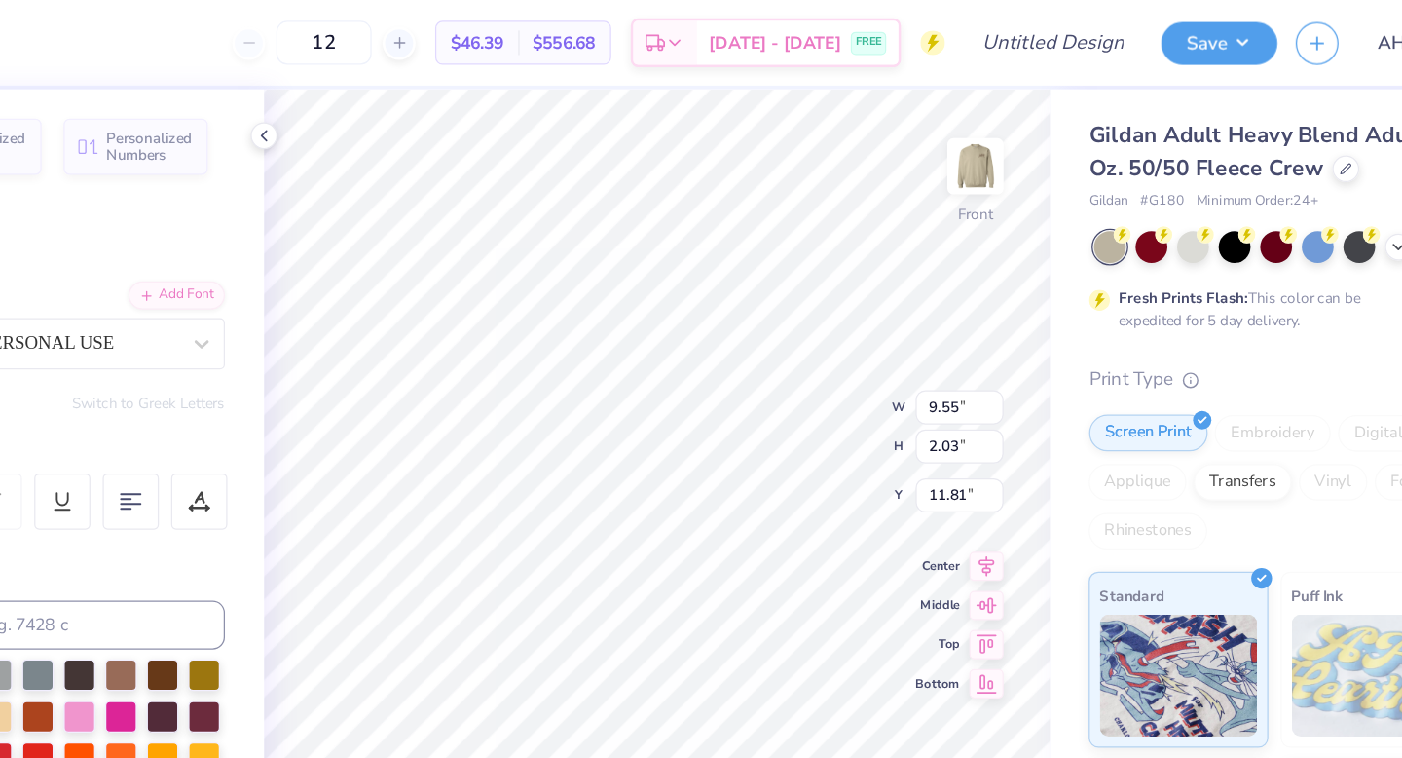
type input "9.55"
type input "2.03"
type input "11.81"
type textarea "Barn Dance"
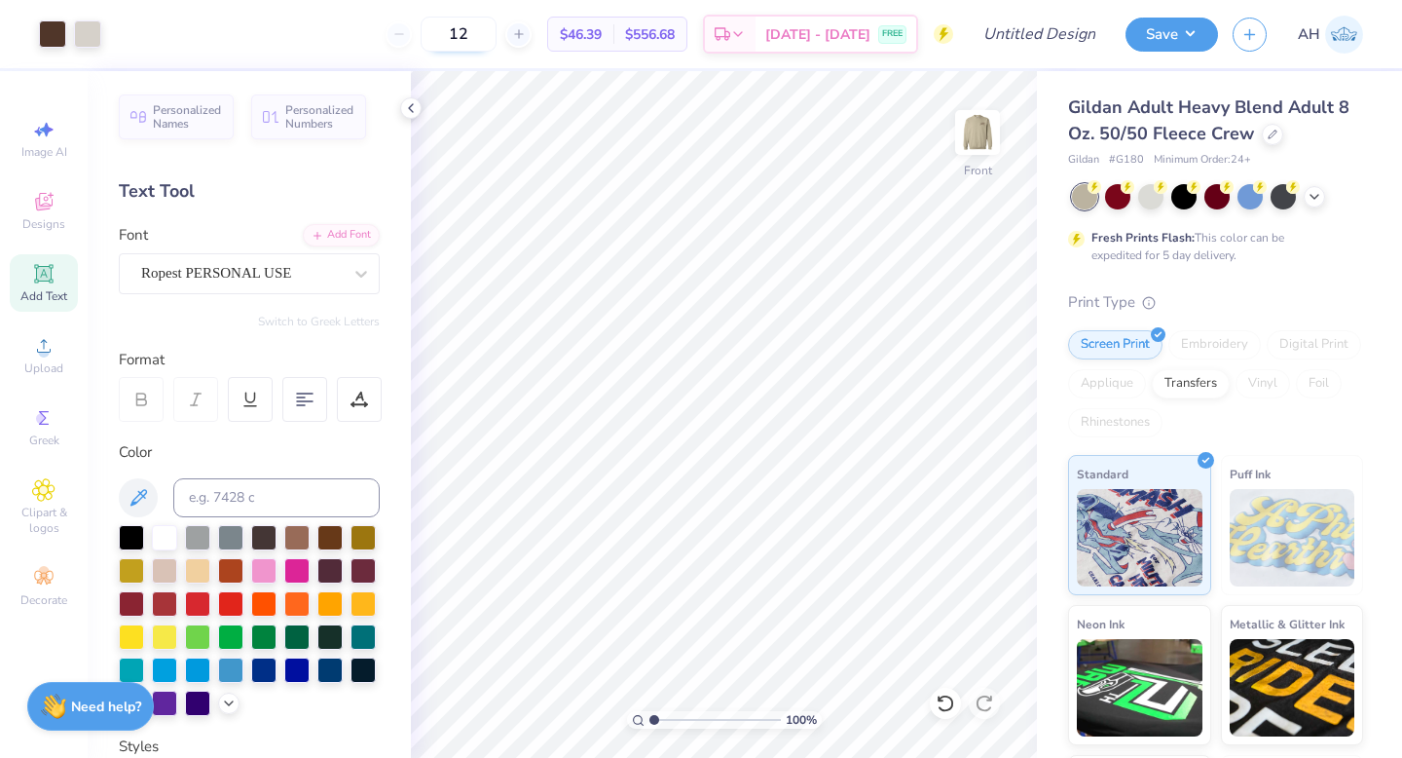
drag, startPoint x: 497, startPoint y: 40, endPoint x: 467, endPoint y: 34, distance: 29.8
click at [467, 35] on input "12" at bounding box center [459, 34] width 76 height 35
type input "45"
click at [960, 121] on img at bounding box center [978, 132] width 78 height 78
click at [980, 131] on img at bounding box center [978, 132] width 78 height 78
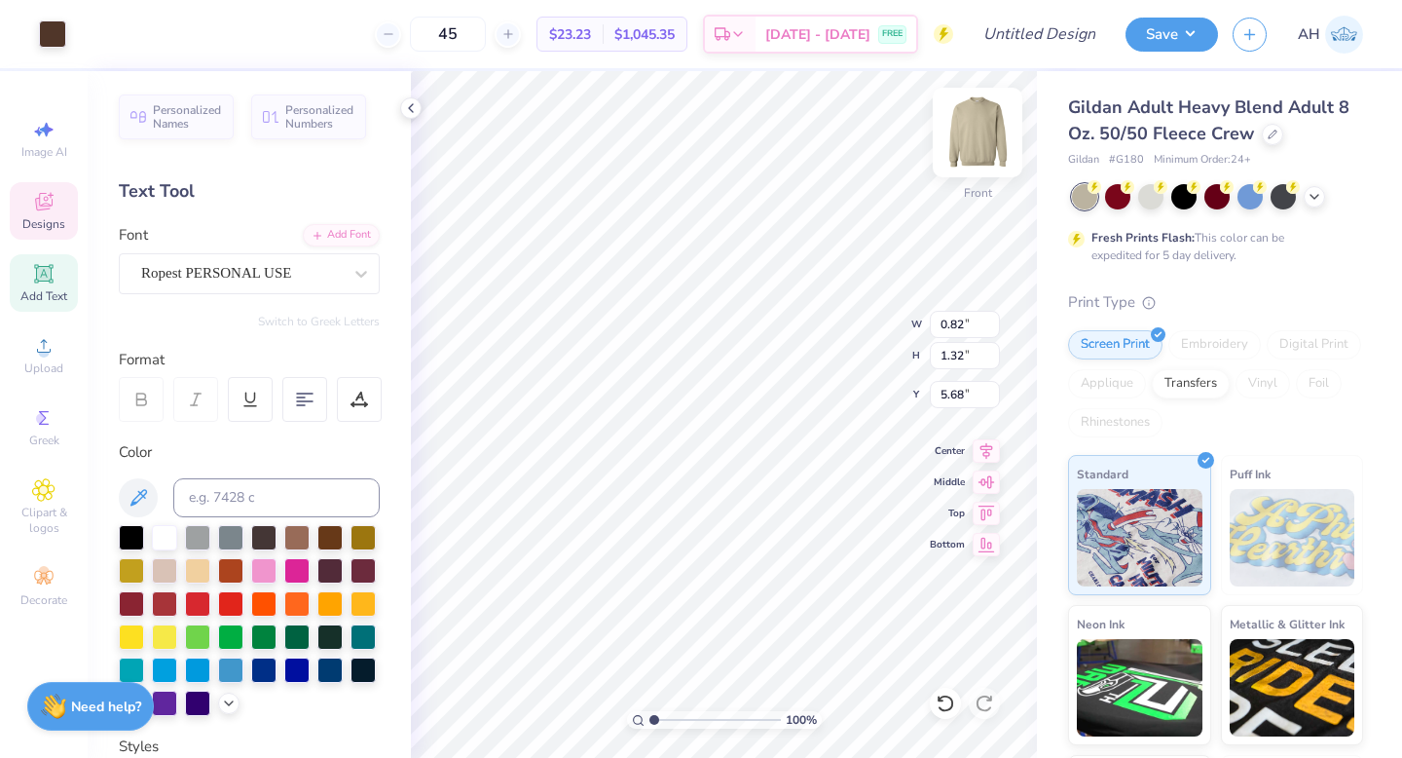
type input "16.76"
type input "3.40"
type input "5.51"
type input "3.00"
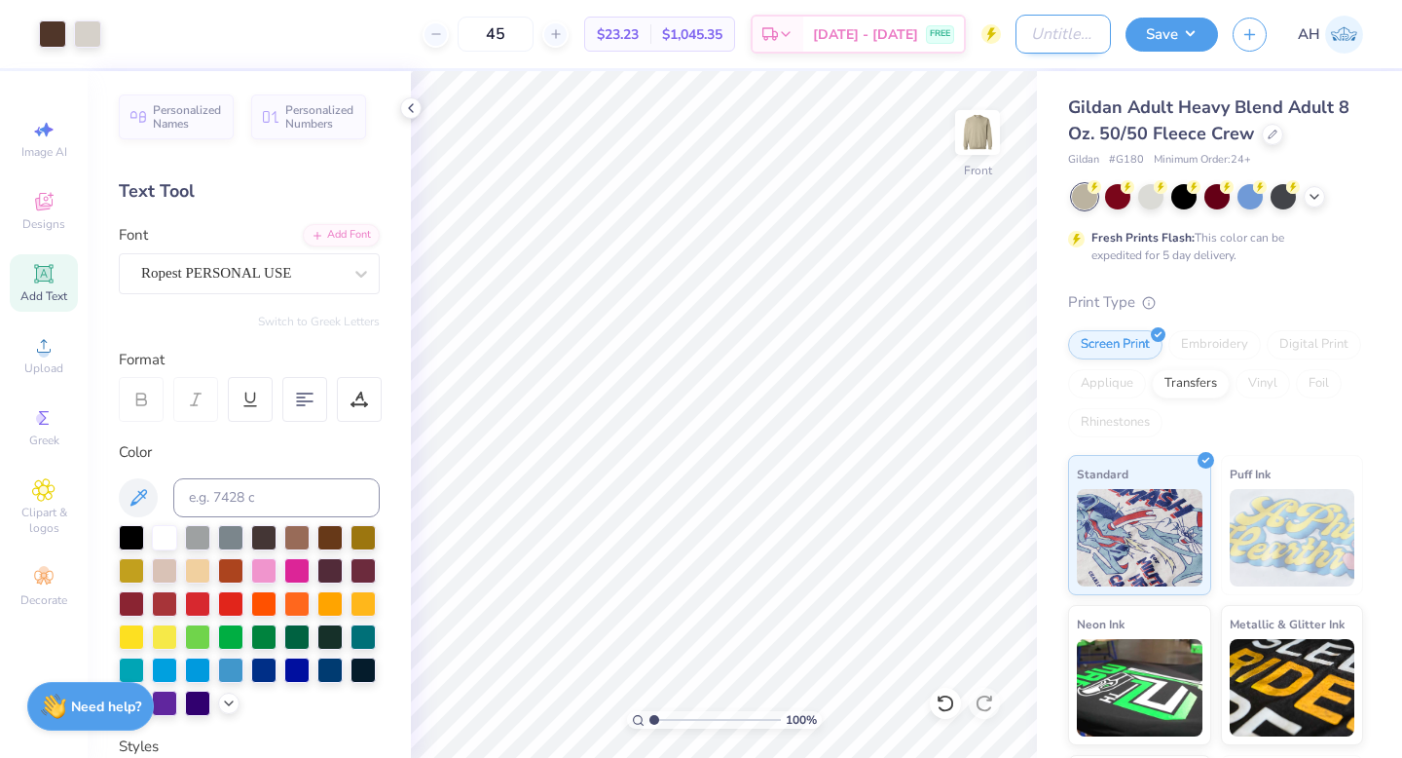
click at [1061, 37] on input "Design Title" at bounding box center [1063, 34] width 95 height 39
type input "DSP Barn Dance 3"
click at [1197, 26] on button "Save" at bounding box center [1172, 32] width 92 height 34
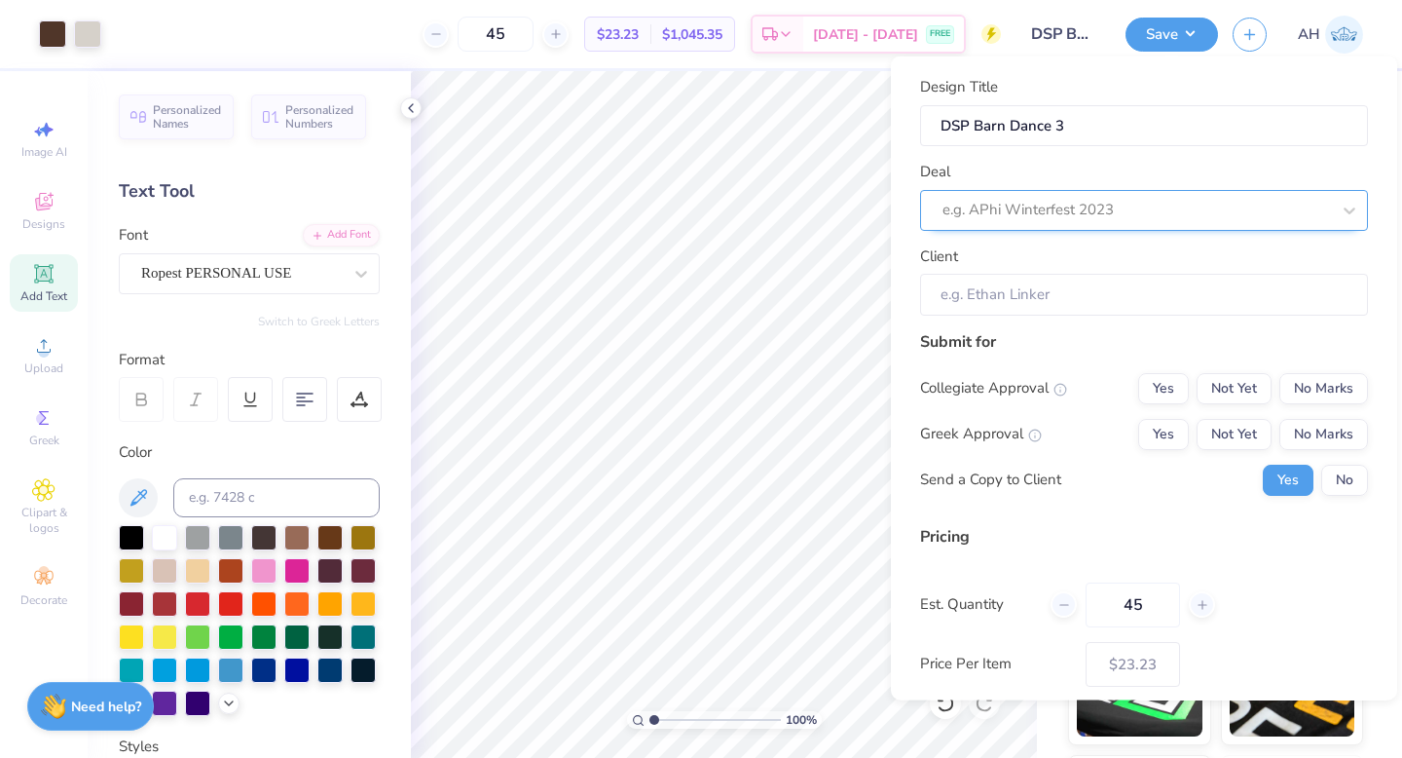
click at [1161, 210] on div at bounding box center [1137, 210] width 388 height 26
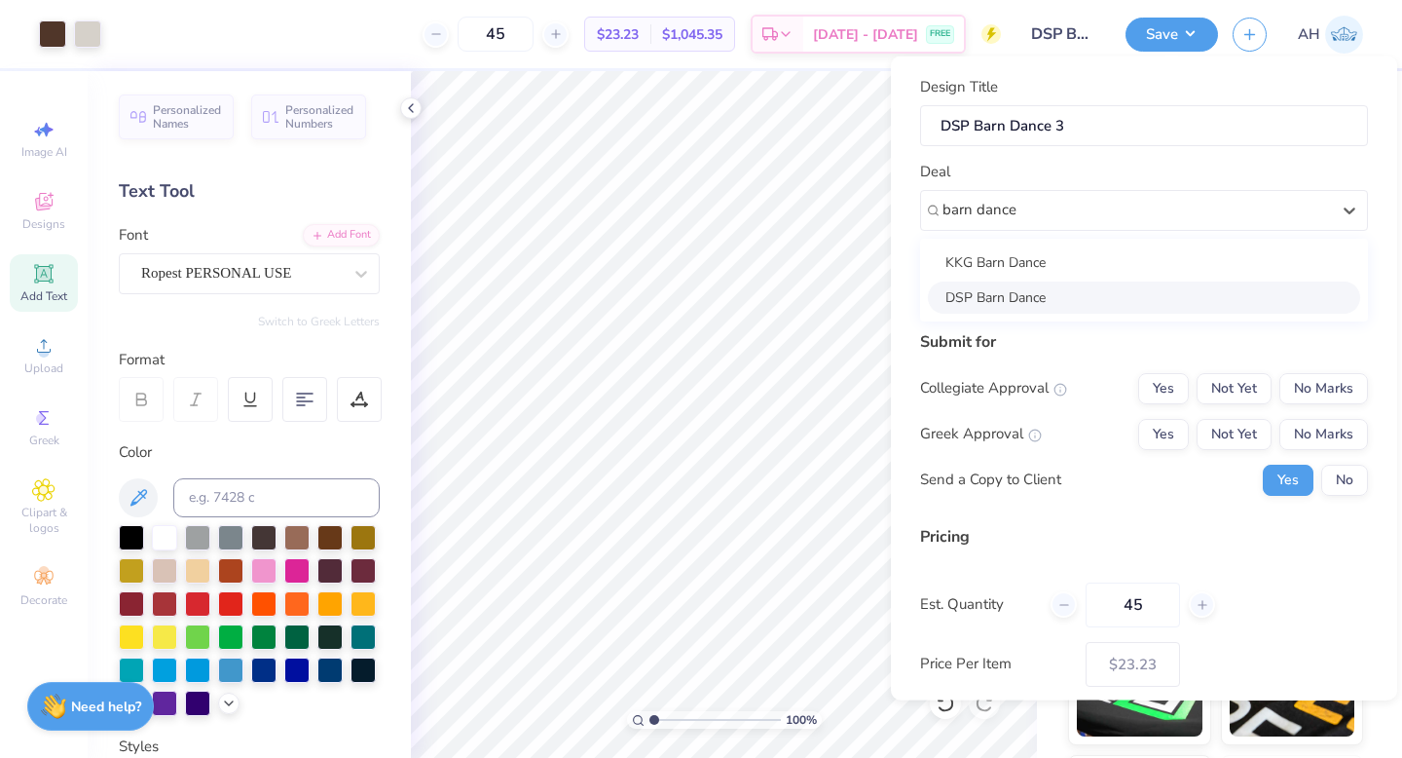
click at [1134, 300] on div "DSP Barn Dance" at bounding box center [1144, 296] width 432 height 32
type input "barn dance"
type input "[PERSON_NAME]"
click at [1314, 386] on button "No Marks" at bounding box center [1323, 387] width 89 height 31
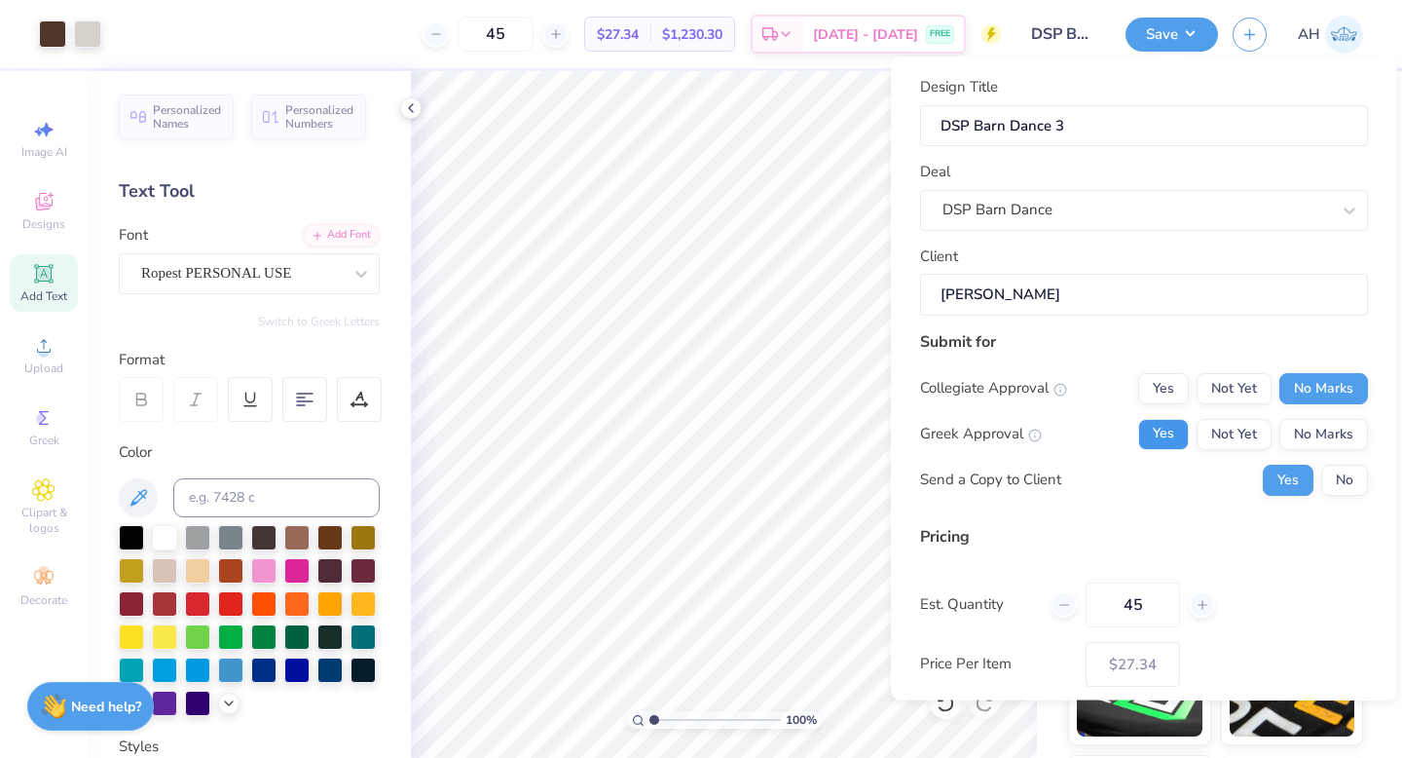
click at [1161, 427] on button "Yes" at bounding box center [1163, 433] width 51 height 31
click at [1347, 489] on button "No" at bounding box center [1344, 478] width 47 height 31
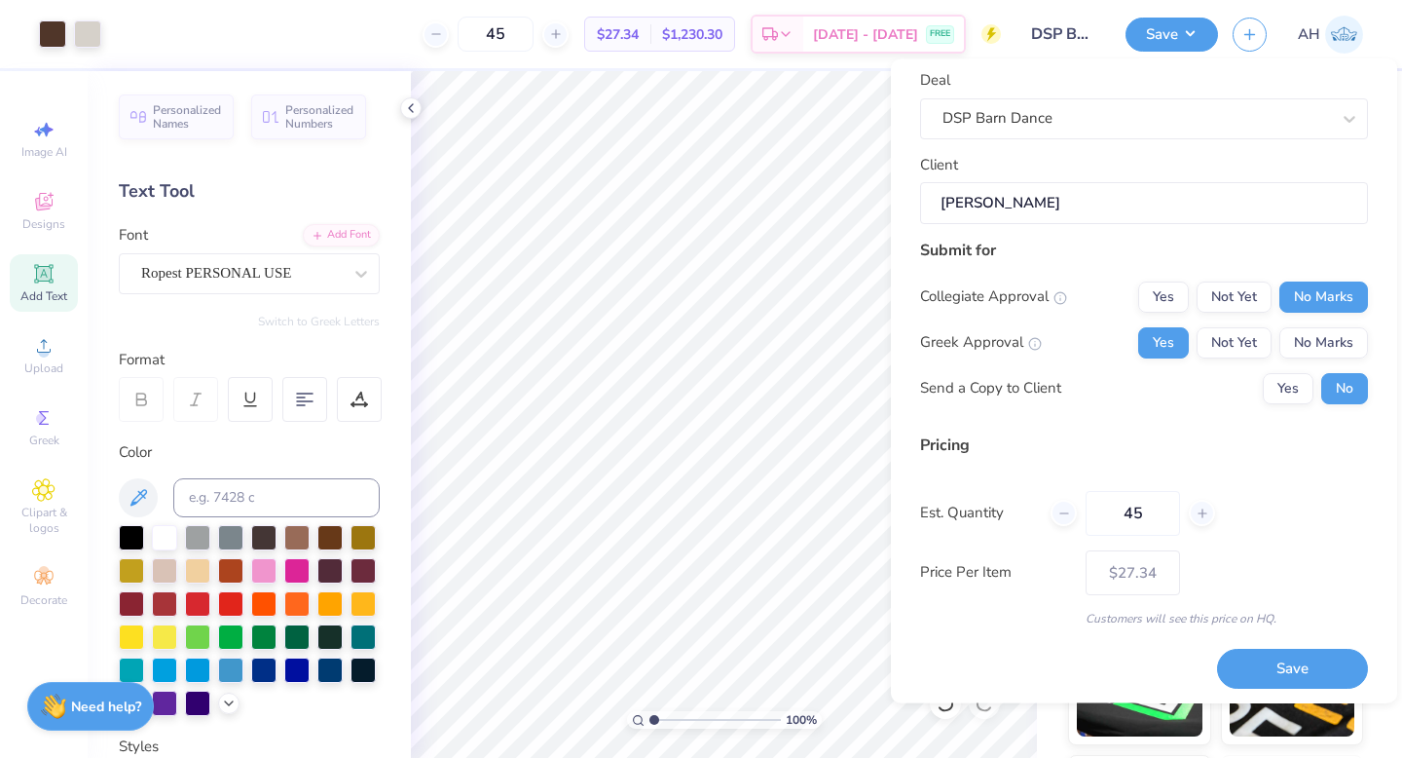
scroll to position [98, 0]
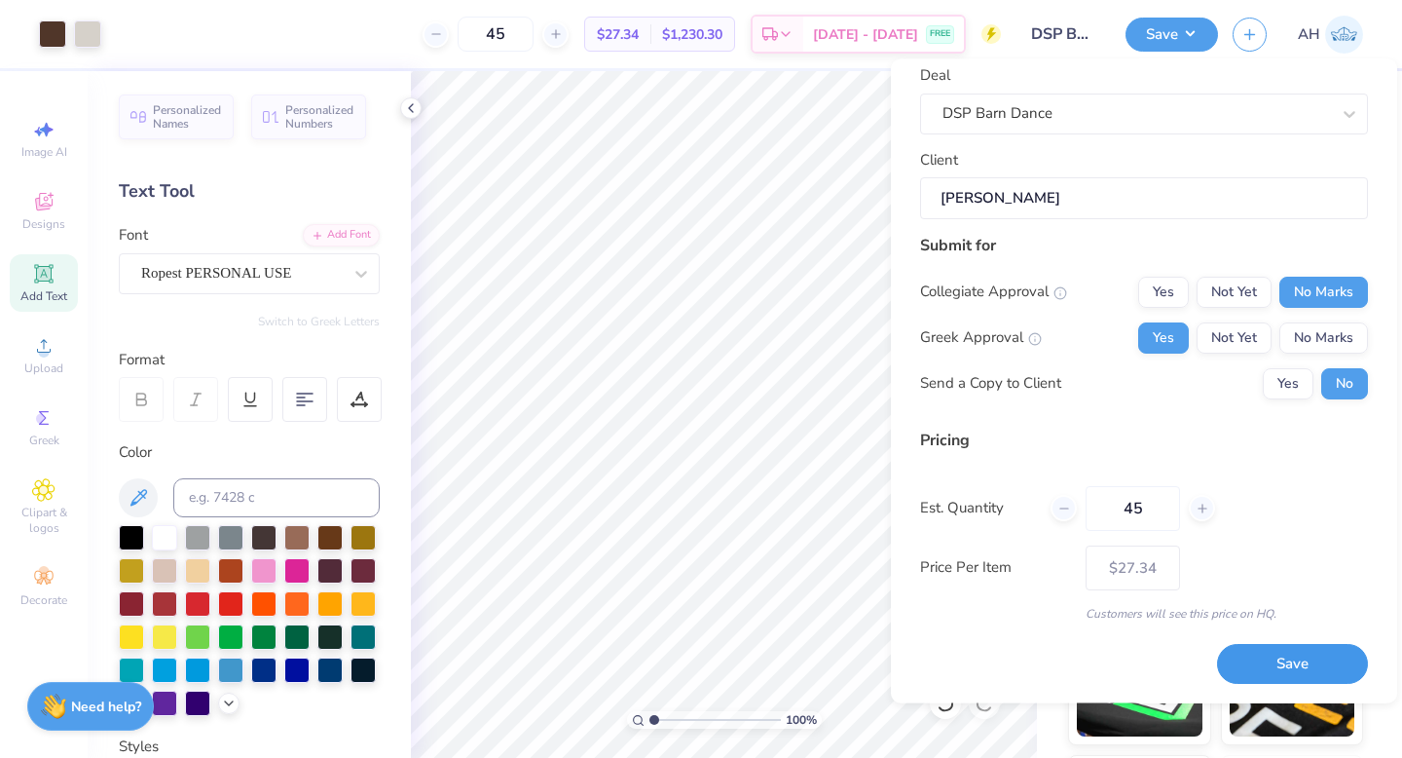
click at [1265, 662] on button "Save" at bounding box center [1292, 665] width 151 height 40
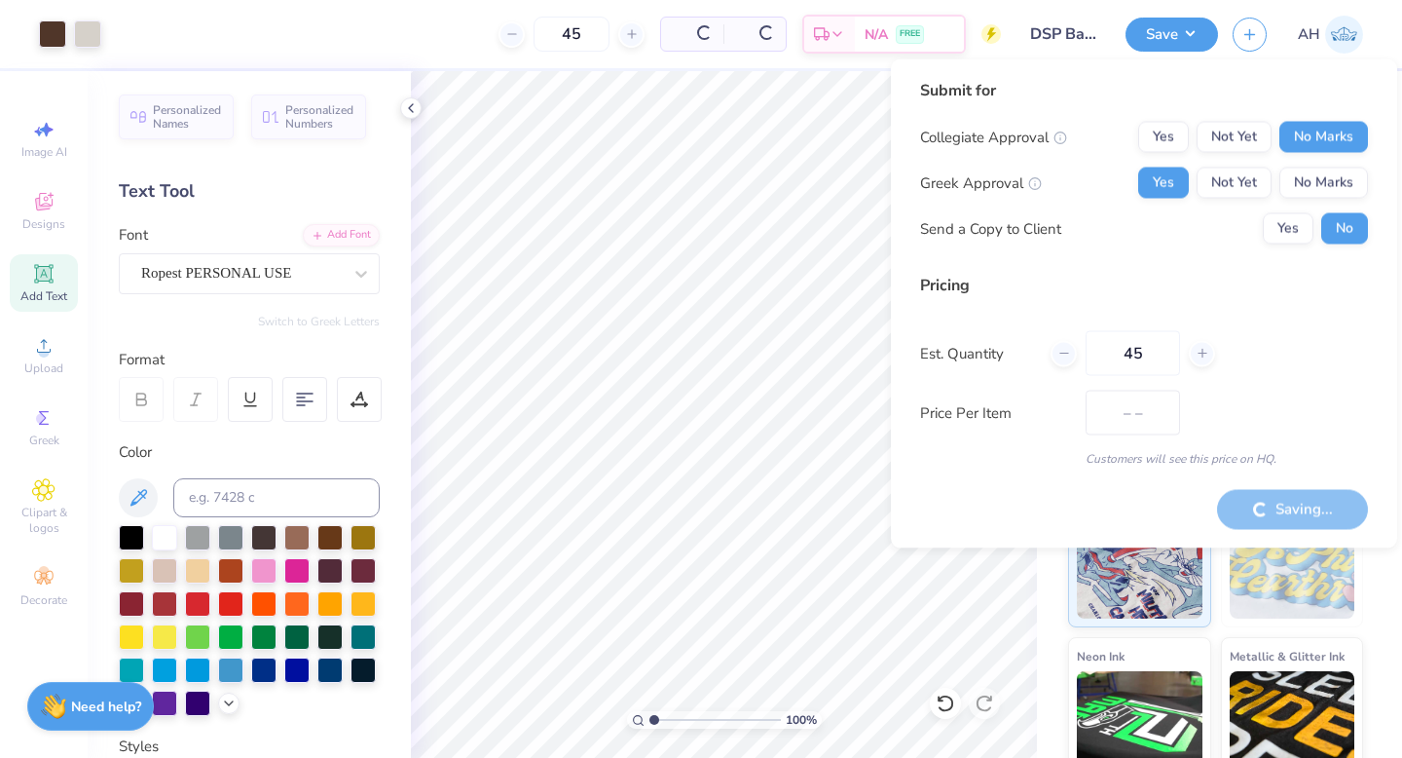
type input "$27.34"
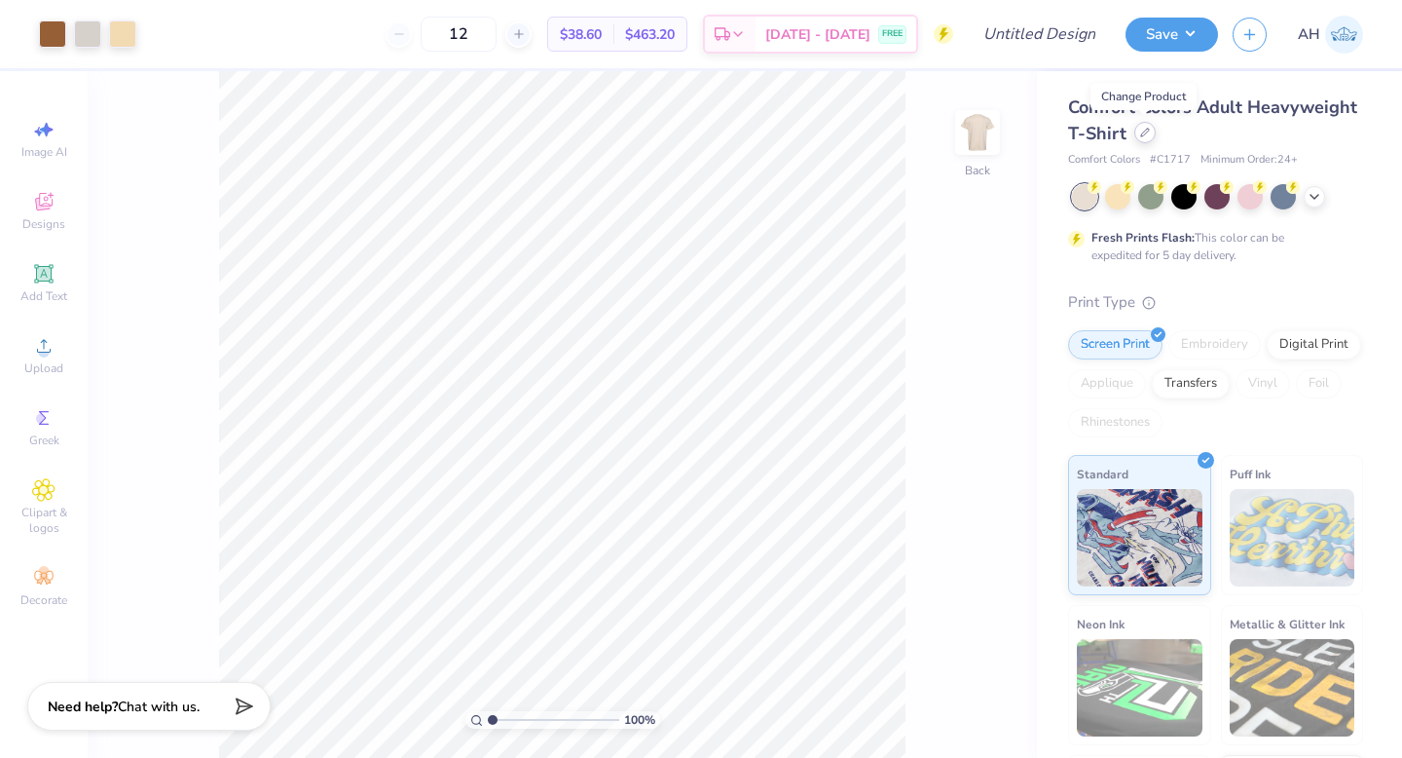
click at [1143, 140] on div at bounding box center [1144, 132] width 21 height 21
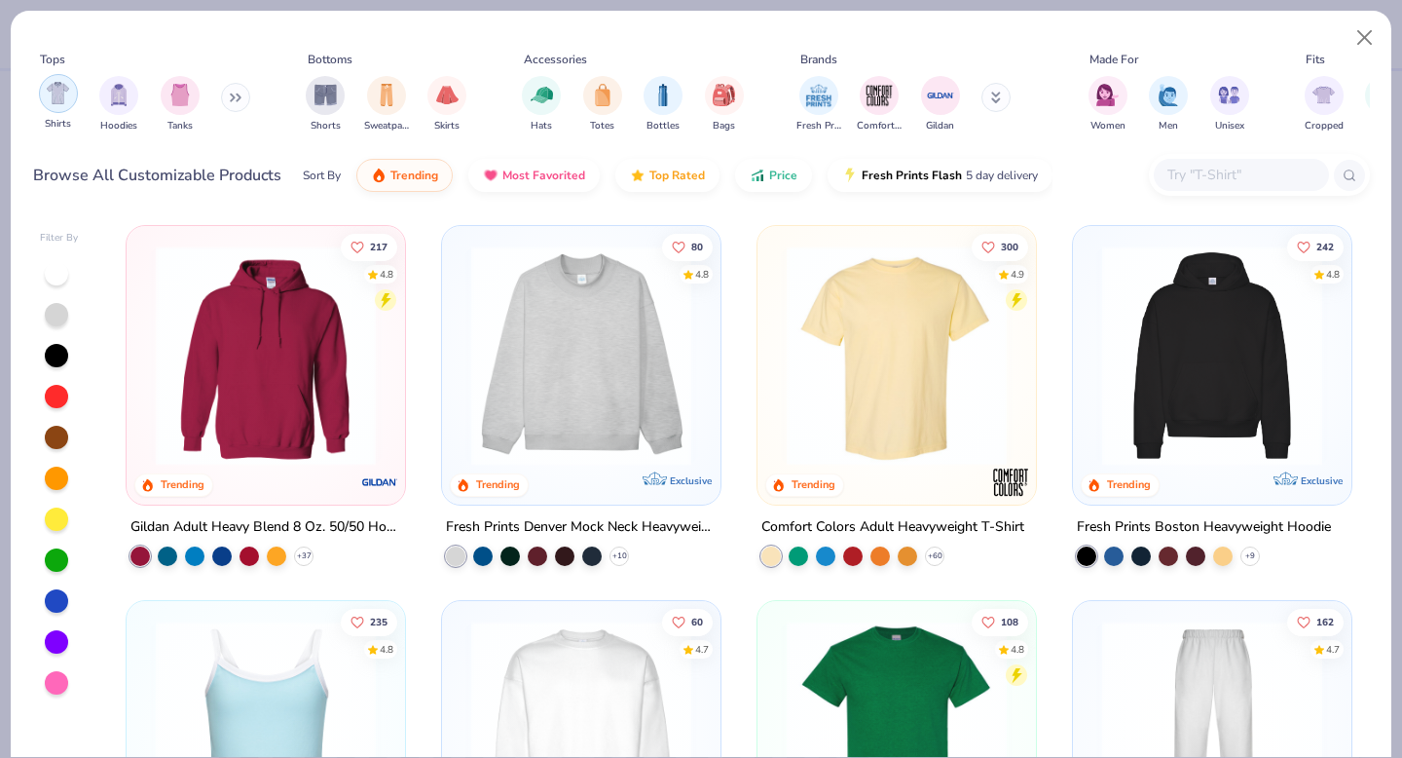
click at [51, 108] on div "filter for Shirts" at bounding box center [58, 93] width 39 height 39
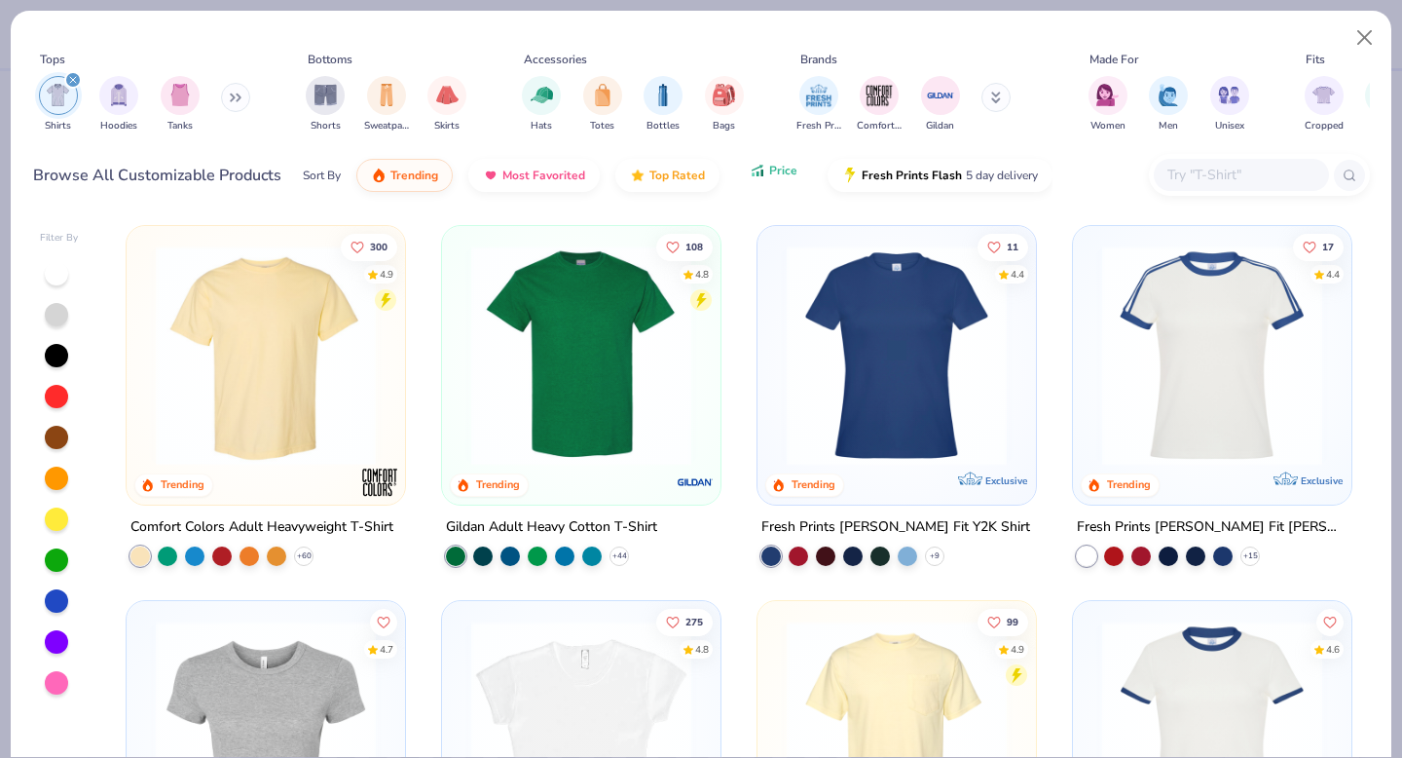
click at [757, 166] on icon "button" at bounding box center [758, 171] width 16 height 18
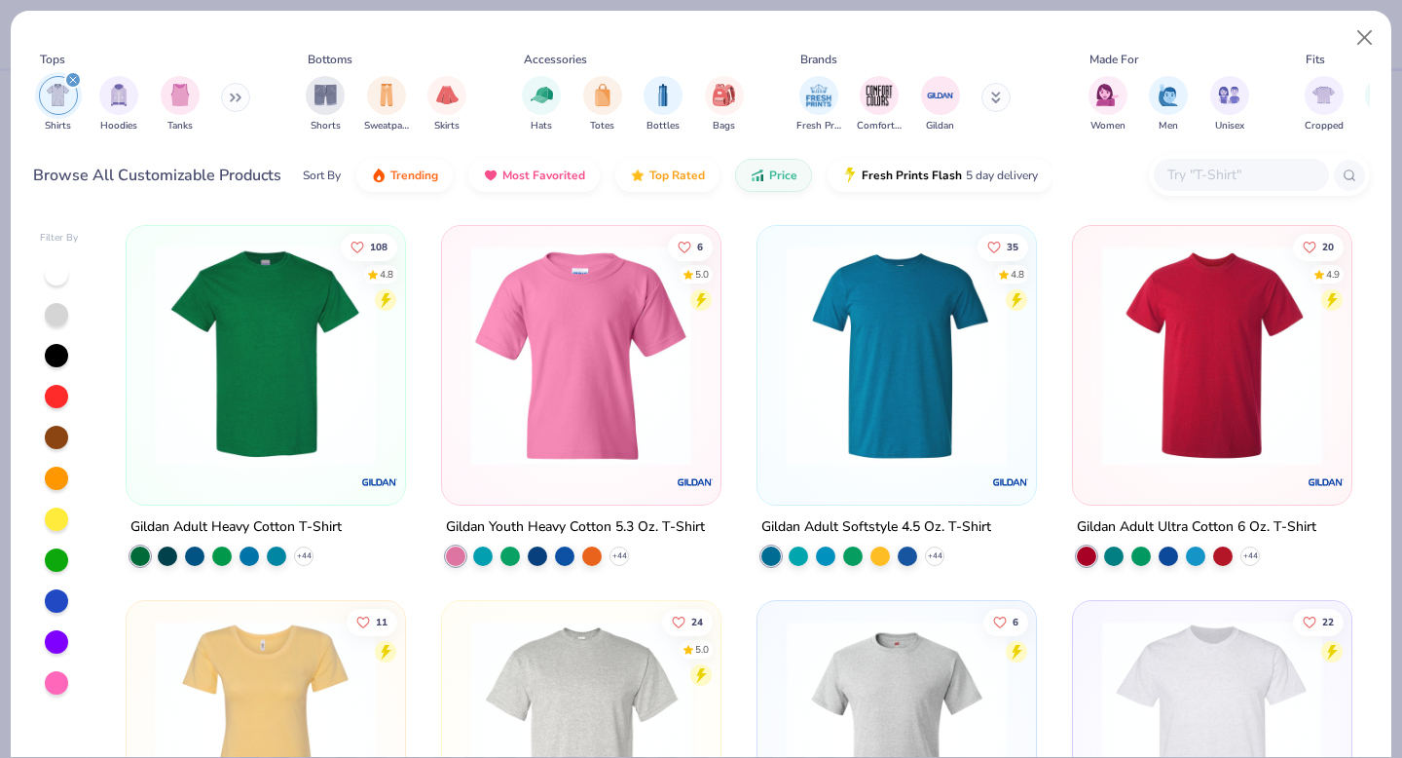
click at [336, 380] on img at bounding box center [266, 355] width 240 height 220
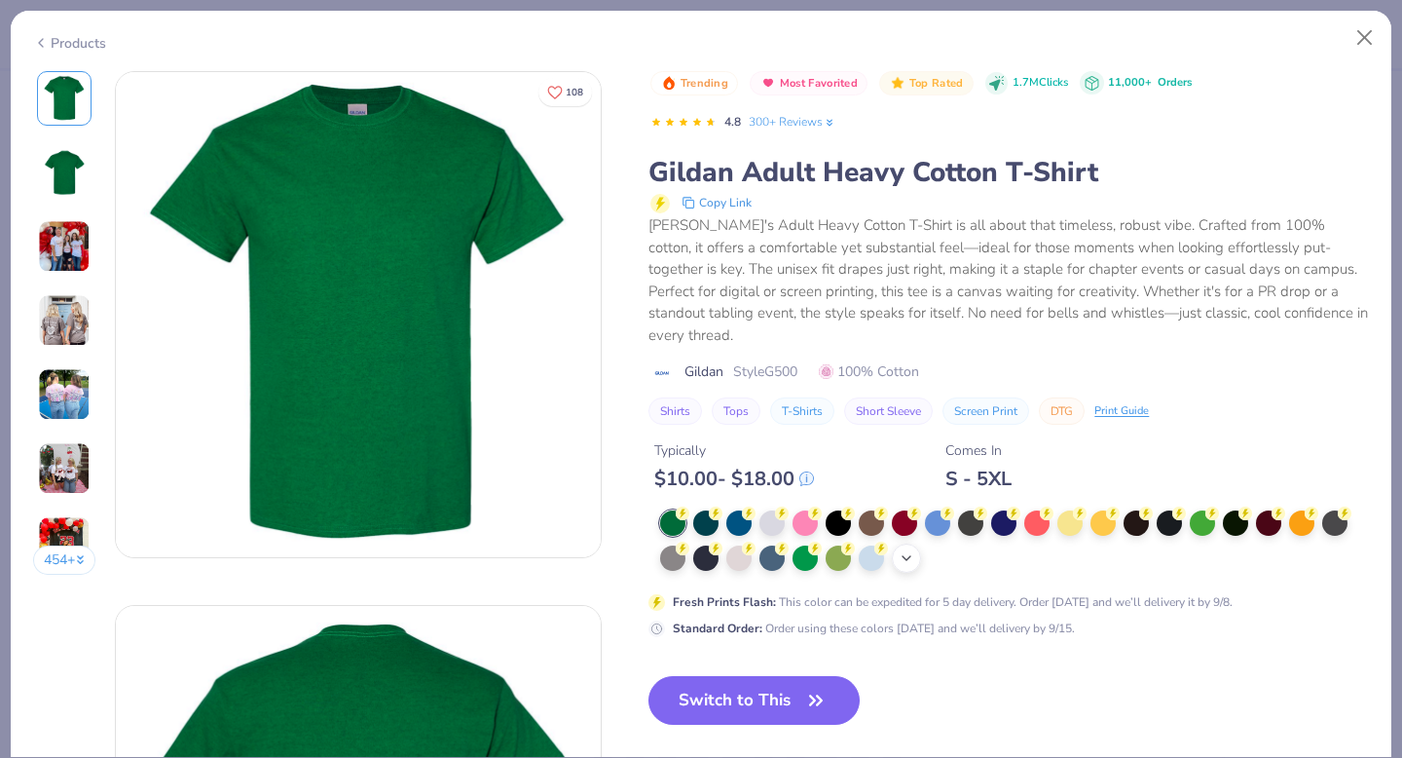
click at [906, 550] on icon at bounding box center [907, 558] width 16 height 16
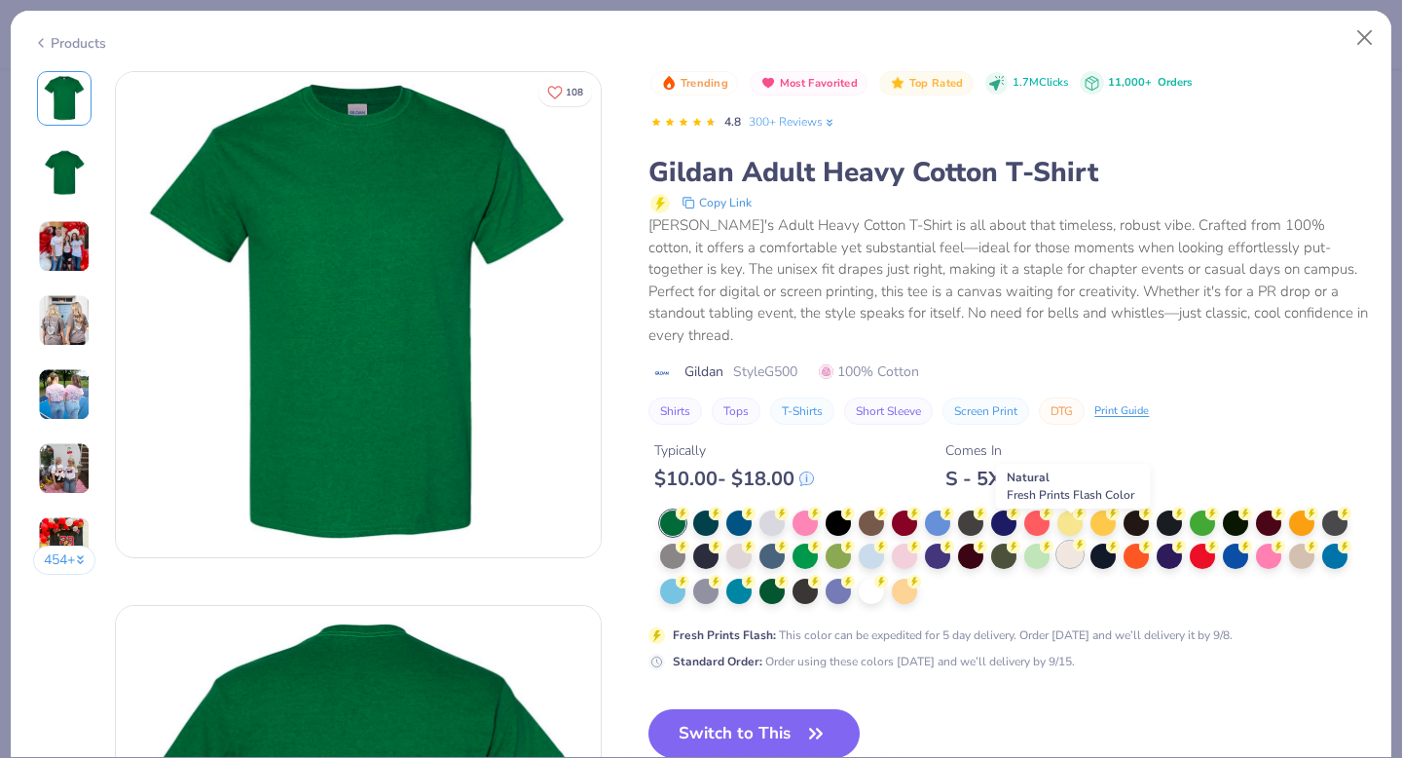
click at [1075, 541] on div at bounding box center [1069, 553] width 25 height 25
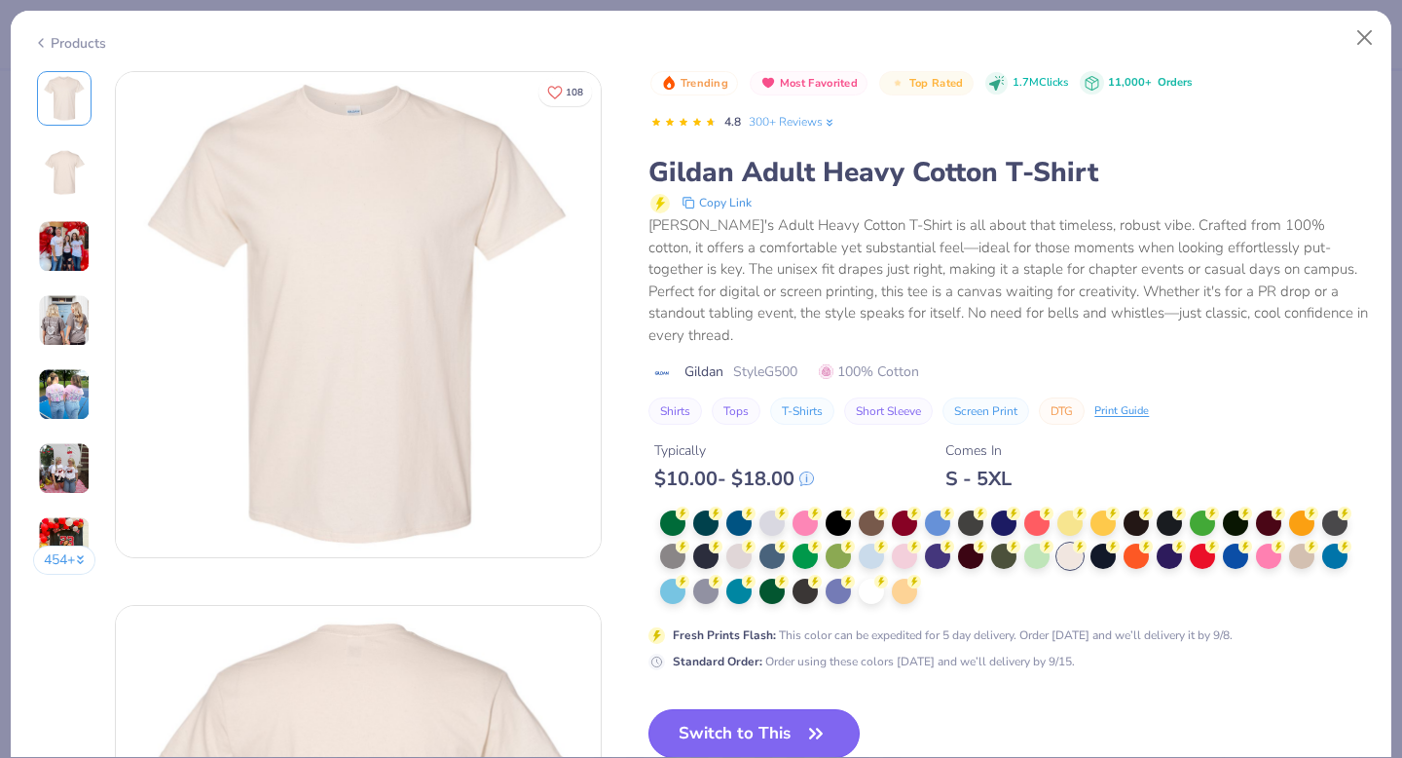
click at [731, 710] on button "Switch to This" at bounding box center [753, 733] width 211 height 49
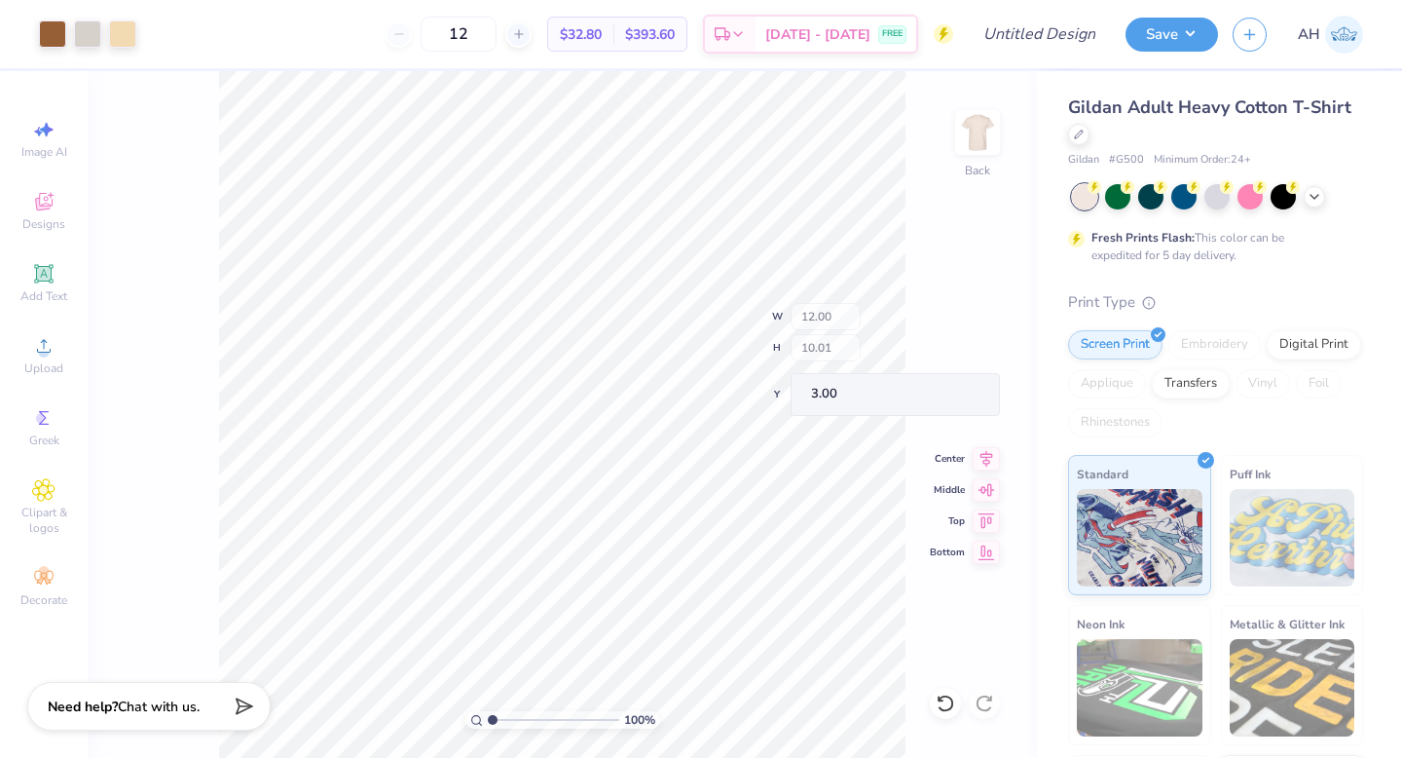
type input "3.00"
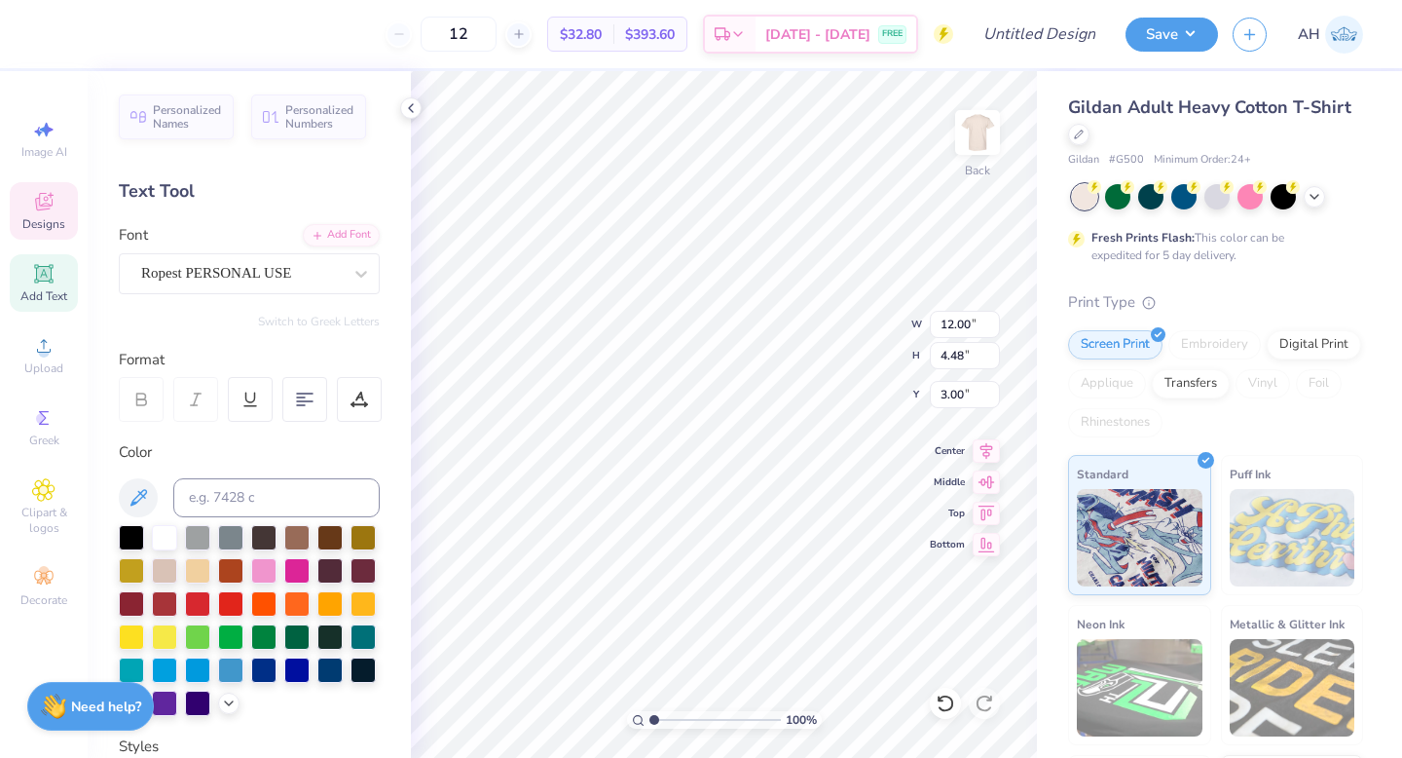
scroll to position [0, 4]
type textarea "Delta Sigma Pi"
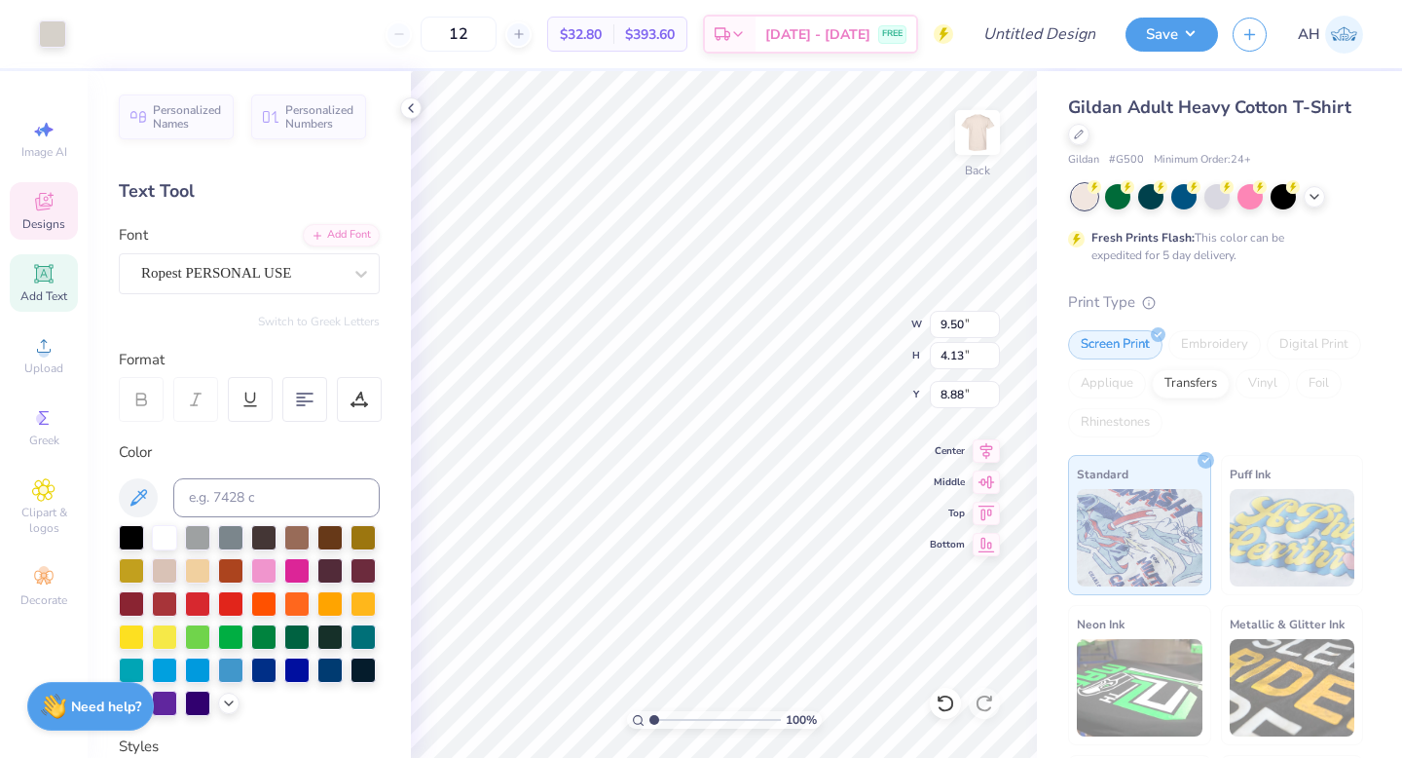
type input "9.50"
type input "4.13"
type input "8.88"
type input "5.99"
type input "0.76"
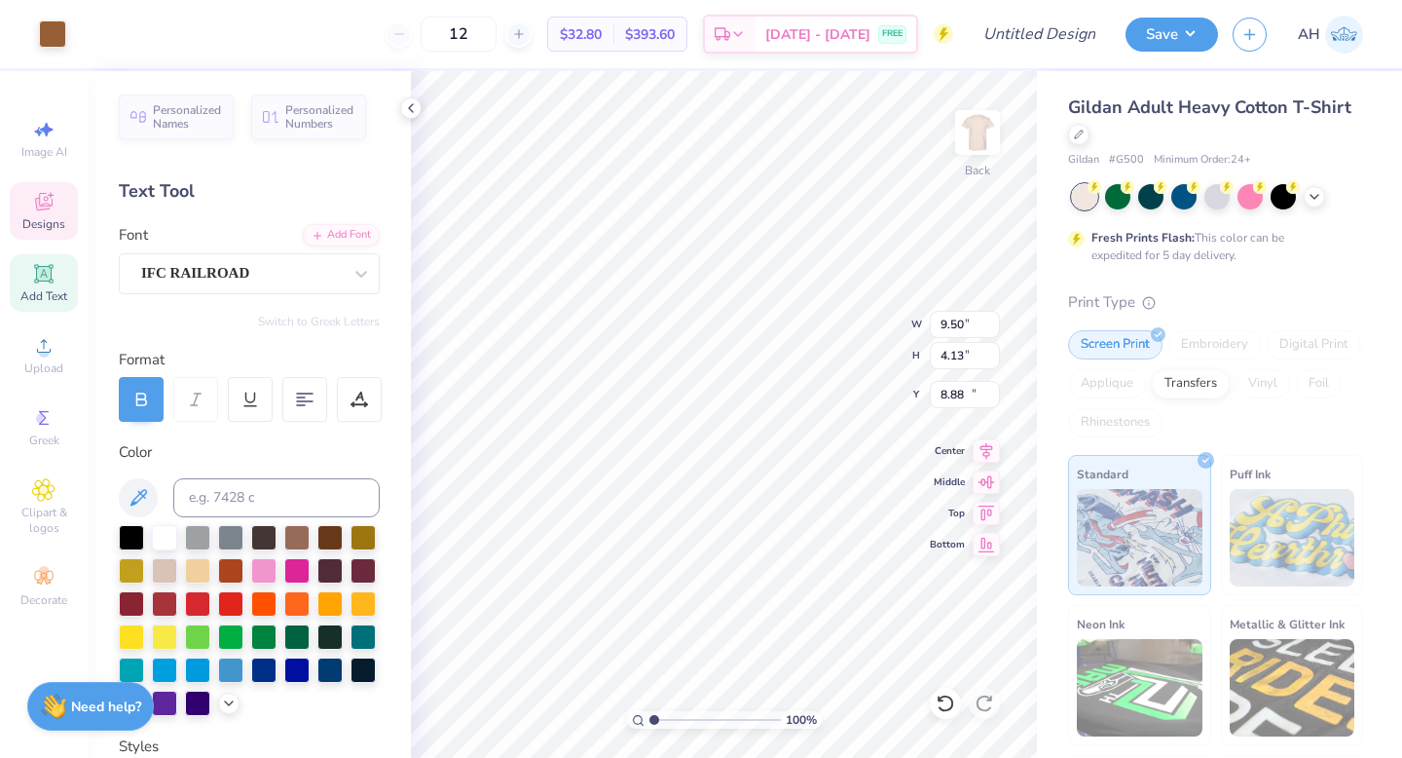
type input "10.51"
type textarea "S"
type textarea "Barn Dance"
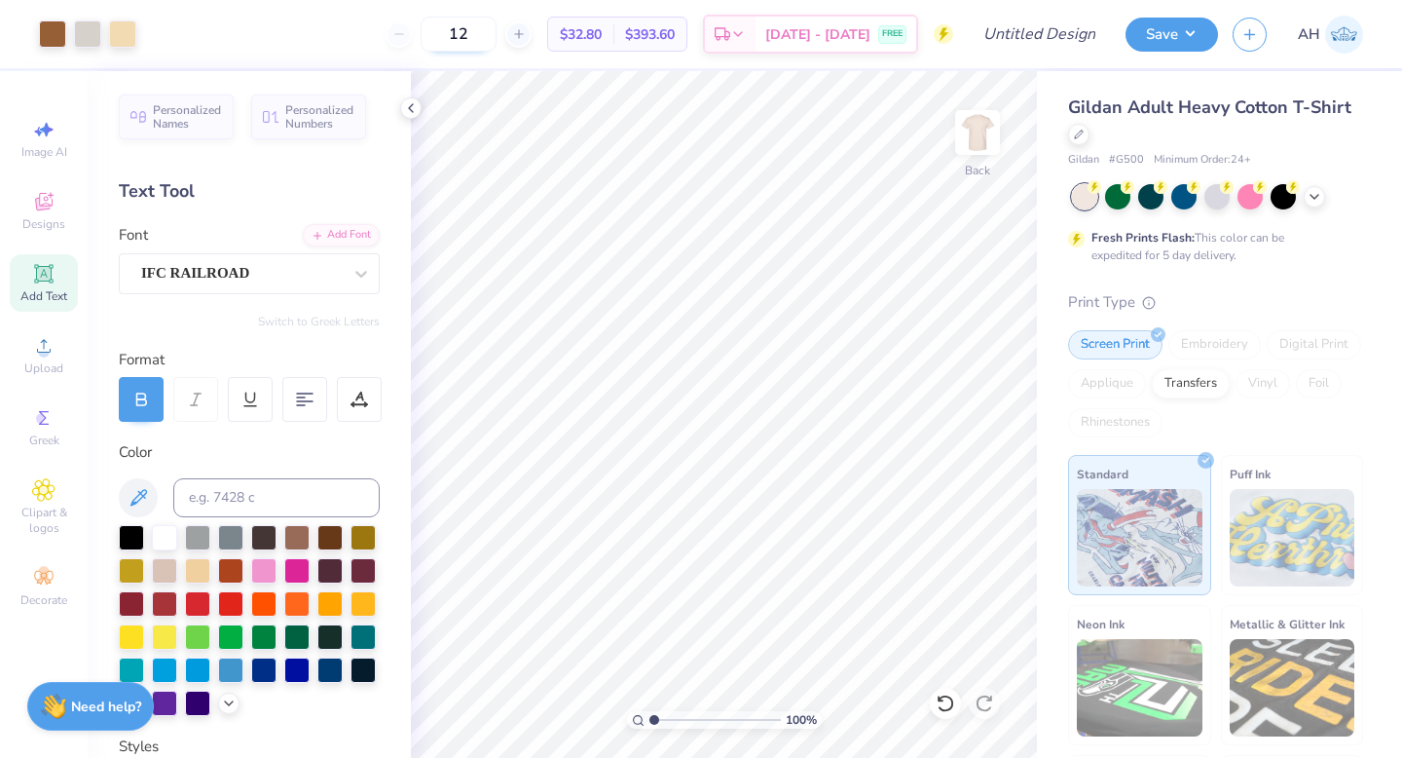
drag, startPoint x: 502, startPoint y: 34, endPoint x: 466, endPoint y: 34, distance: 36.0
click at [466, 34] on input "12" at bounding box center [459, 34] width 76 height 35
type input "45"
click at [413, 107] on icon at bounding box center [411, 108] width 16 height 16
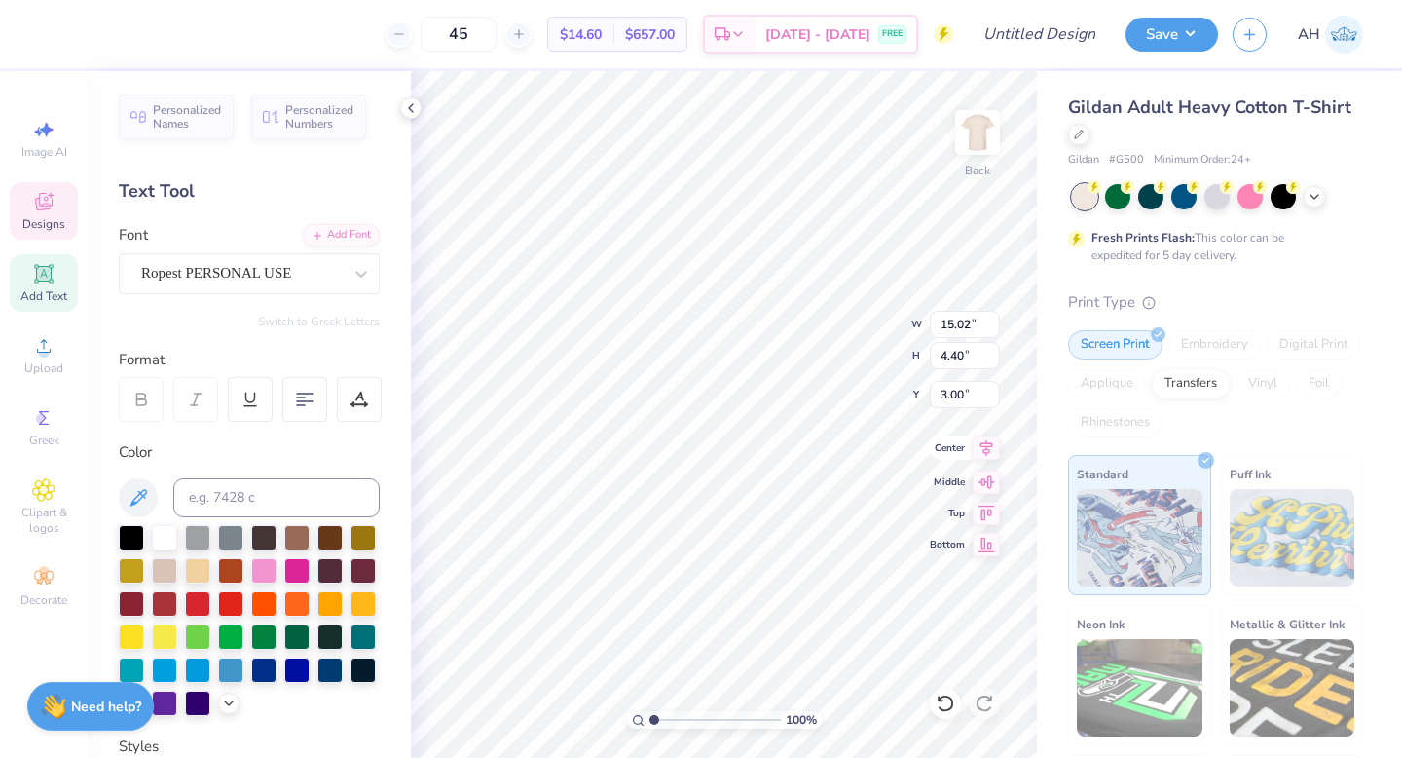
type input "14.48"
type input "4.24"
type input "2.99"
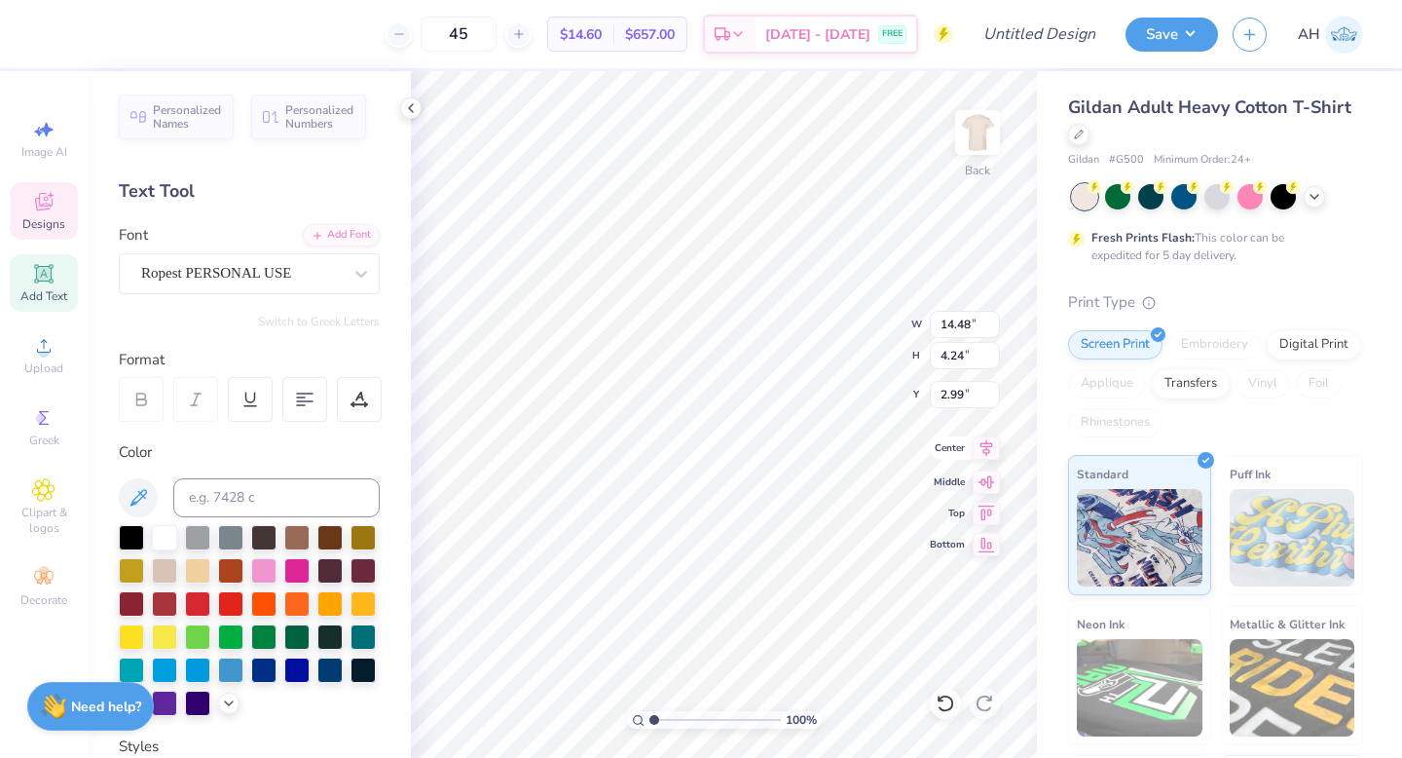
click at [983, 447] on icon at bounding box center [986, 447] width 27 height 23
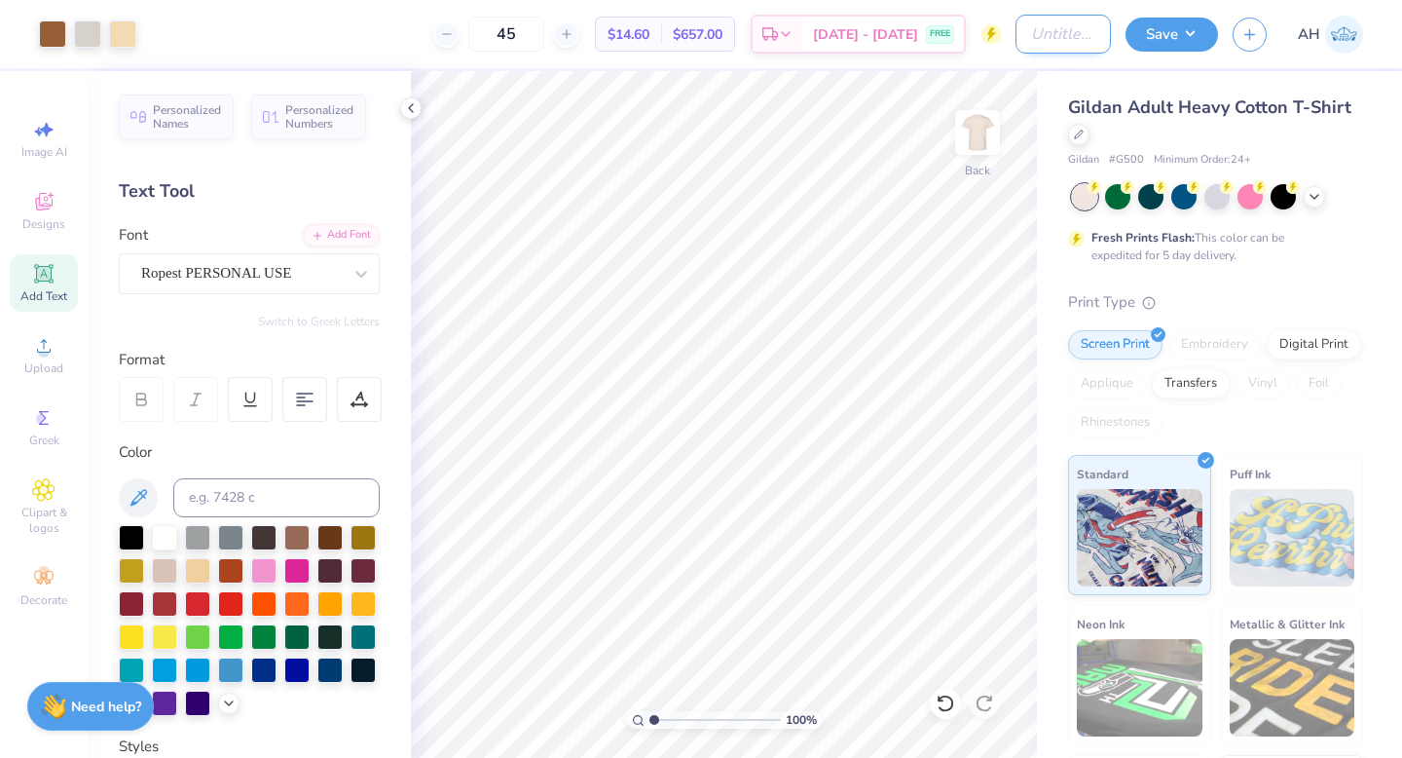
click at [1023, 39] on input "Design Title" at bounding box center [1063, 34] width 95 height 39
type input "DSP Barn Dance 4"
click at [1182, 38] on button "Save" at bounding box center [1172, 32] width 92 height 34
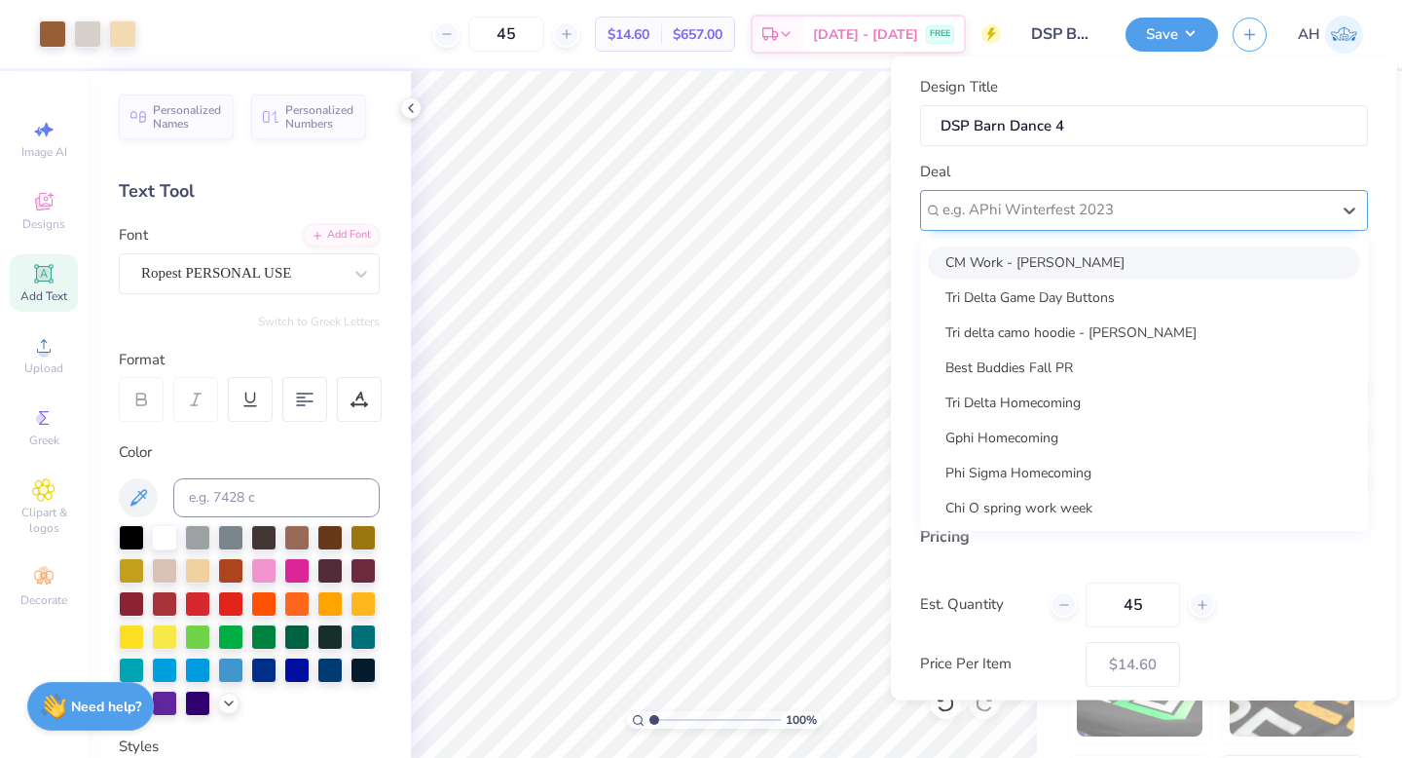
click at [1077, 207] on div at bounding box center [1137, 210] width 388 height 26
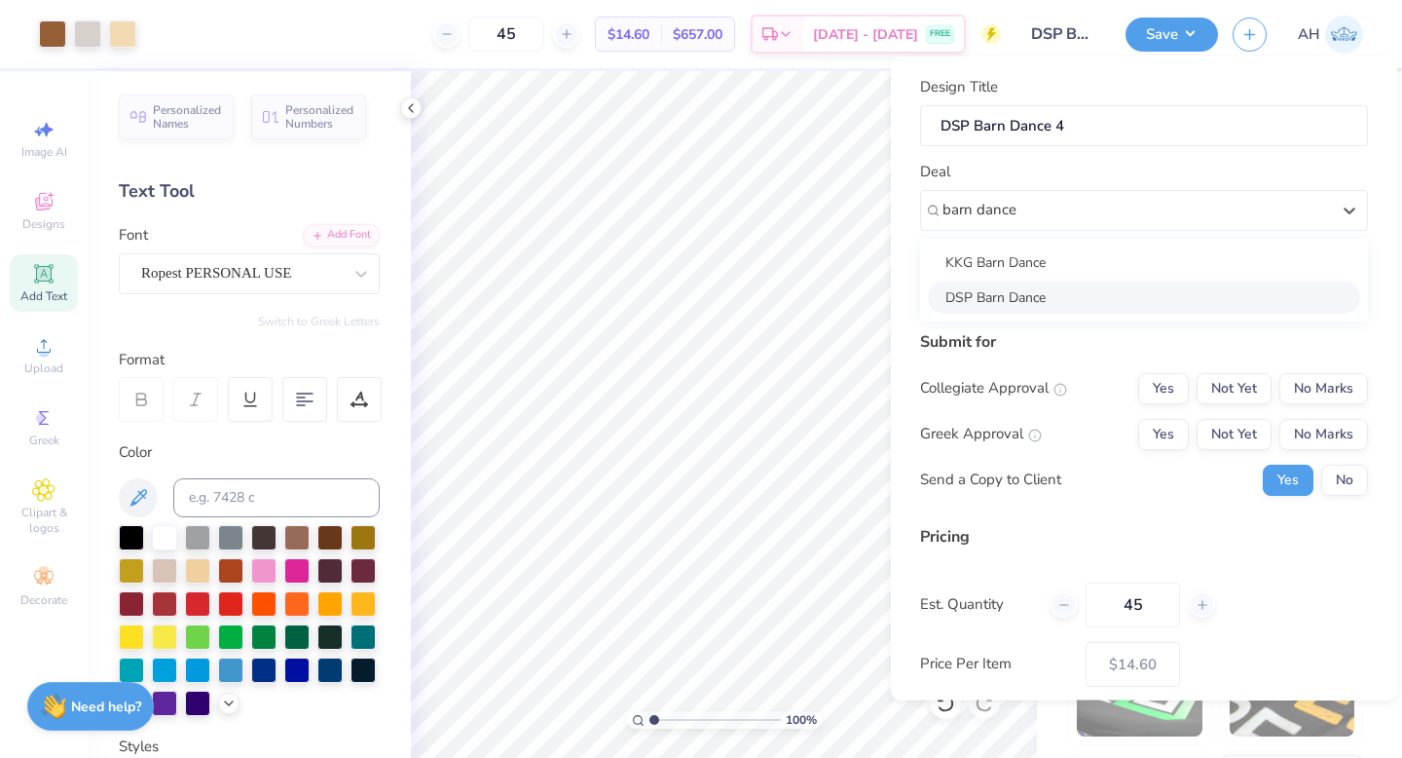
click at [1067, 289] on div "DSP Barn Dance" at bounding box center [1144, 296] width 432 height 32
type input "barn dance"
type input "[PERSON_NAME]"
click at [1341, 372] on button "No Marks" at bounding box center [1323, 387] width 89 height 31
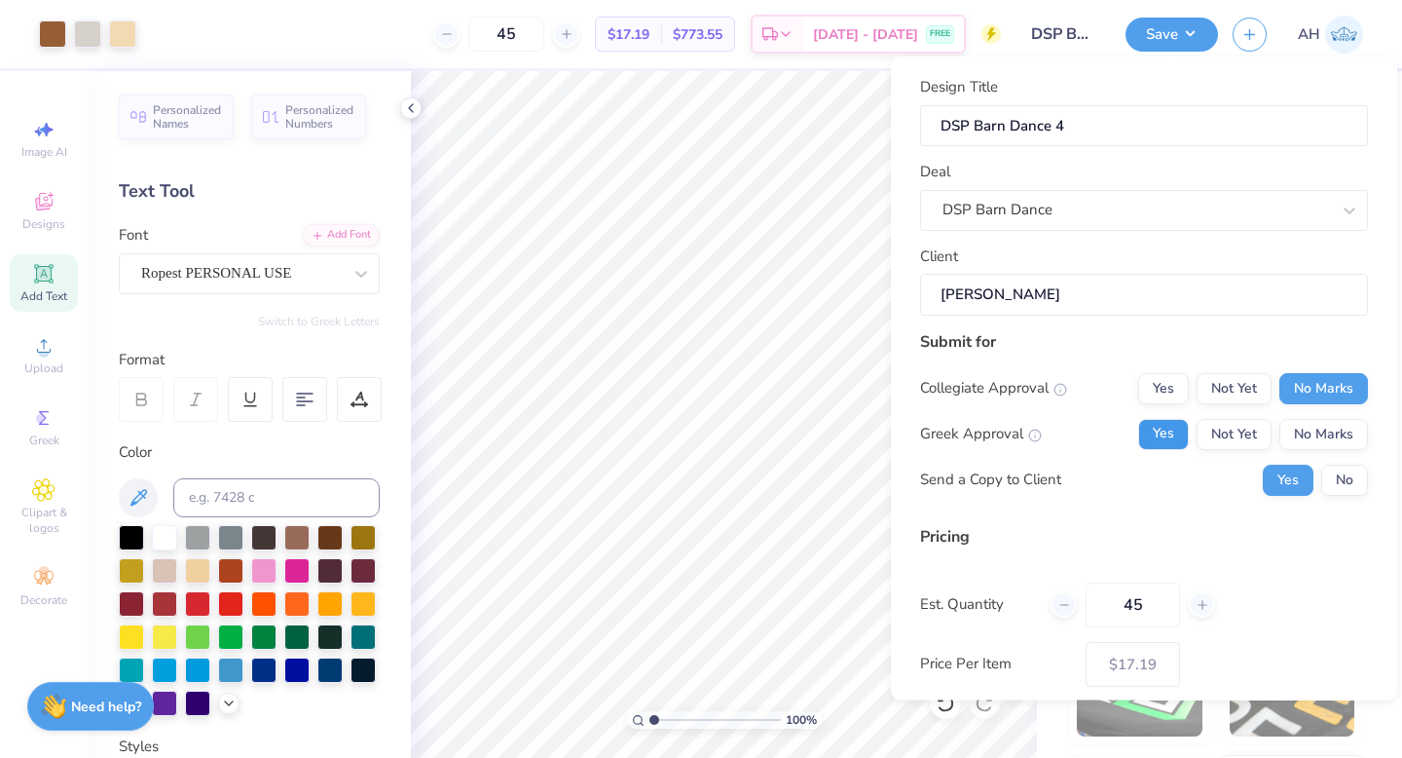
click at [1183, 427] on button "Yes" at bounding box center [1163, 433] width 51 height 31
type input "$17.19"
click at [1355, 483] on button "No" at bounding box center [1344, 478] width 47 height 31
click at [1150, 36] on button "Save" at bounding box center [1172, 32] width 92 height 34
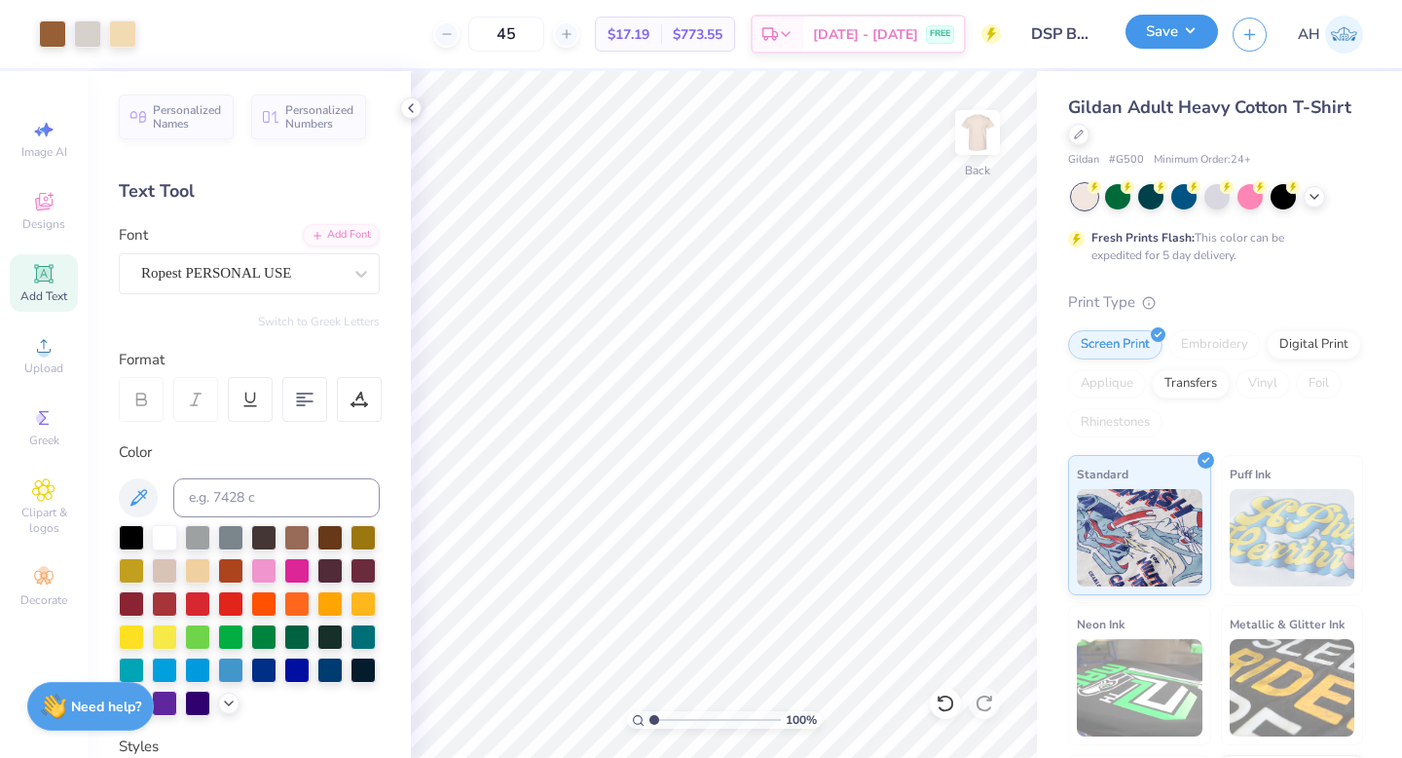
click at [1174, 32] on button "Save" at bounding box center [1172, 32] width 92 height 34
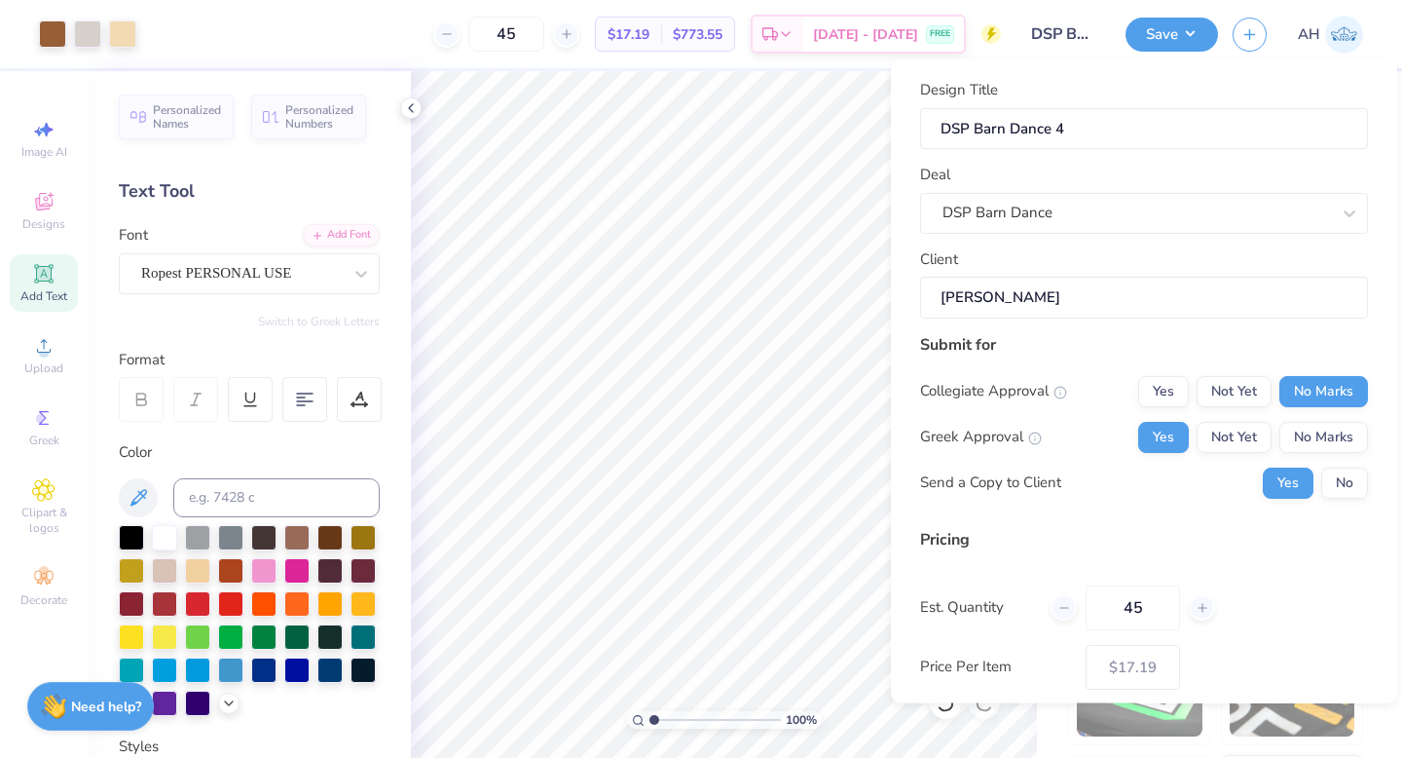
scroll to position [98, 0]
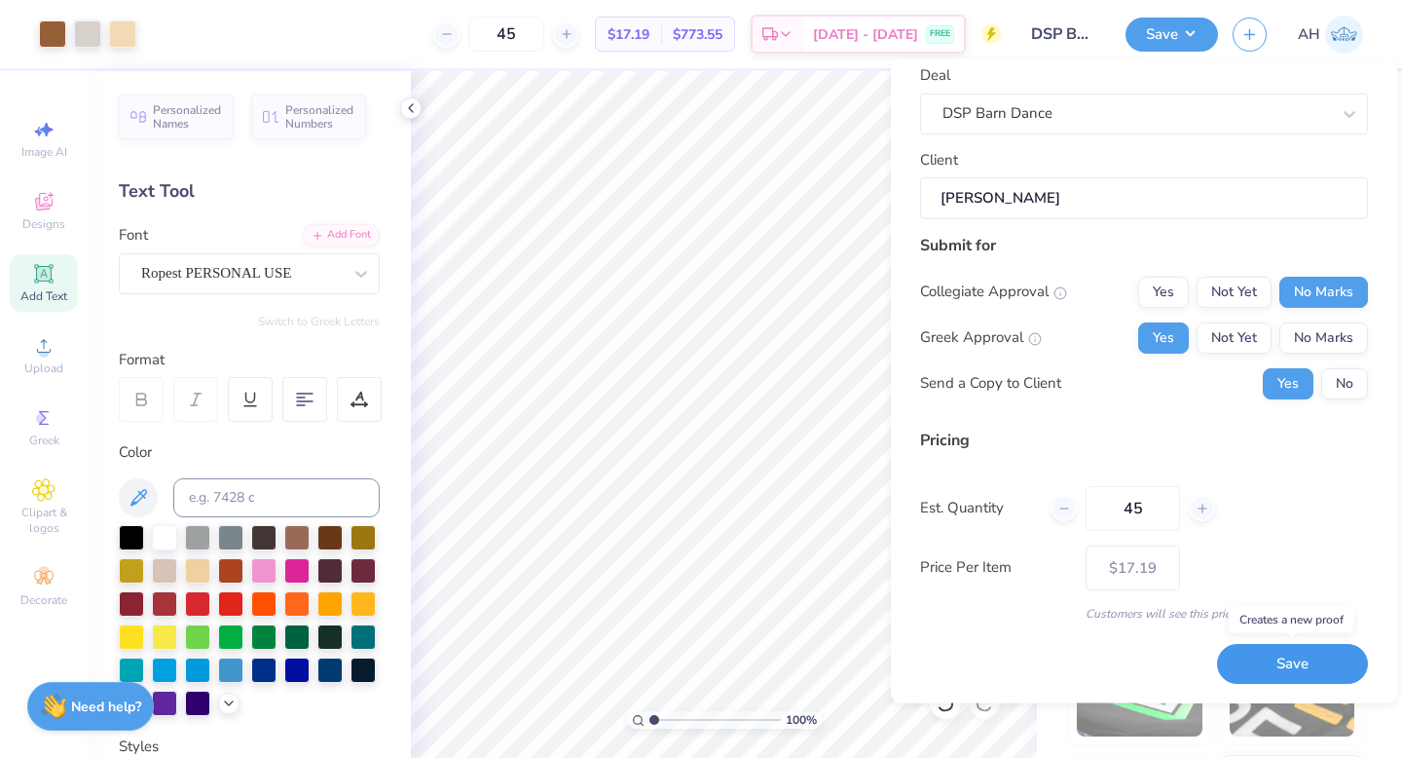
click at [1272, 655] on button "Save" at bounding box center [1292, 665] width 151 height 40
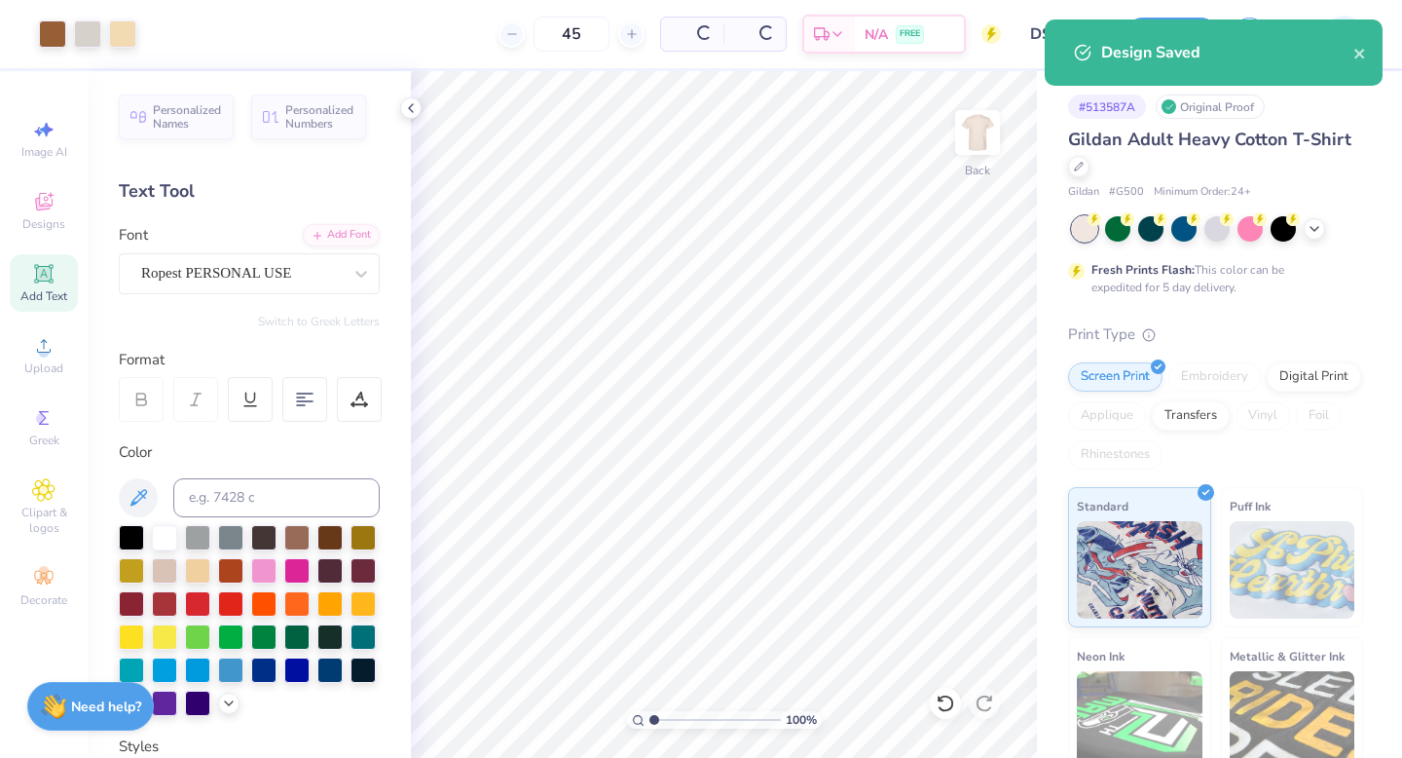
type input "$17.19"
